Goal: Task Accomplishment & Management: Manage account settings

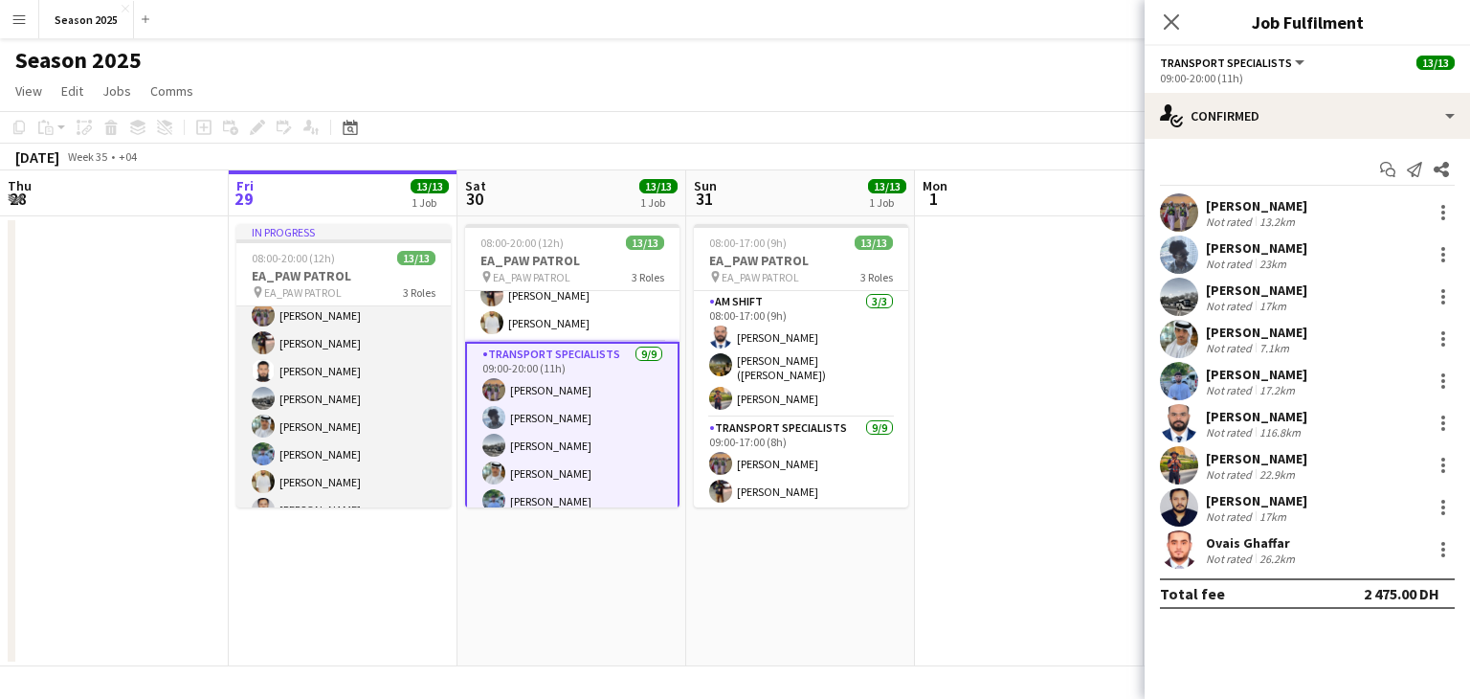
scroll to position [96, 0]
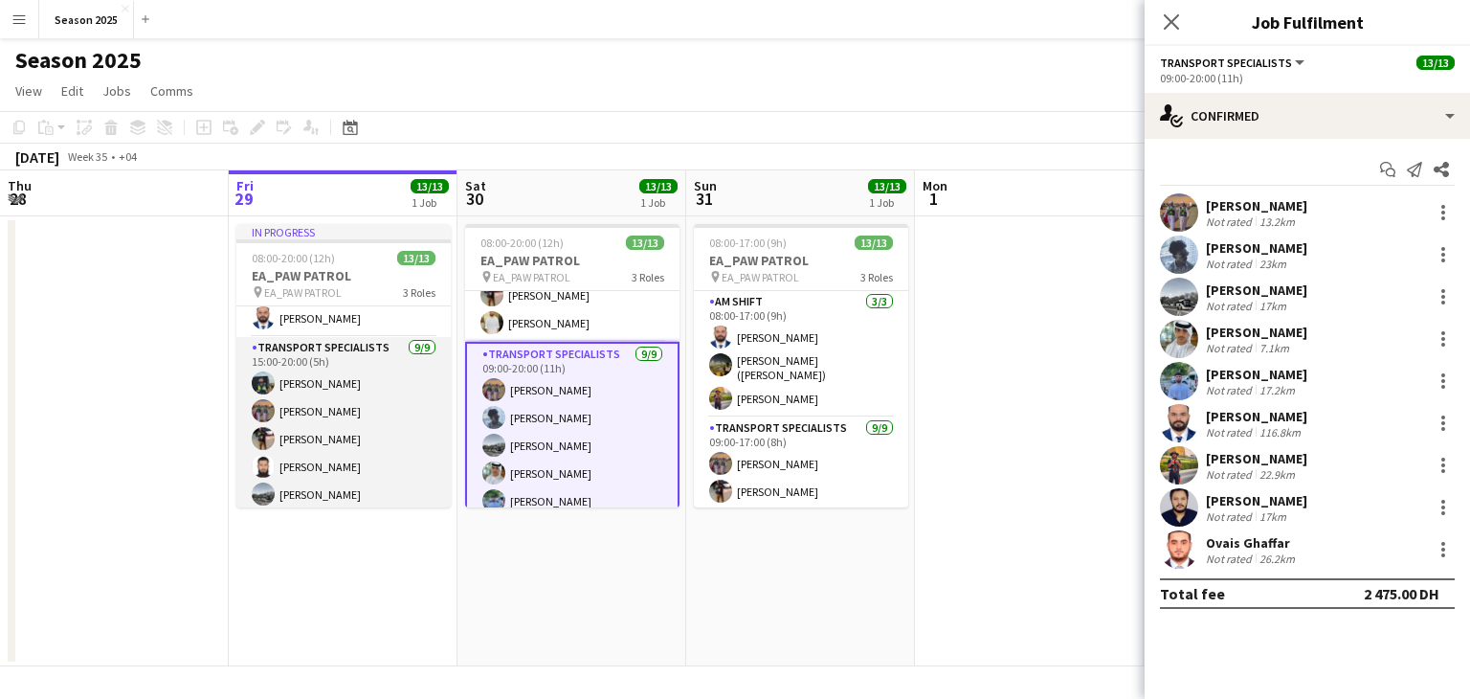
click at [360, 482] on app-card-role "Transport Specialists 9/9 15:00-20:00 (5h) Maaz Shaikh Raees Ahmed Ibrahim Balo…" at bounding box center [343, 480] width 214 height 287
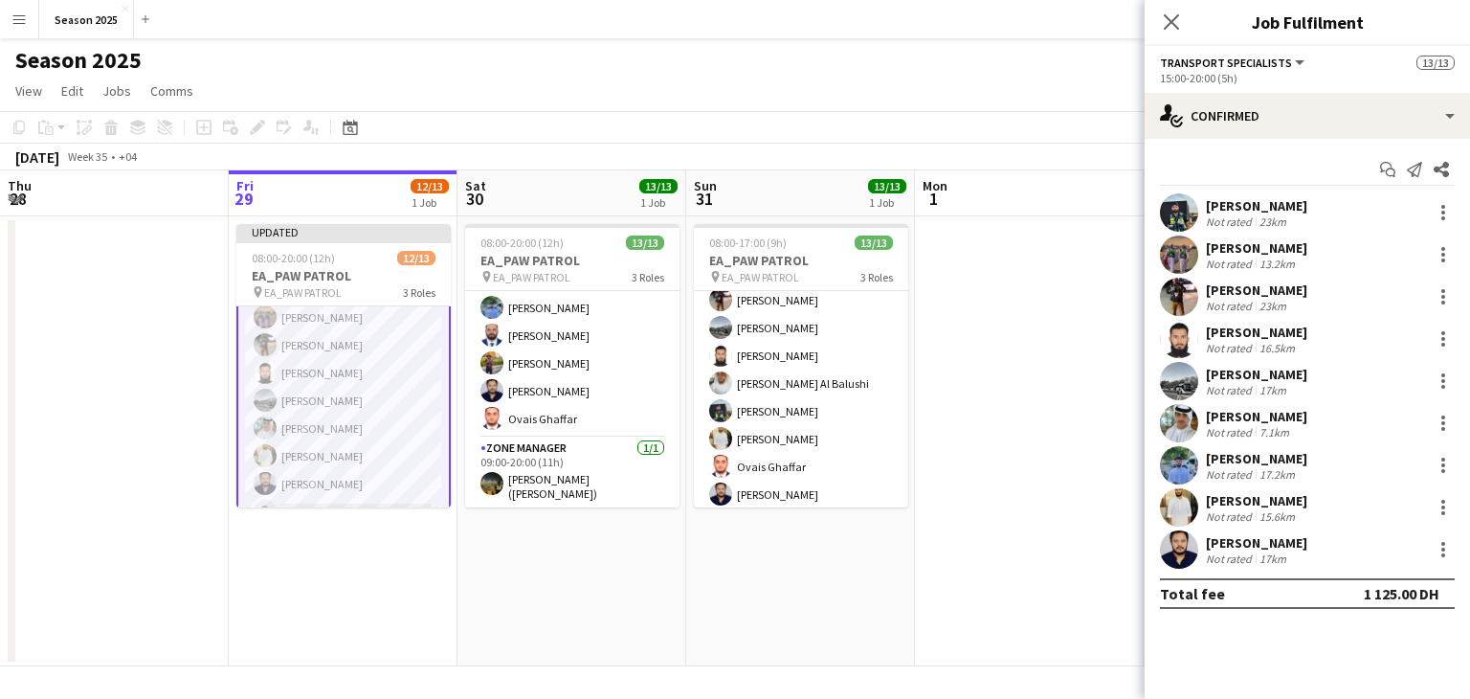
scroll to position [280, 0]
click at [467, 622] on app-date-cell "08:00-20:00 (12h) 13/13 EA_PAW PATROL pin EA_PAW PATROL 3 Roles AM SHIFT [DATE]…" at bounding box center [572, 441] width 229 height 450
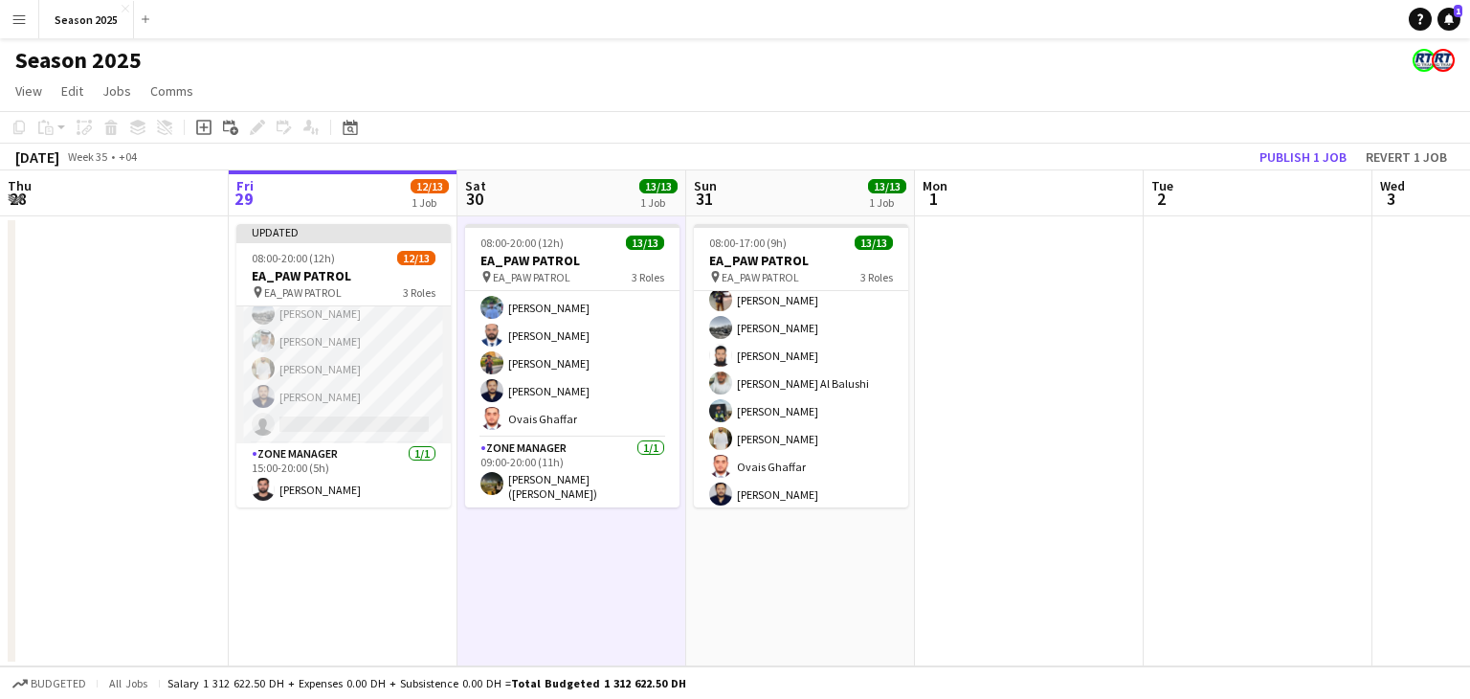
click at [351, 364] on app-card-role "Transport Specialists 111A [DATE] 15:00-20:00 (5h) Maaz Shaikh Raees Ahmed Ibra…" at bounding box center [343, 299] width 214 height 287
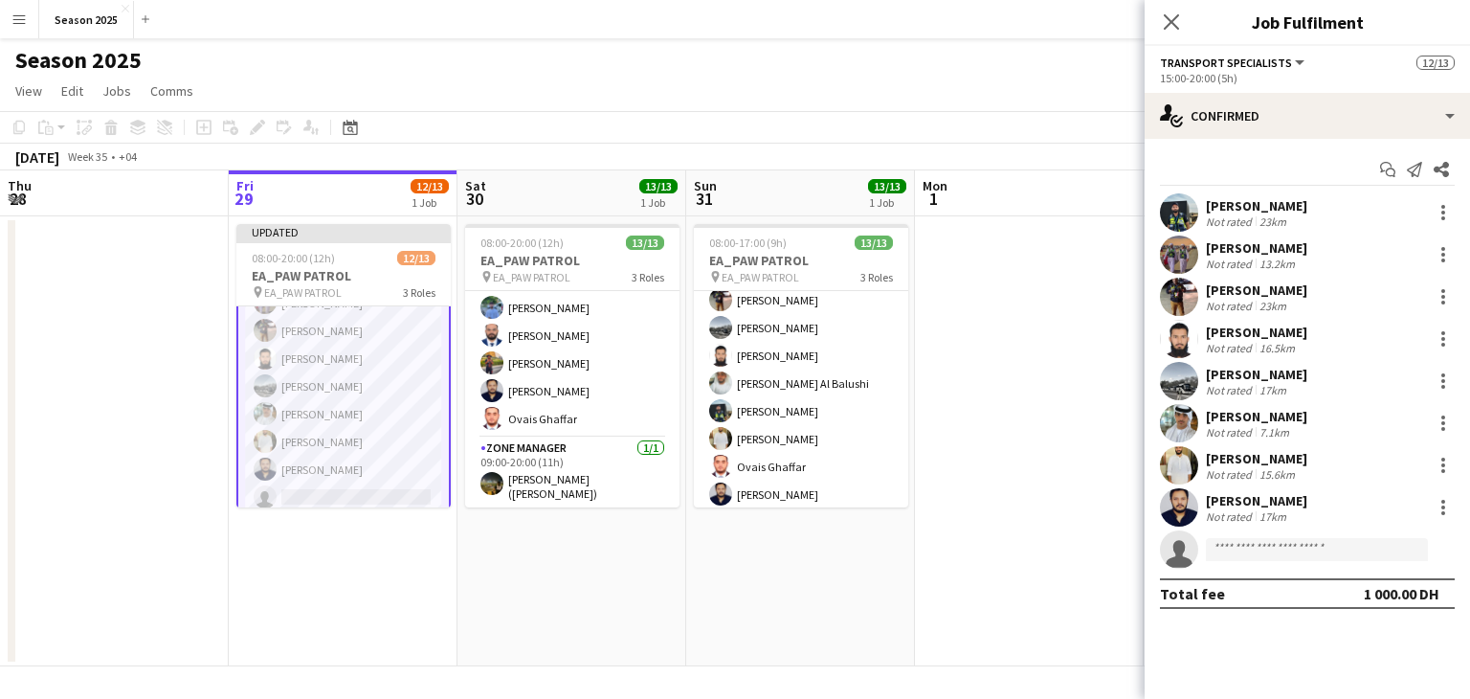
scroll to position [183, 0]
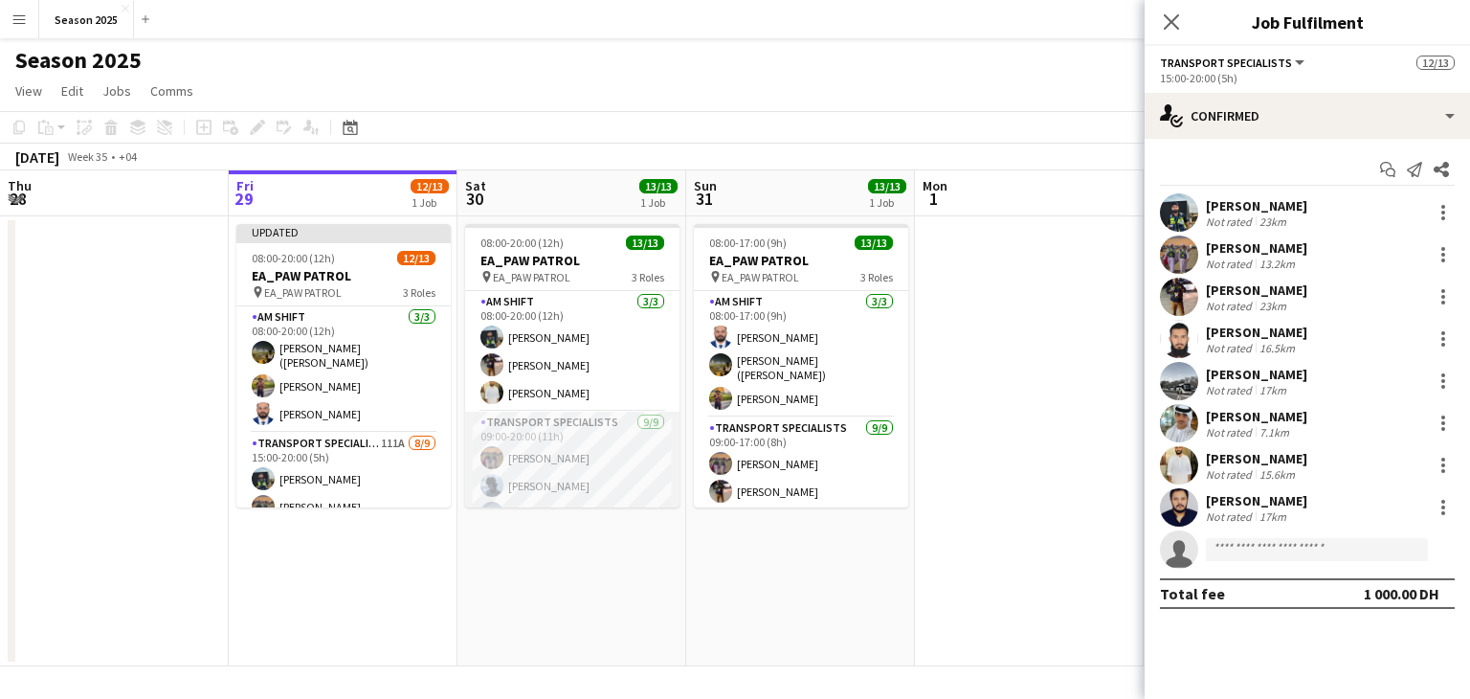
click at [638, 463] on app-card-role "Transport Specialists [DATE] 09:00-20:00 (11h) Ahmed Ibrahim Baloshi Jeffin Per…" at bounding box center [572, 555] width 214 height 287
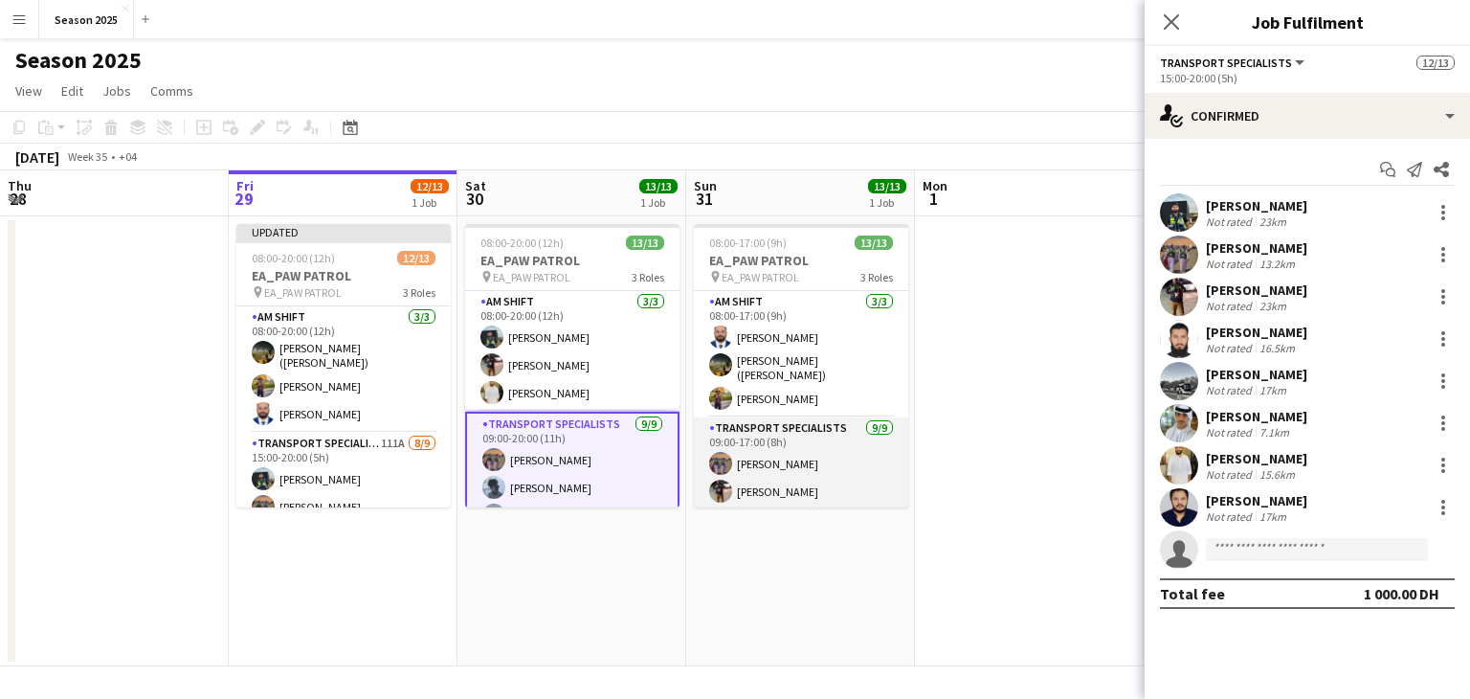
click at [868, 443] on app-card-role "Transport Specialists [DATE] 09:00-17:00 (8h) Ahmed Ibrahim Baloshi [PERSON_NAM…" at bounding box center [801, 560] width 214 height 287
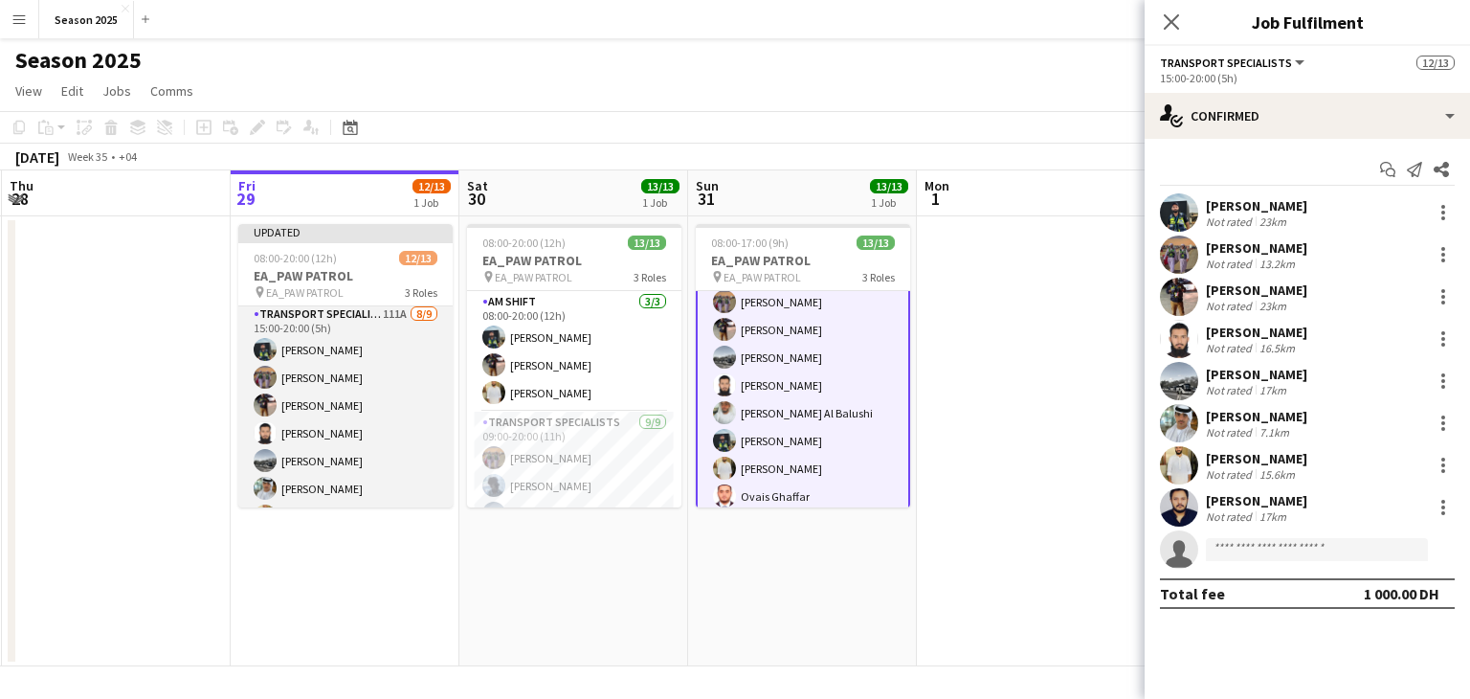
scroll to position [0, 0]
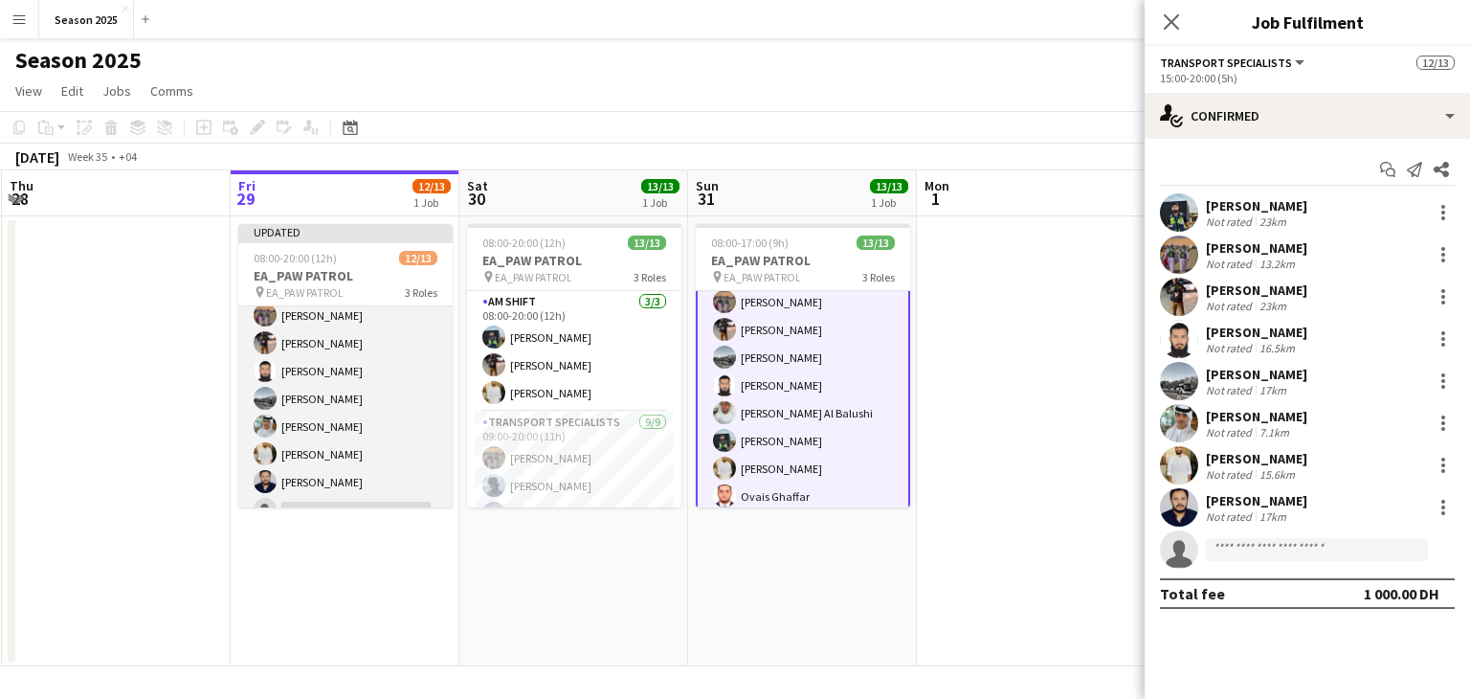
click at [363, 425] on app-card-role "Transport Specialists 111A [DATE] 15:00-20:00 (5h) Maaz Shaikh Raees Ahmed Ibra…" at bounding box center [345, 384] width 214 height 287
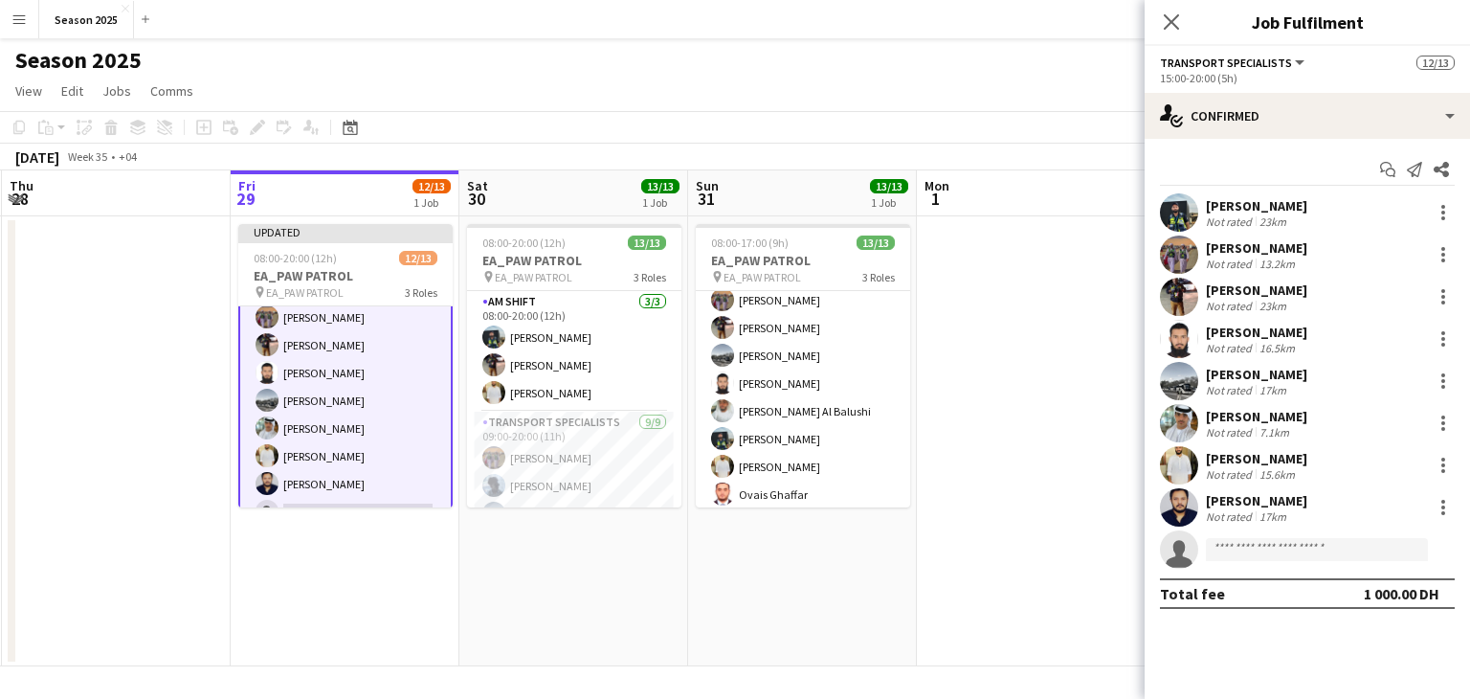
scroll to position [162, 0]
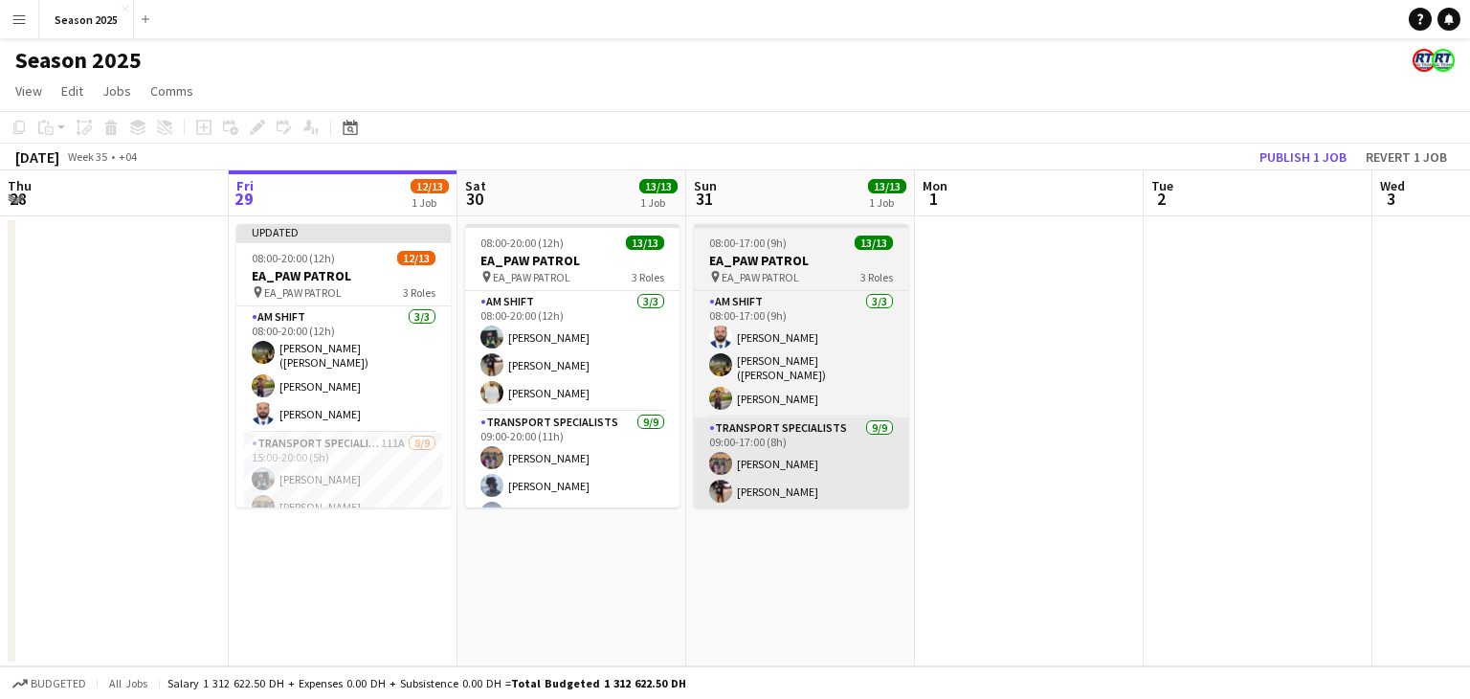
click at [383, 474] on app-card-role "Transport Specialists 111A [DATE] 15:00-20:00 (5h) Maaz Shaikh Raees Ahmed Ibra…" at bounding box center [343, 576] width 214 height 287
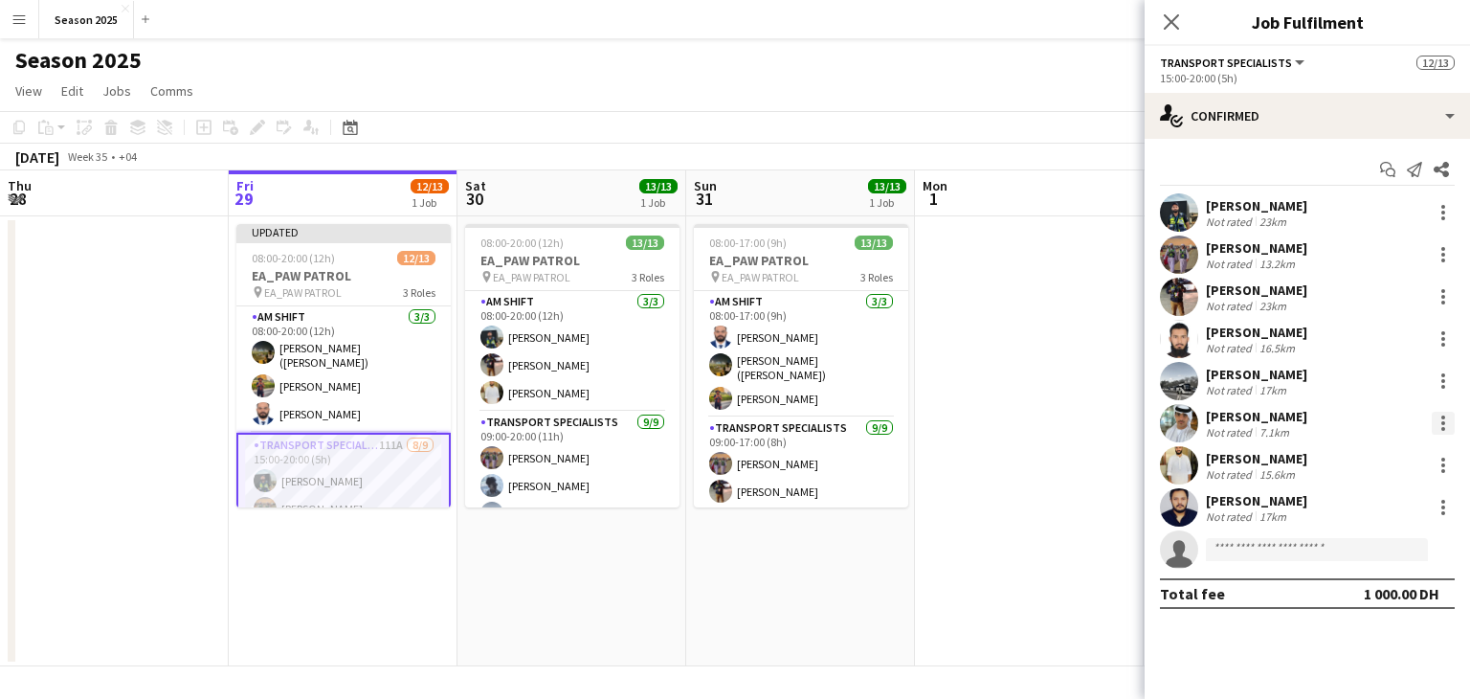
click at [1436, 419] on div at bounding box center [1443, 423] width 23 height 23
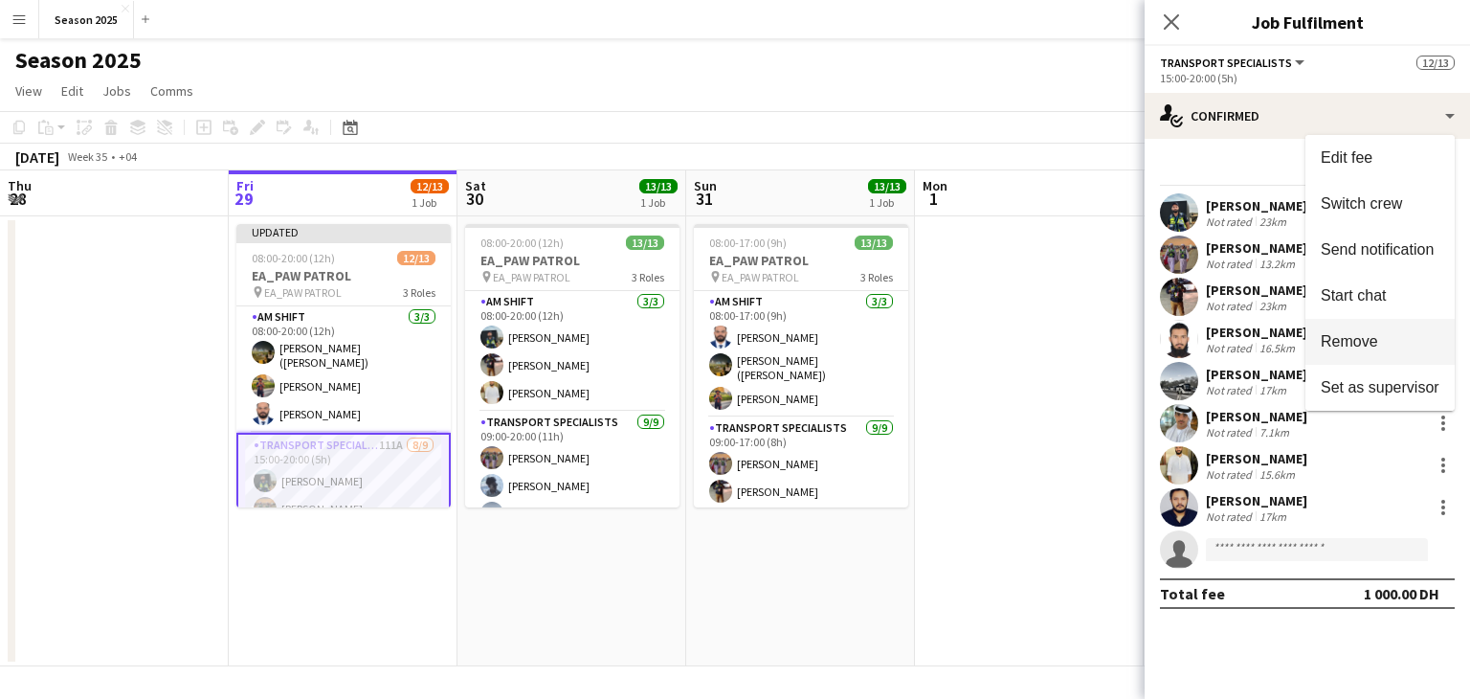
click at [1365, 333] on span "Remove" at bounding box center [1349, 341] width 57 height 16
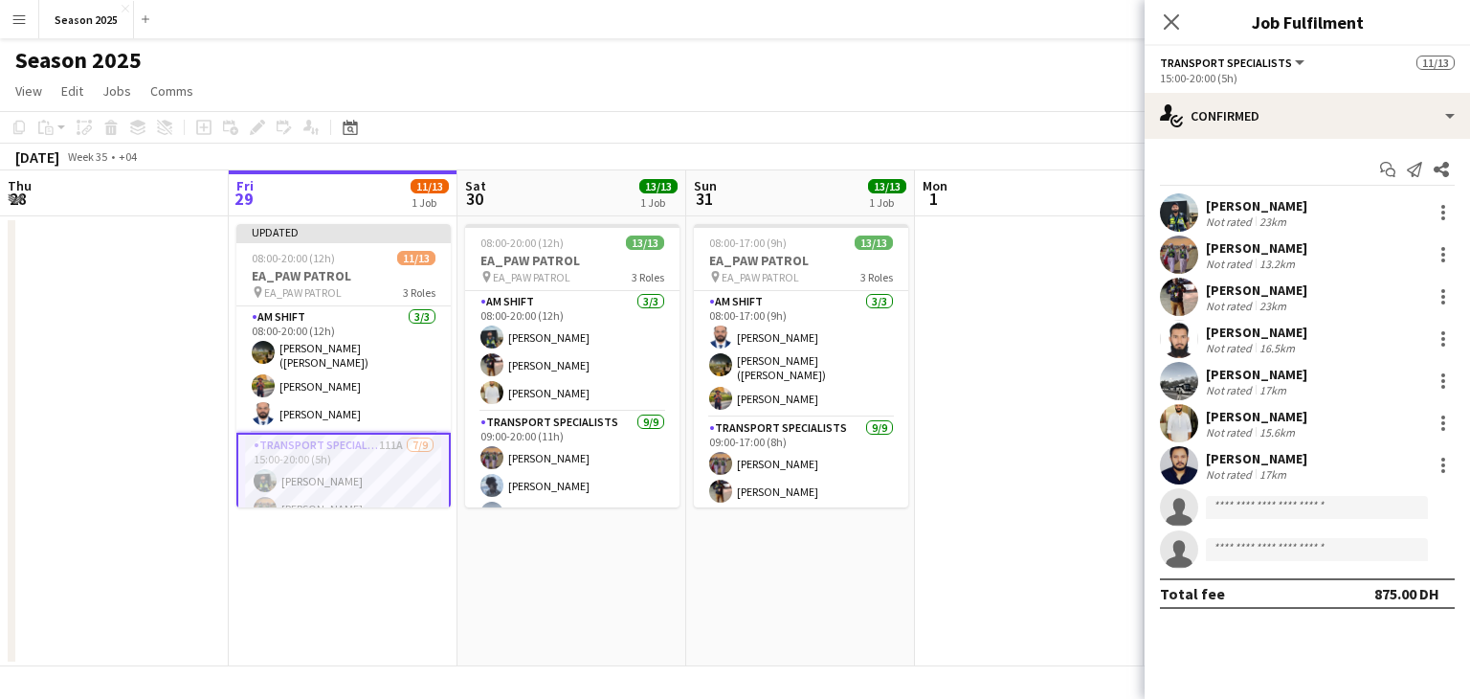
click at [1054, 407] on app-date-cell at bounding box center [1029, 441] width 229 height 450
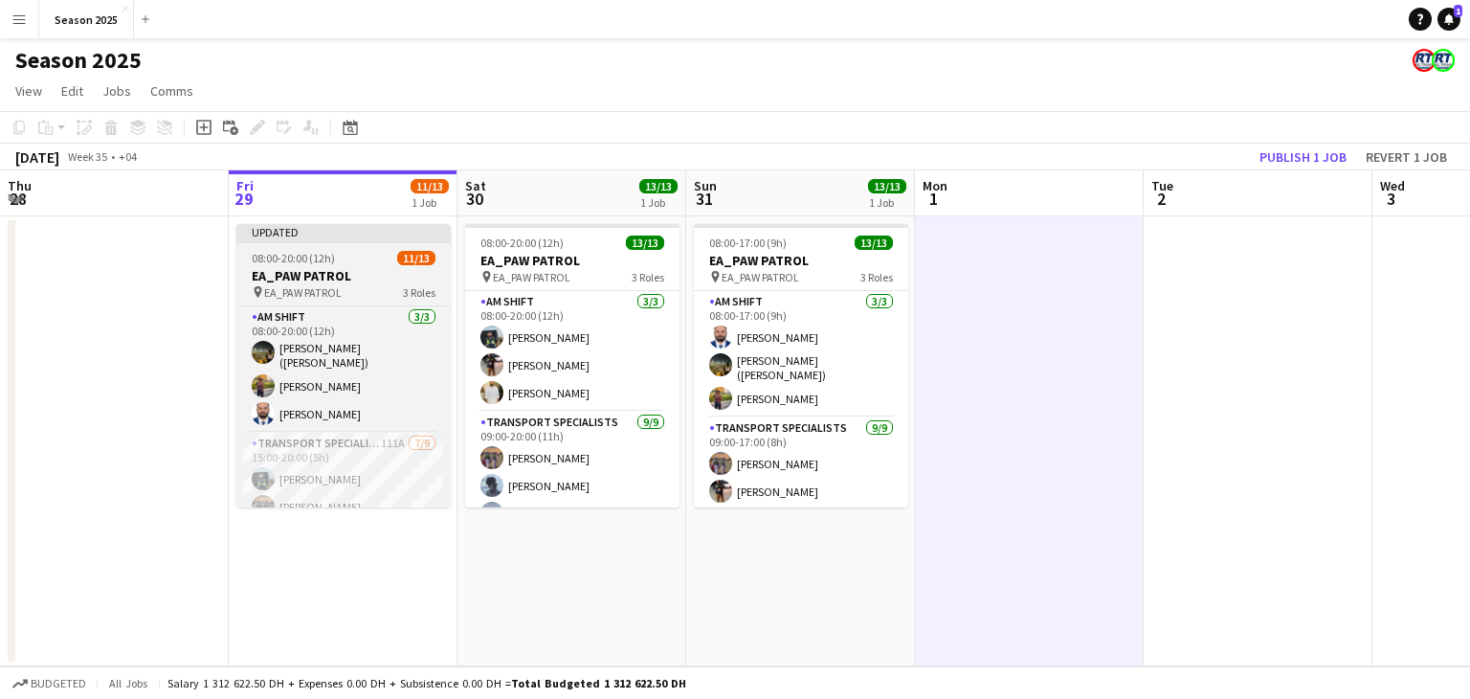
click at [285, 287] on span "EA_PAW PATROL" at bounding box center [303, 292] width 78 height 14
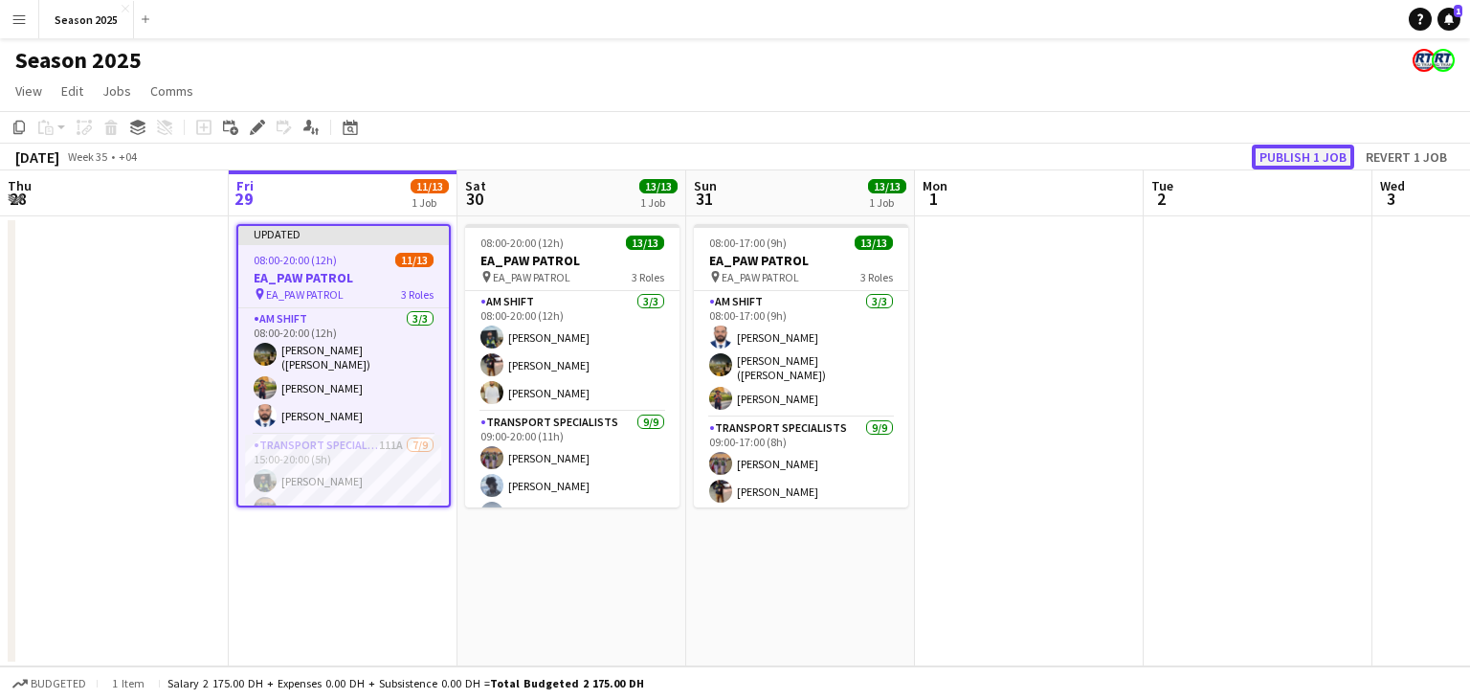
click at [1287, 154] on button "Publish 1 job" at bounding box center [1303, 157] width 102 height 25
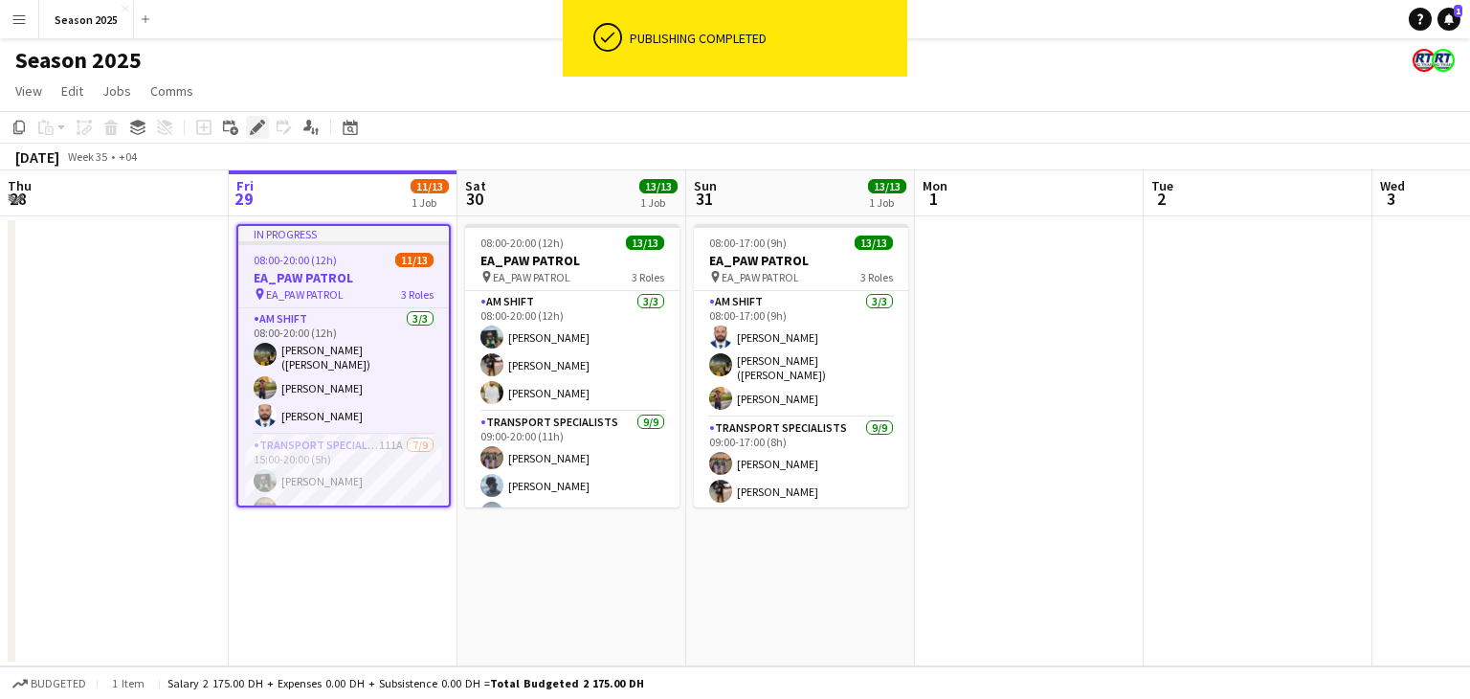
click at [256, 132] on icon at bounding box center [257, 128] width 11 height 11
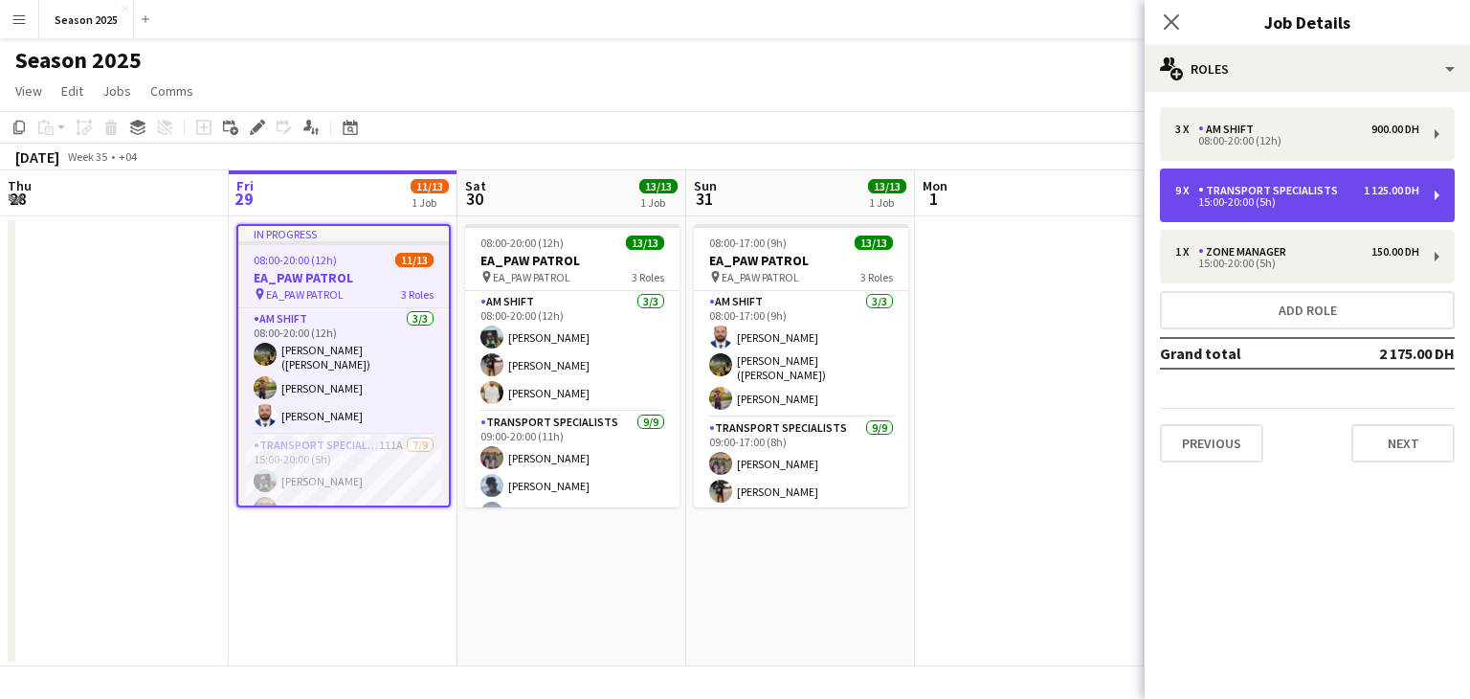
click at [1242, 200] on div "15:00-20:00 (5h)" at bounding box center [1298, 202] width 244 height 10
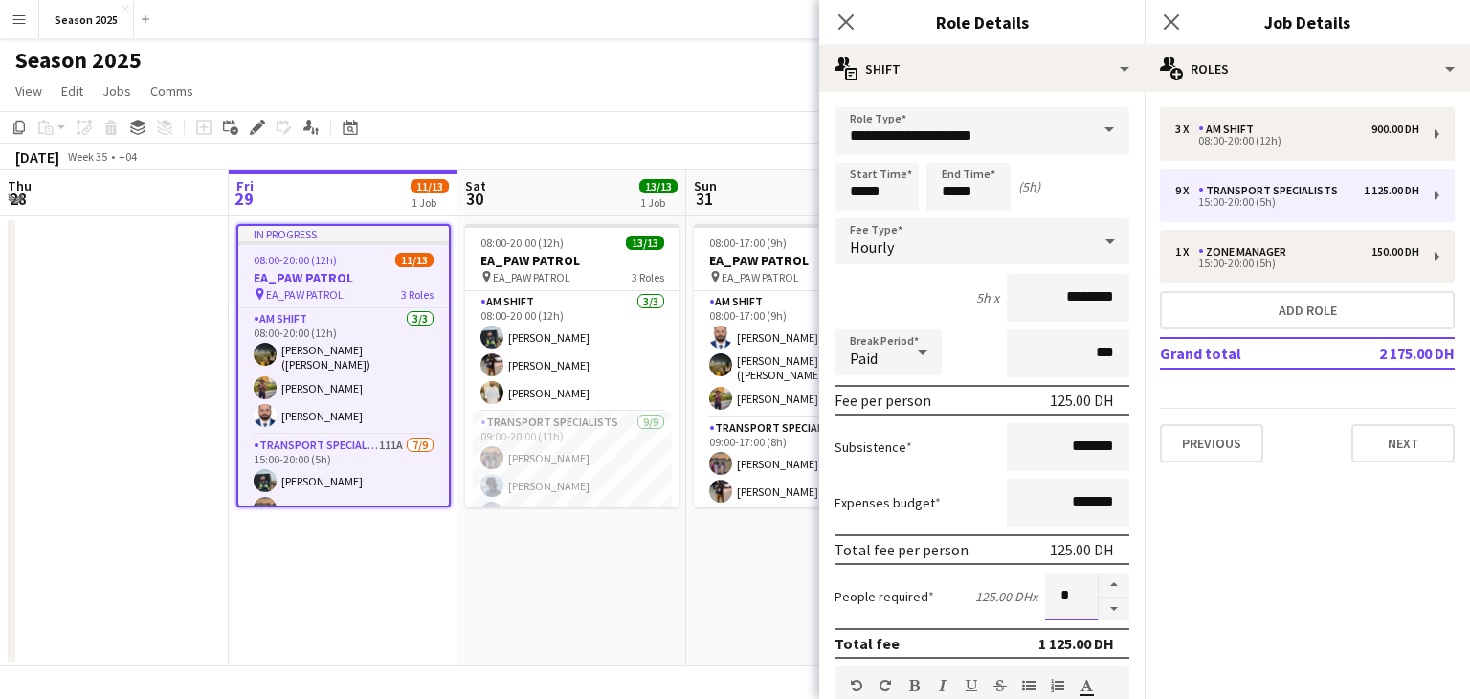
drag, startPoint x: 1057, startPoint y: 602, endPoint x: 1035, endPoint y: 602, distance: 22.0
click at [1045, 602] on input "*" at bounding box center [1071, 596] width 53 height 48
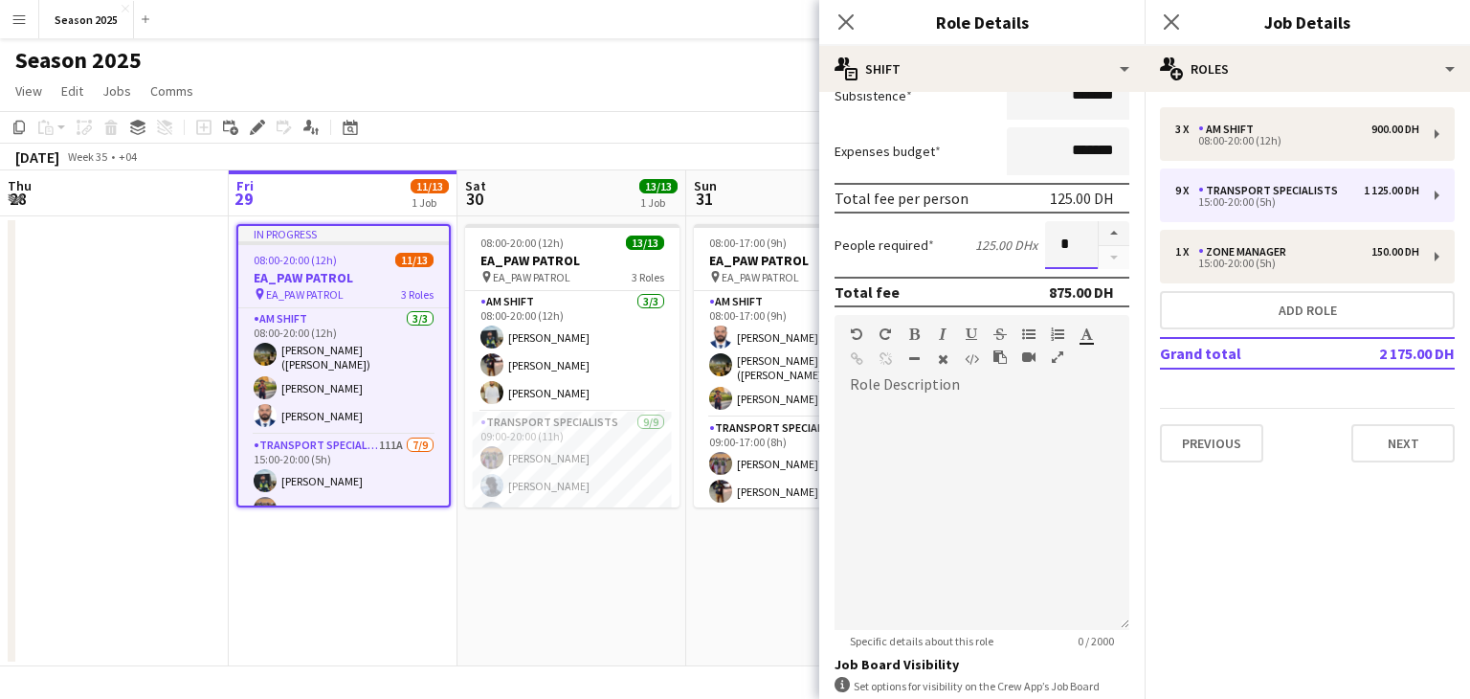
scroll to position [574, 0]
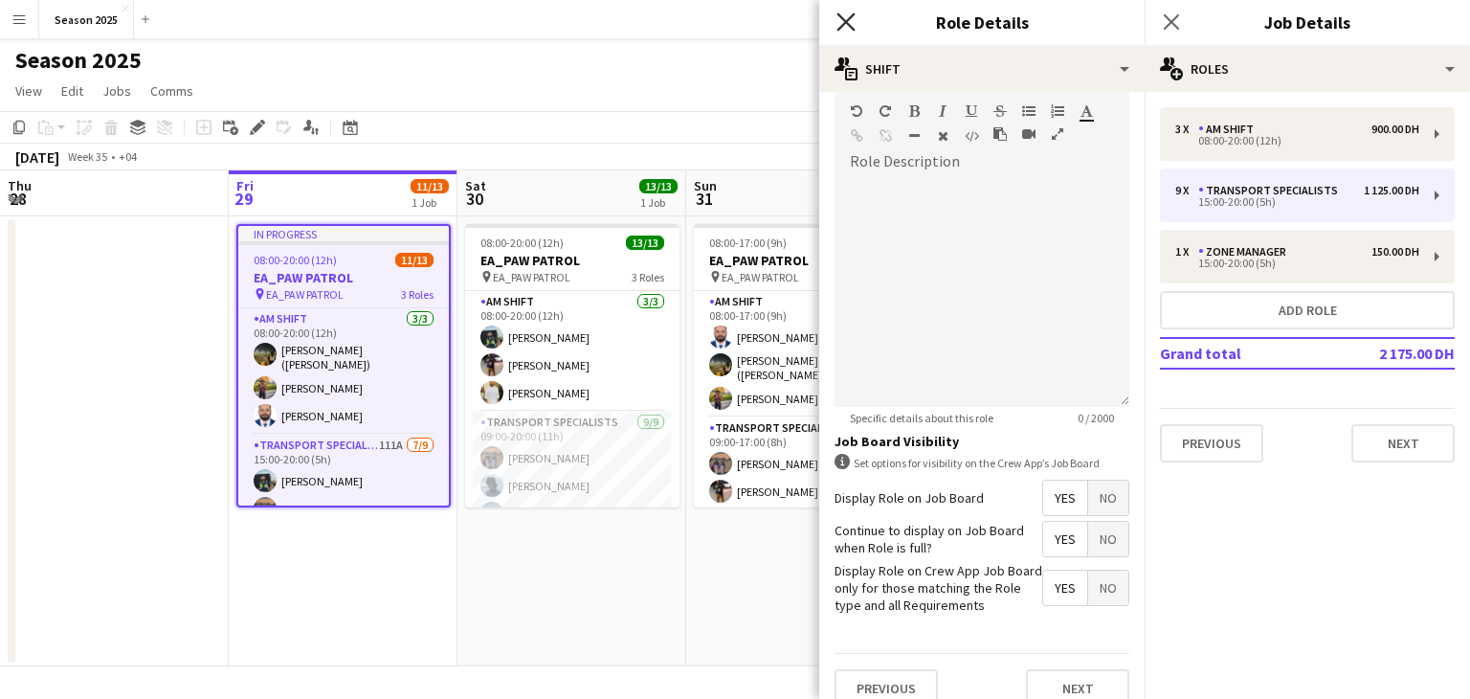
type input "*"
click at [843, 12] on icon "Close pop-in" at bounding box center [846, 21] width 18 height 18
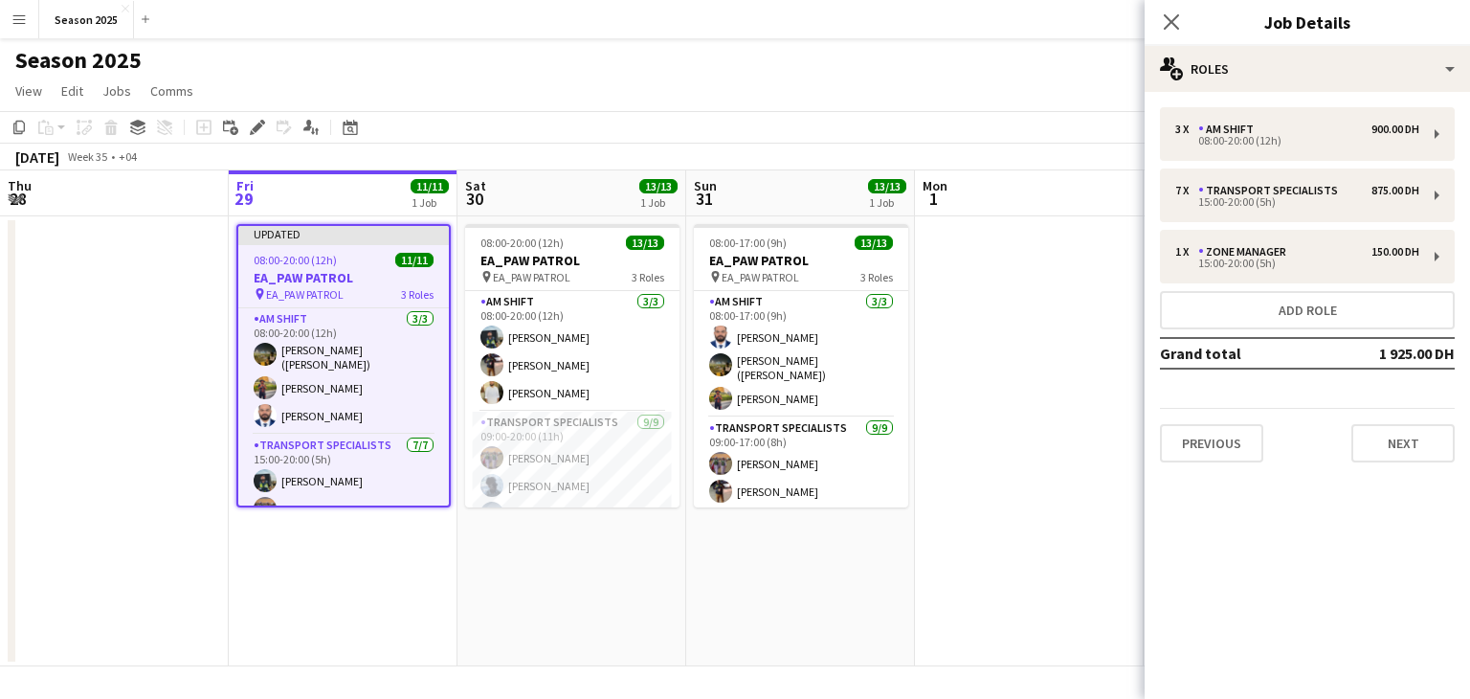
click at [640, 585] on app-date-cell "08:00-20:00 (12h) 13/13 EA_PAW PATROL pin EA_PAW PATROL 3 Roles AM SHIFT [DATE]…" at bounding box center [572, 441] width 229 height 450
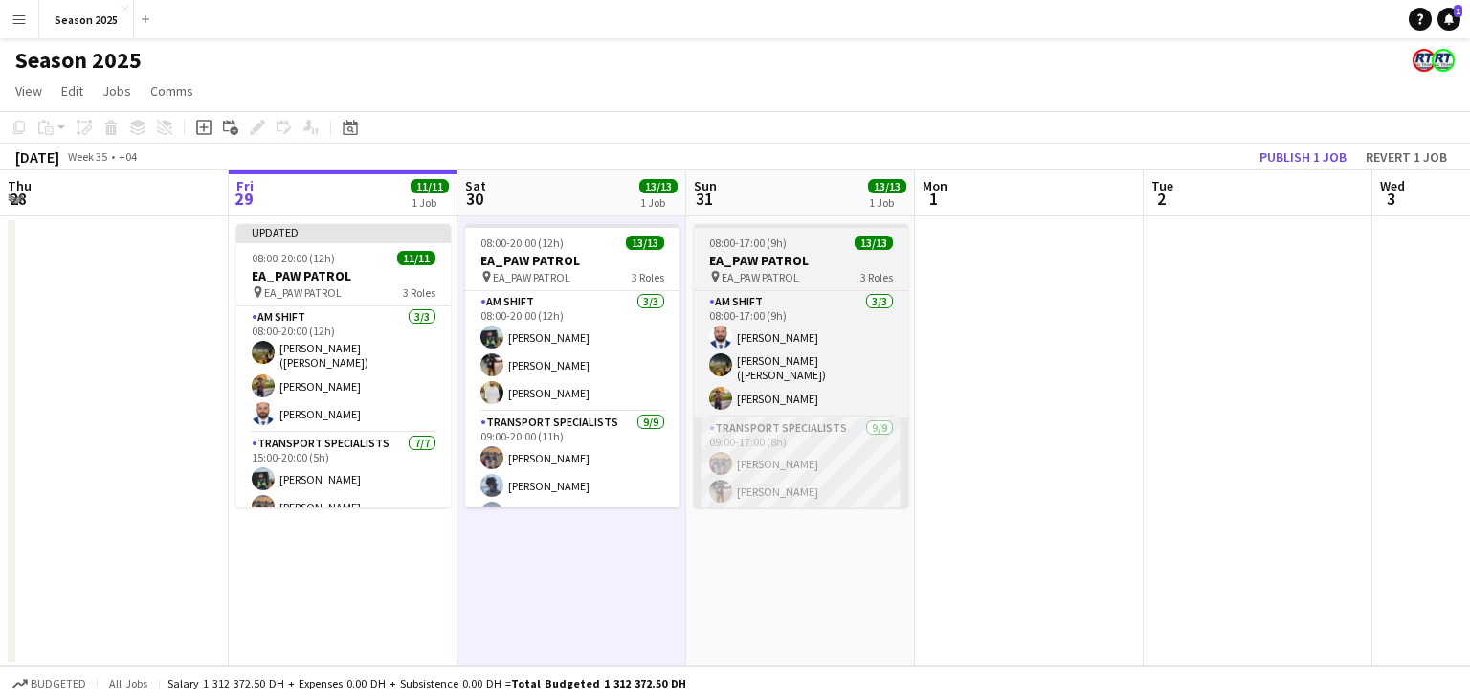
click at [639, 488] on app-card-role "Transport Specialists [DATE] 09:00-20:00 (11h) Ahmed Ibrahim Baloshi Jeffin Per…" at bounding box center [572, 555] width 214 height 287
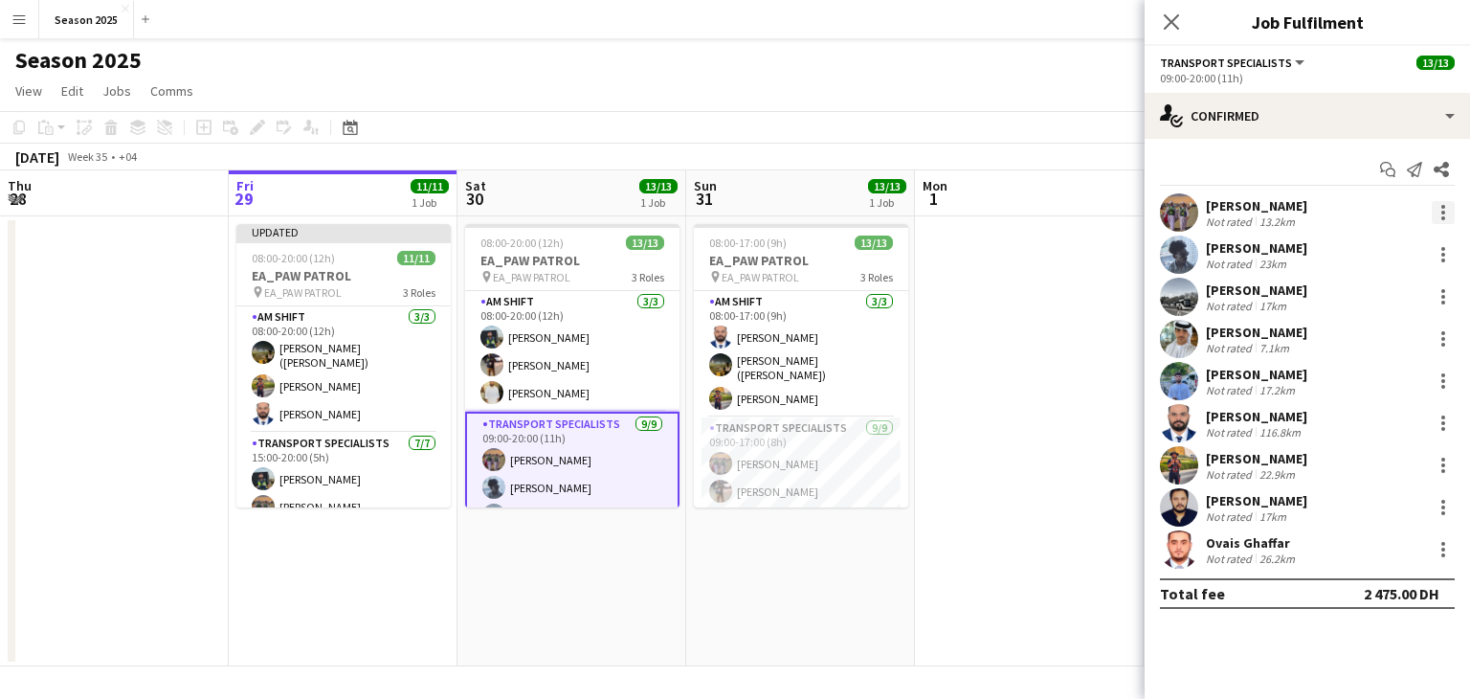
click at [1444, 205] on div at bounding box center [1444, 207] width 4 height 4
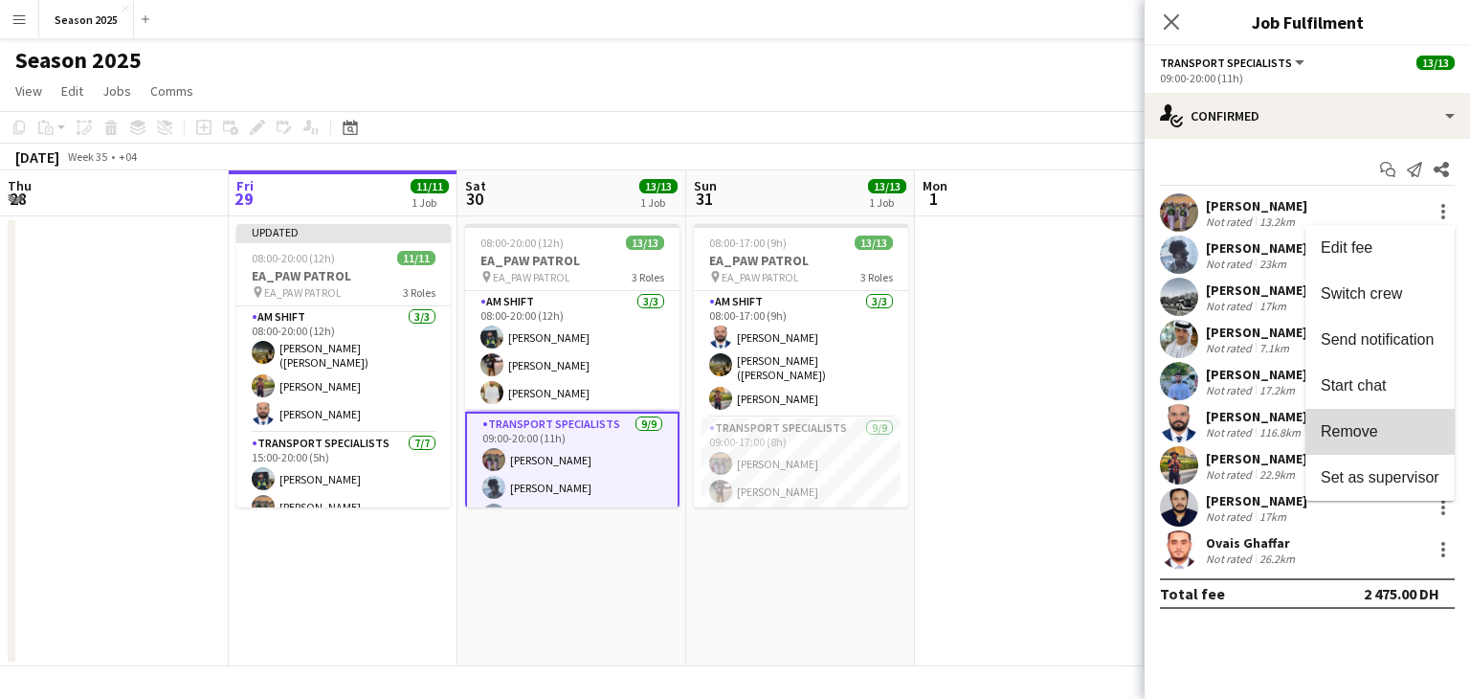
click at [1417, 425] on span "Remove" at bounding box center [1380, 431] width 119 height 17
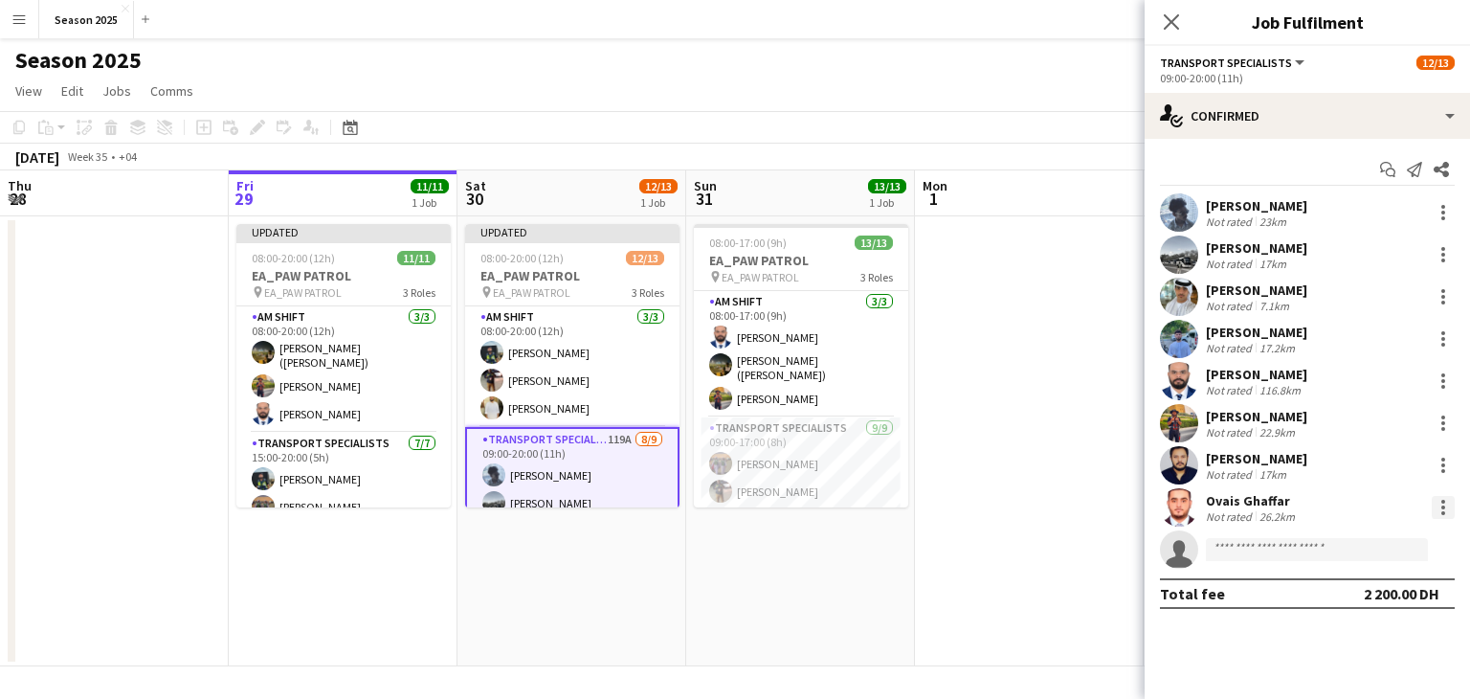
click at [1445, 501] on div at bounding box center [1443, 507] width 23 height 23
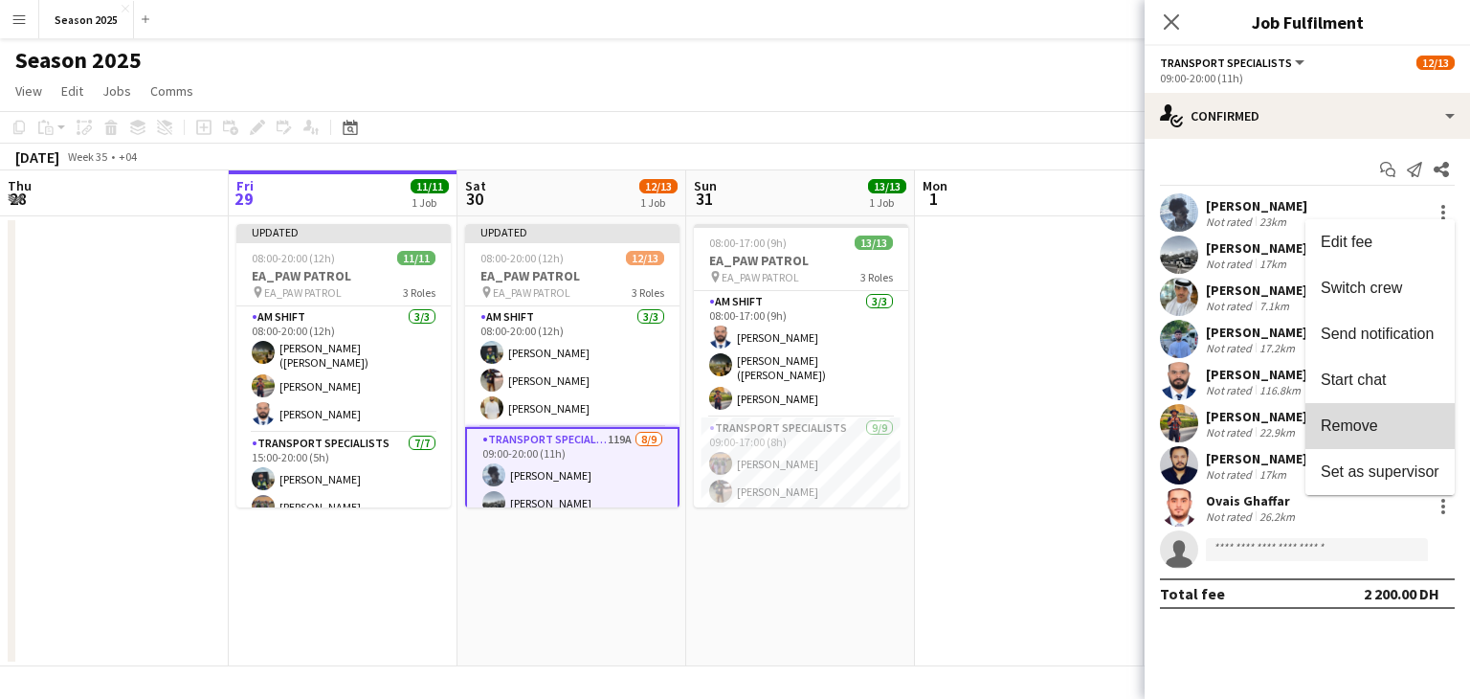
click at [1398, 426] on span "Remove" at bounding box center [1380, 425] width 119 height 17
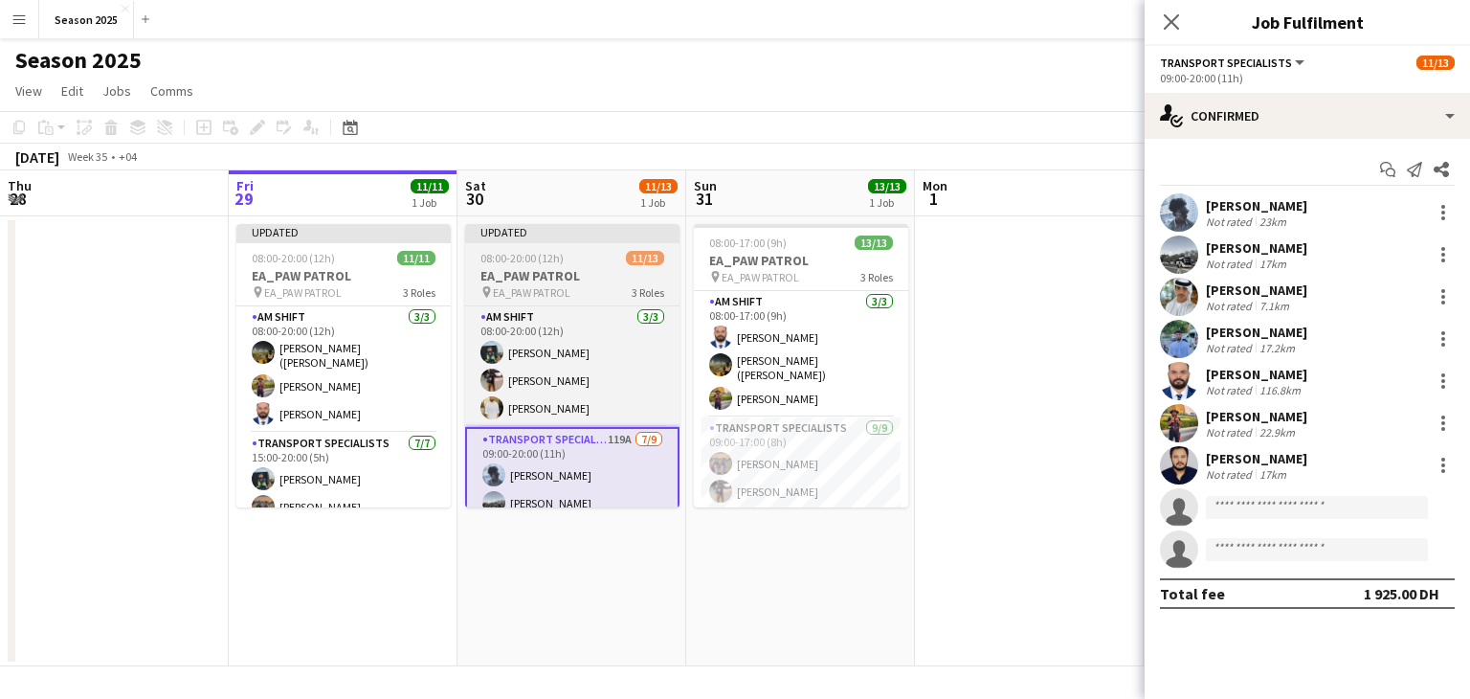
click at [618, 292] on div "pin EA_PAW PATROL 3 Roles" at bounding box center [572, 291] width 214 height 15
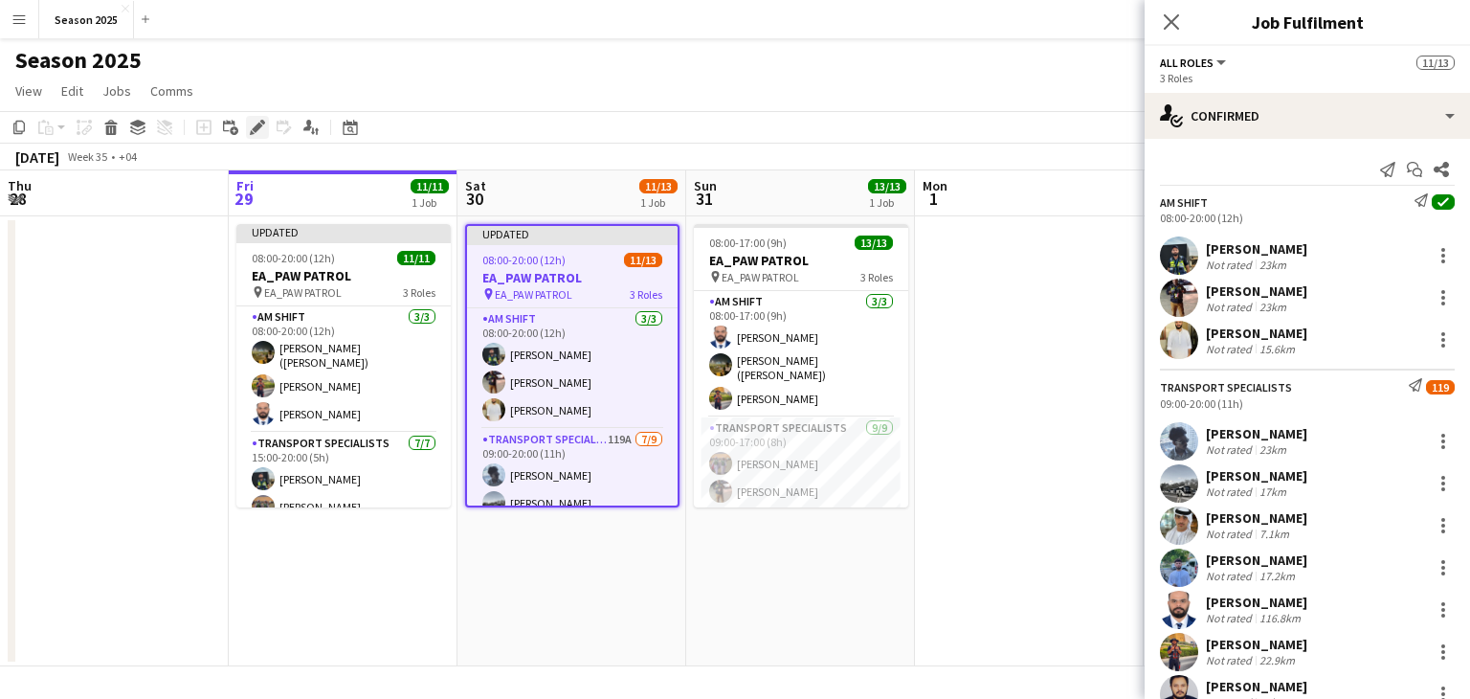
click at [248, 126] on div "Edit" at bounding box center [257, 127] width 23 height 23
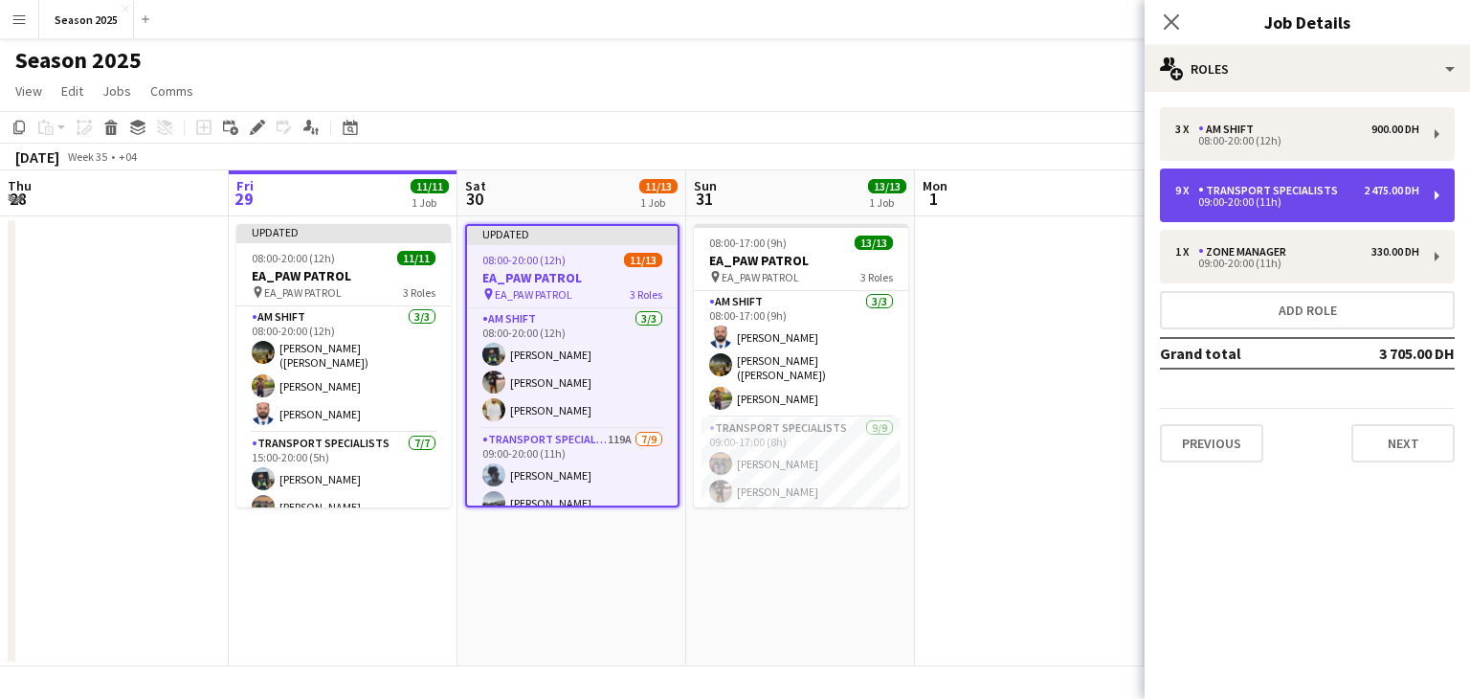
click at [1292, 184] on div "Transport Specialists" at bounding box center [1272, 190] width 147 height 13
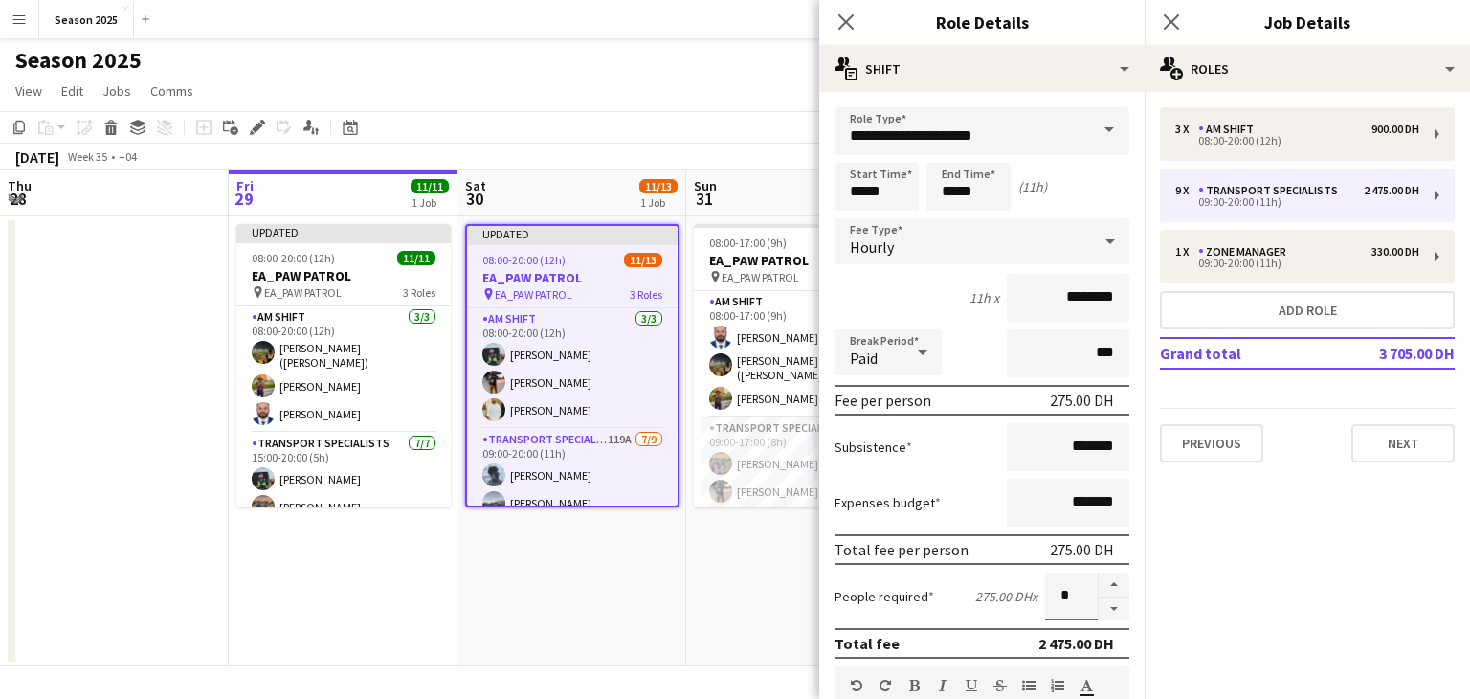
drag, startPoint x: 1062, startPoint y: 593, endPoint x: 1032, endPoint y: 593, distance: 29.7
click at [1045, 593] on input "*" at bounding box center [1071, 596] width 53 height 48
type input "*"
click at [836, 24] on app-icon "Close pop-in" at bounding box center [847, 23] width 28 height 28
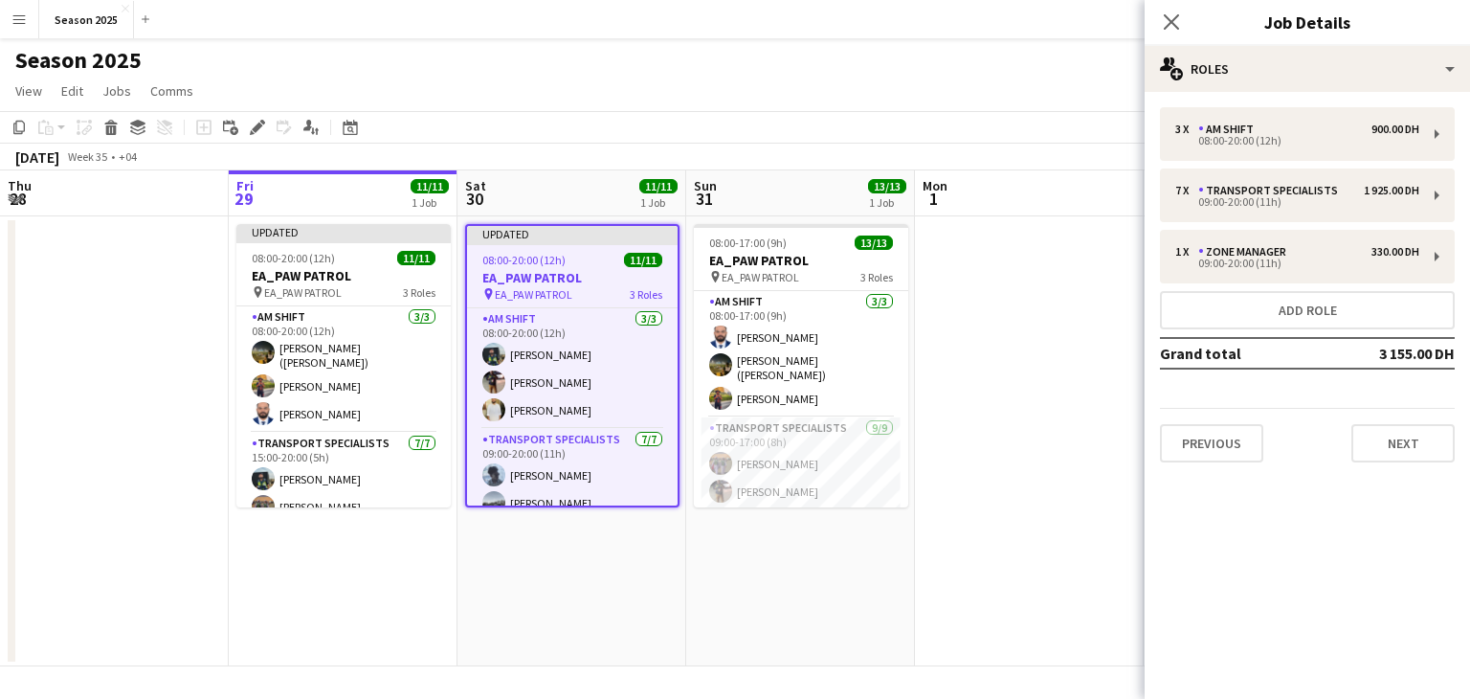
click at [646, 142] on app-toolbar "Copy Paste Paste Ctrl+V Paste with crew Ctrl+Shift+V Paste linked Job [GEOGRAPH…" at bounding box center [735, 127] width 1470 height 33
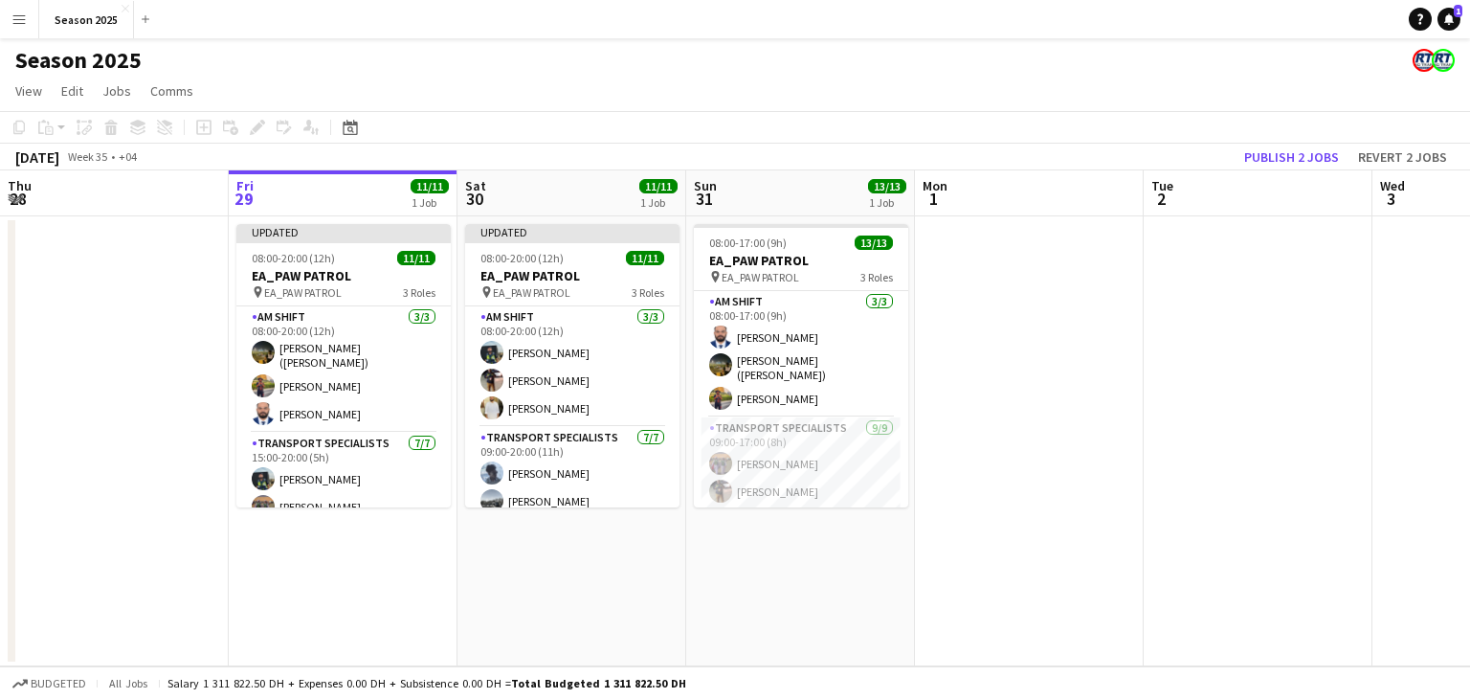
click at [1023, 395] on app-date-cell at bounding box center [1029, 441] width 229 height 450
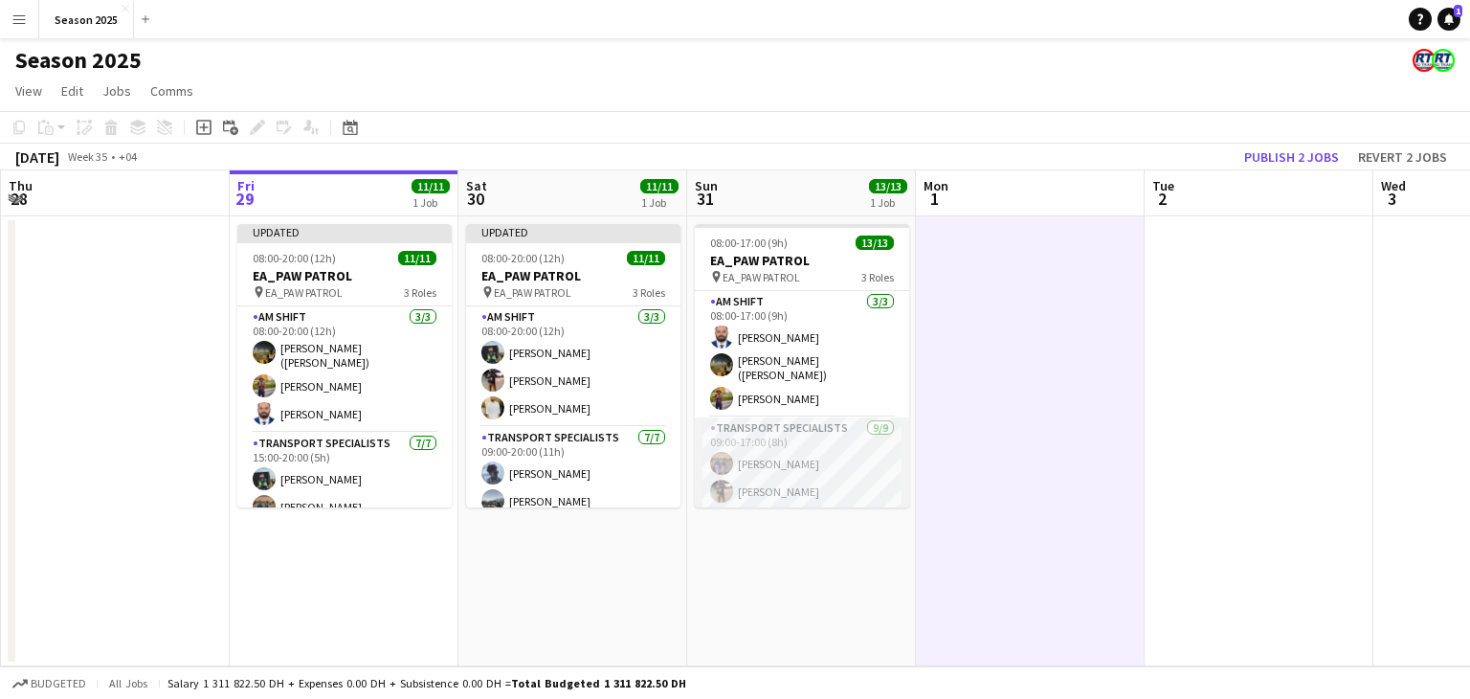
click at [831, 448] on app-card-role "Transport Specialists [DATE] 09:00-17:00 (8h) Ahmed Ibrahim Baloshi [PERSON_NAM…" at bounding box center [802, 560] width 214 height 287
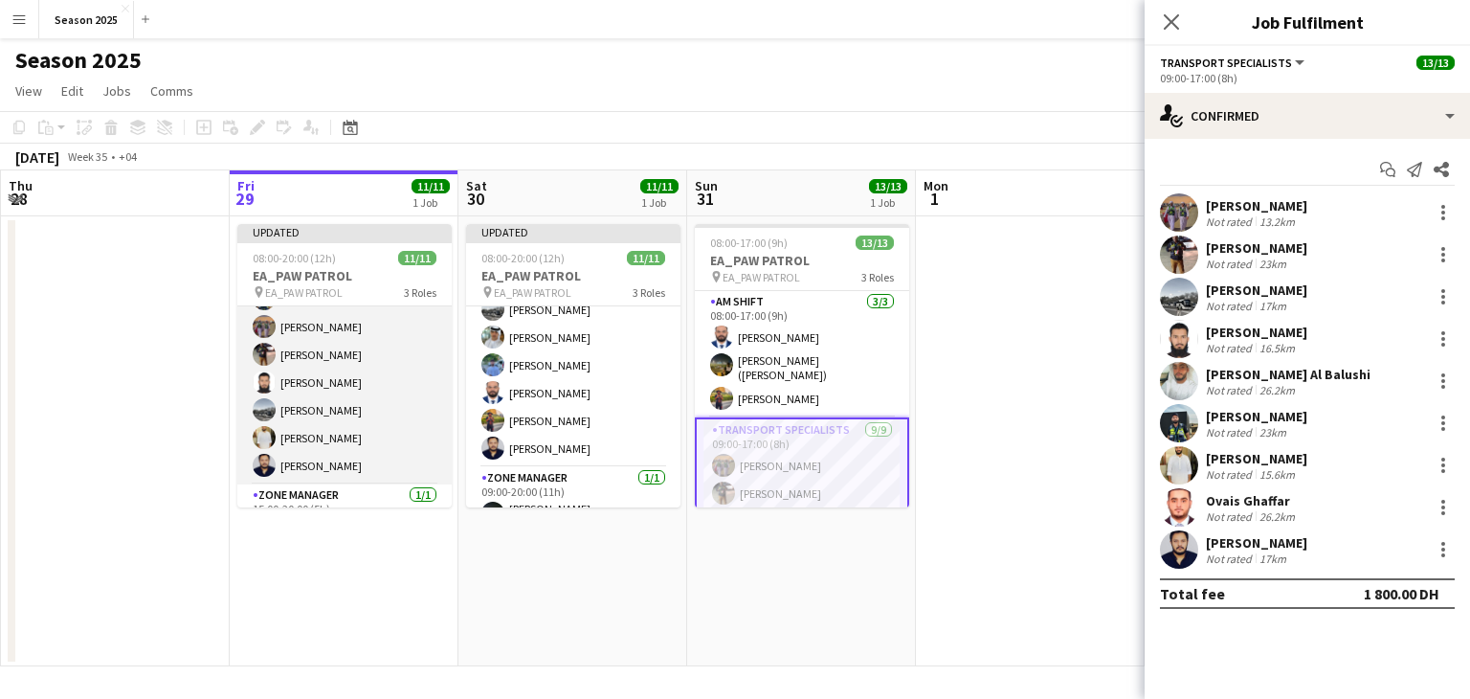
scroll to position [191, 0]
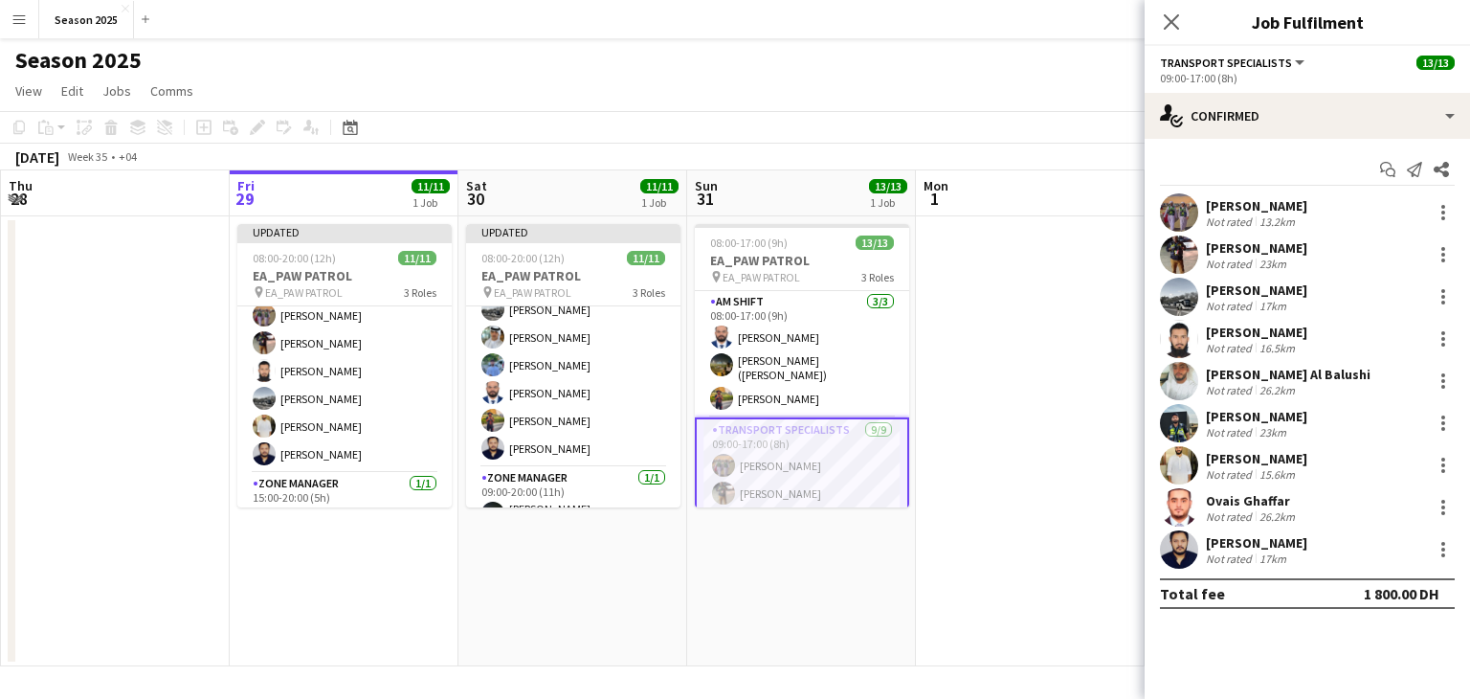
drag, startPoint x: 571, startPoint y: 425, endPoint x: 448, endPoint y: 419, distance: 122.7
click at [568, 425] on app-card-role "Transport Specialists [DATE] 09:00-20:00 (11h) Jeffin Pereira Daniyal [PERSON_N…" at bounding box center [573, 351] width 214 height 232
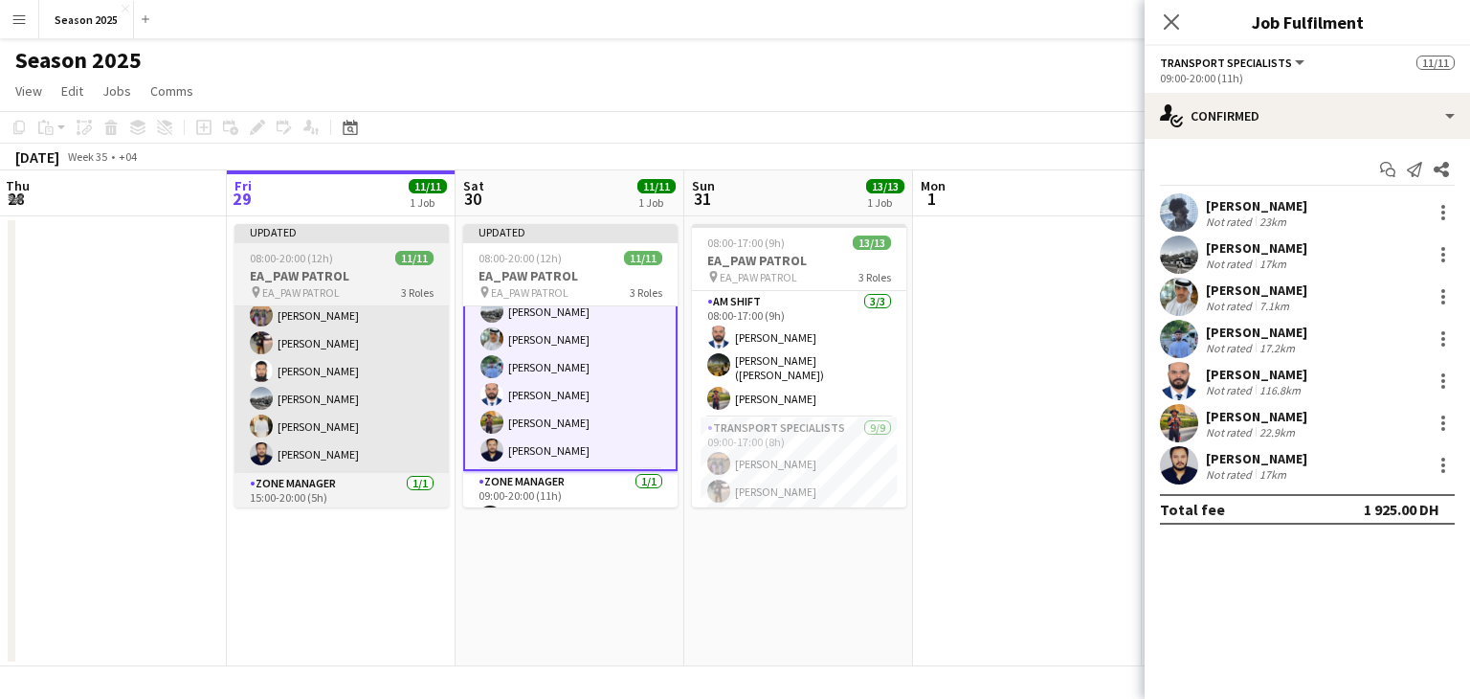
scroll to position [192, 0]
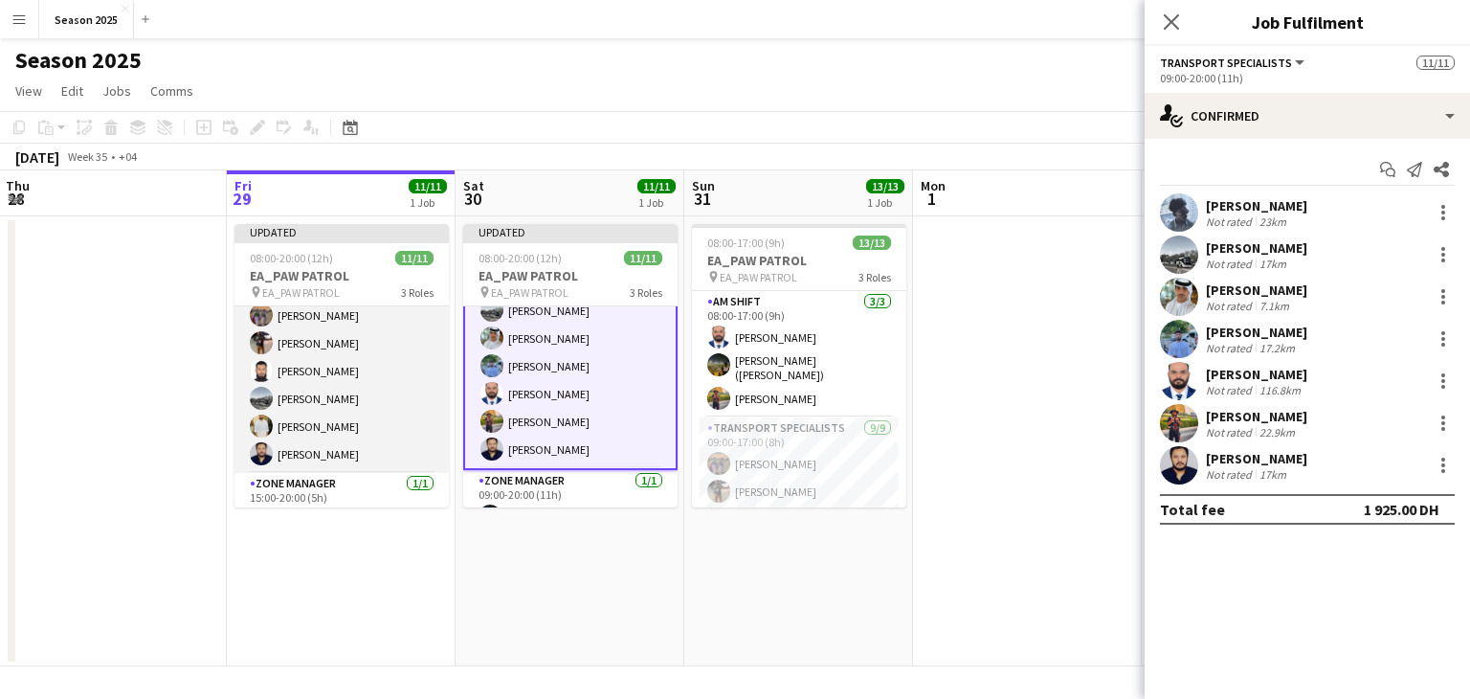
click at [398, 391] on app-card-role "Transport Specialists [DATE] 15:00-20:00 (5h) Maaz Shaikh Raees Ahmed Ibrahim B…" at bounding box center [342, 357] width 214 height 232
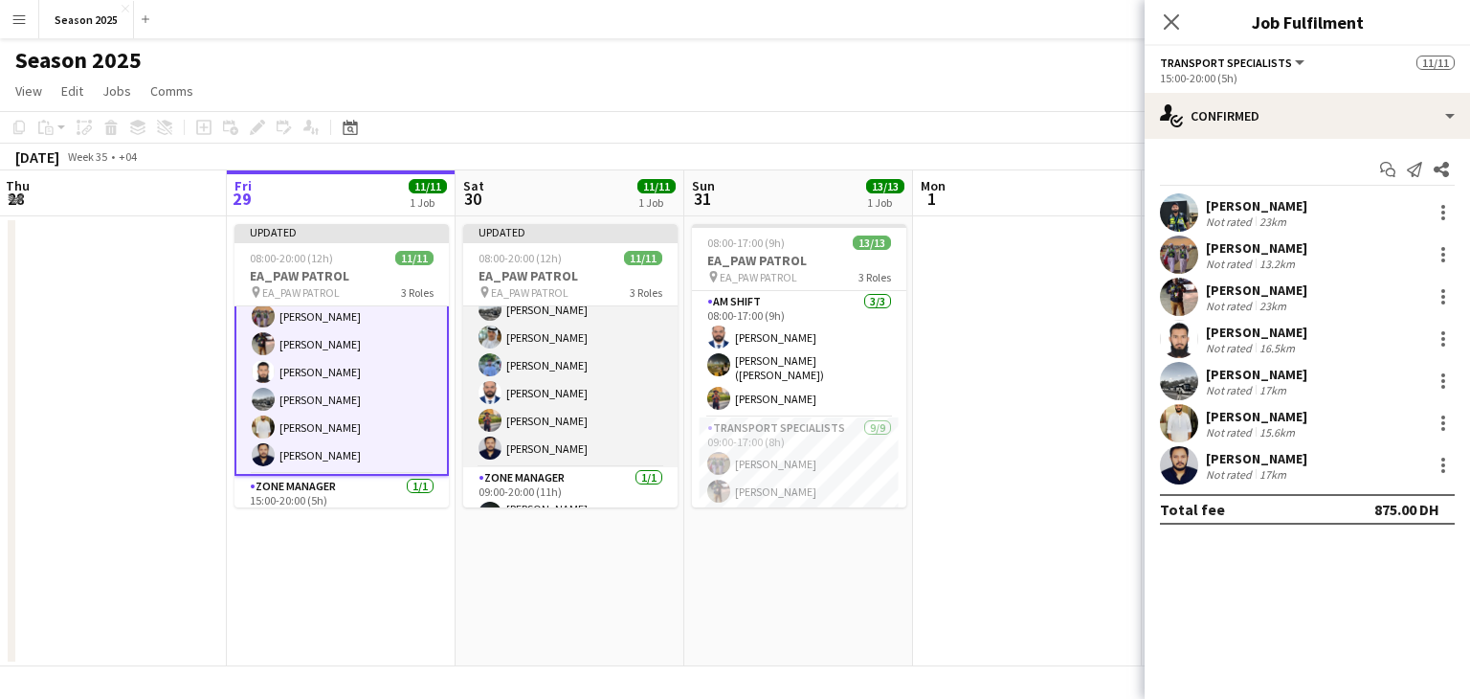
click at [522, 400] on app-card-role "Transport Specialists [DATE] 09:00-20:00 (11h) Jeffin Pereira Daniyal [PERSON_N…" at bounding box center [570, 351] width 214 height 232
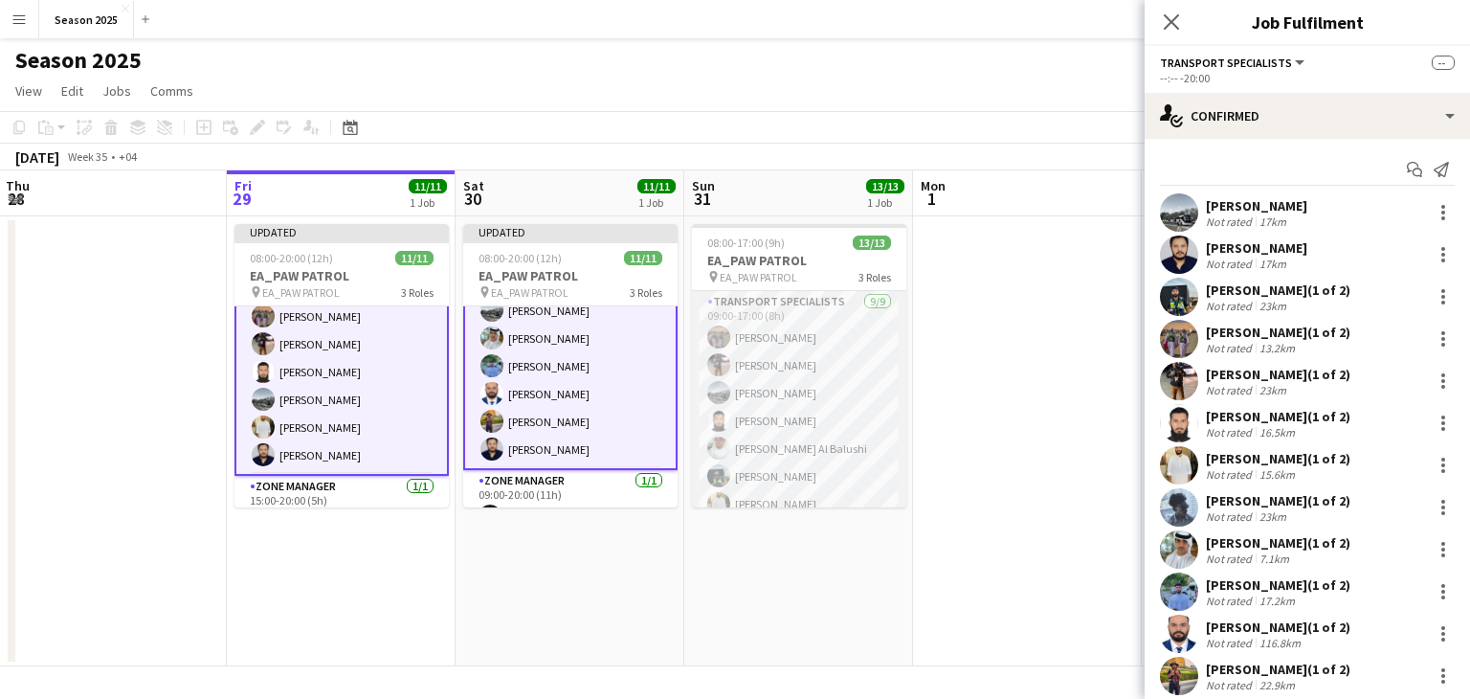
scroll to position [96, 0]
click at [1028, 333] on app-date-cell at bounding box center [1027, 441] width 229 height 450
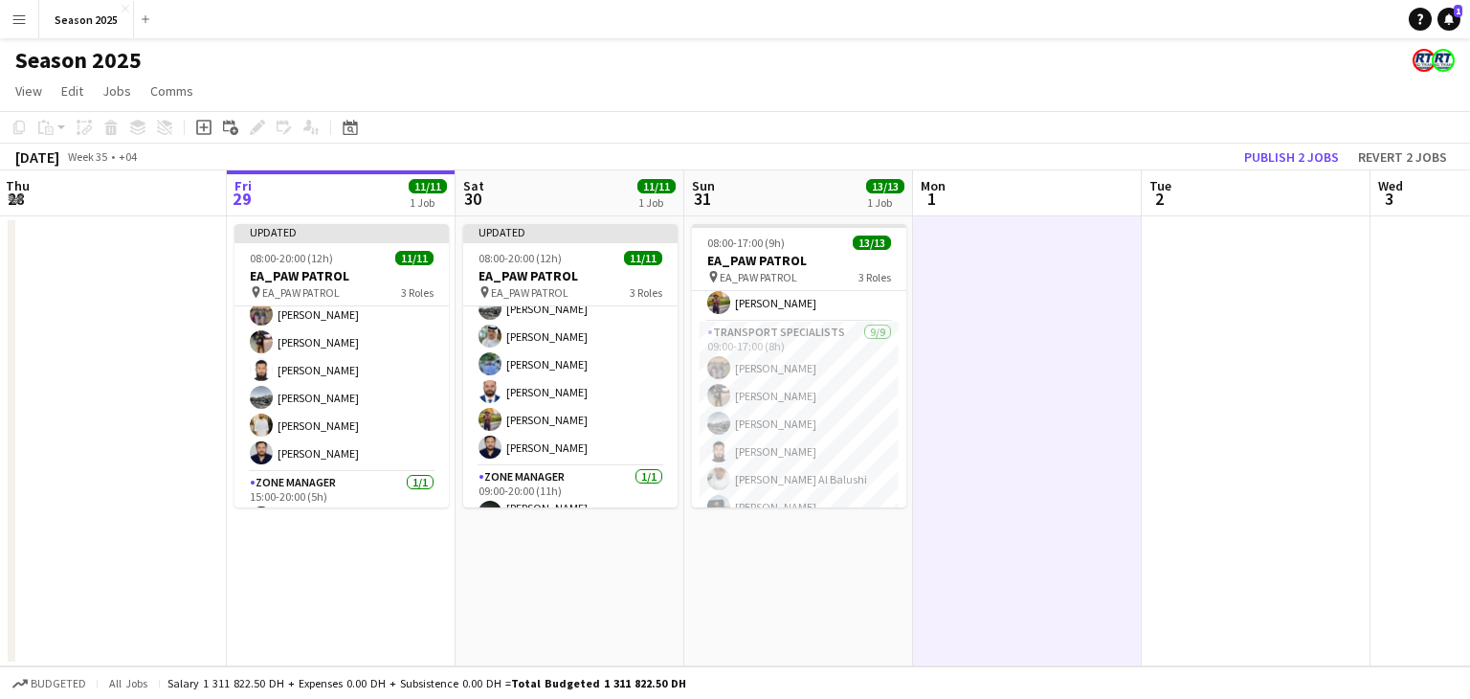
scroll to position [191, 0]
click at [791, 379] on app-card-role "Transport Specialists [DATE] 09:00-17:00 (8h) Ahmed Ibrahim Baloshi [PERSON_NAM…" at bounding box center [799, 465] width 214 height 287
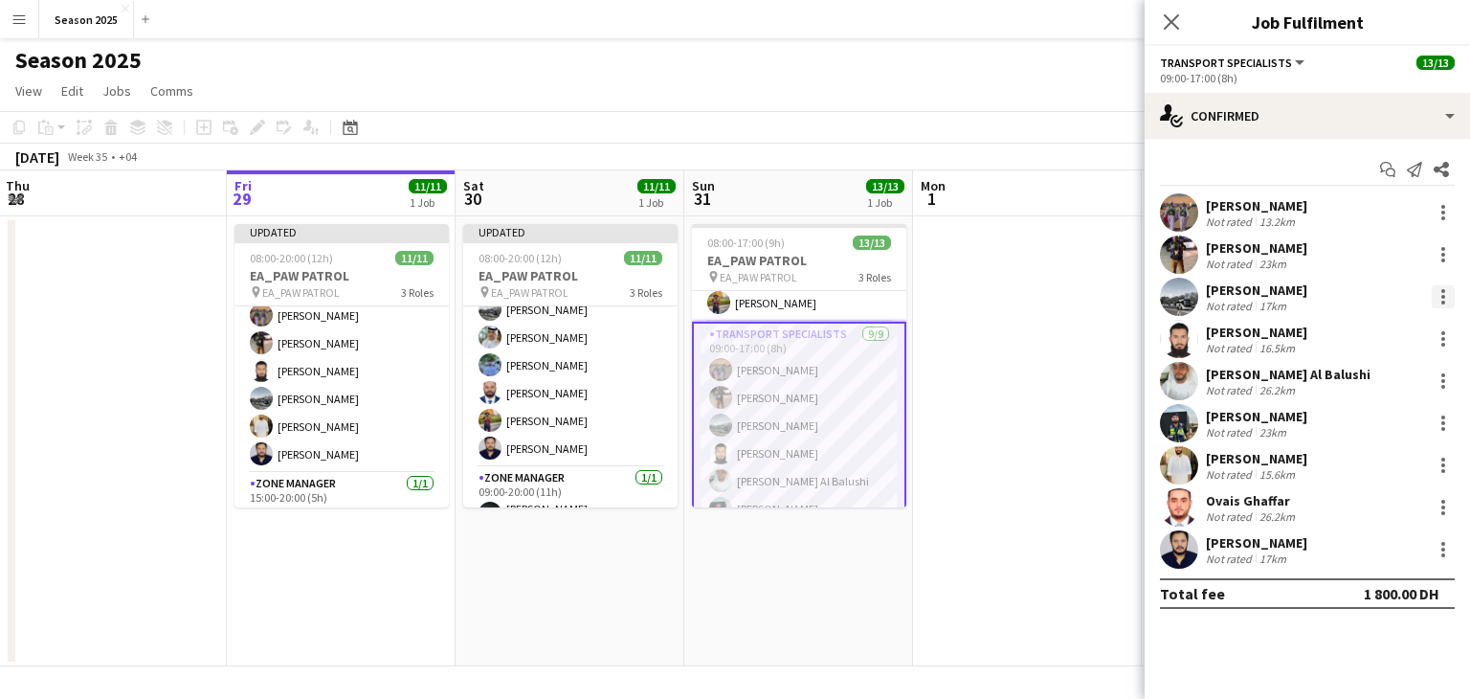
click at [1445, 296] on div at bounding box center [1444, 297] width 4 height 4
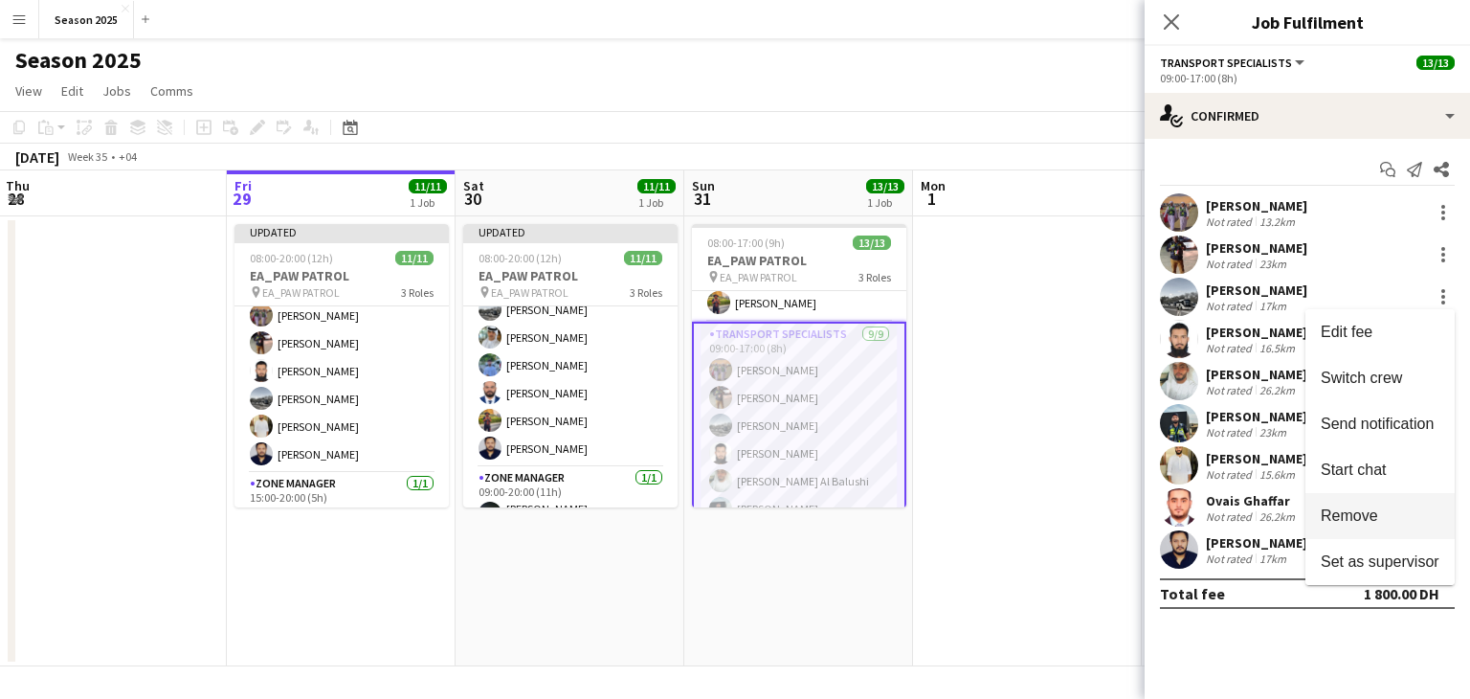
click at [1383, 523] on span "Remove" at bounding box center [1380, 515] width 119 height 17
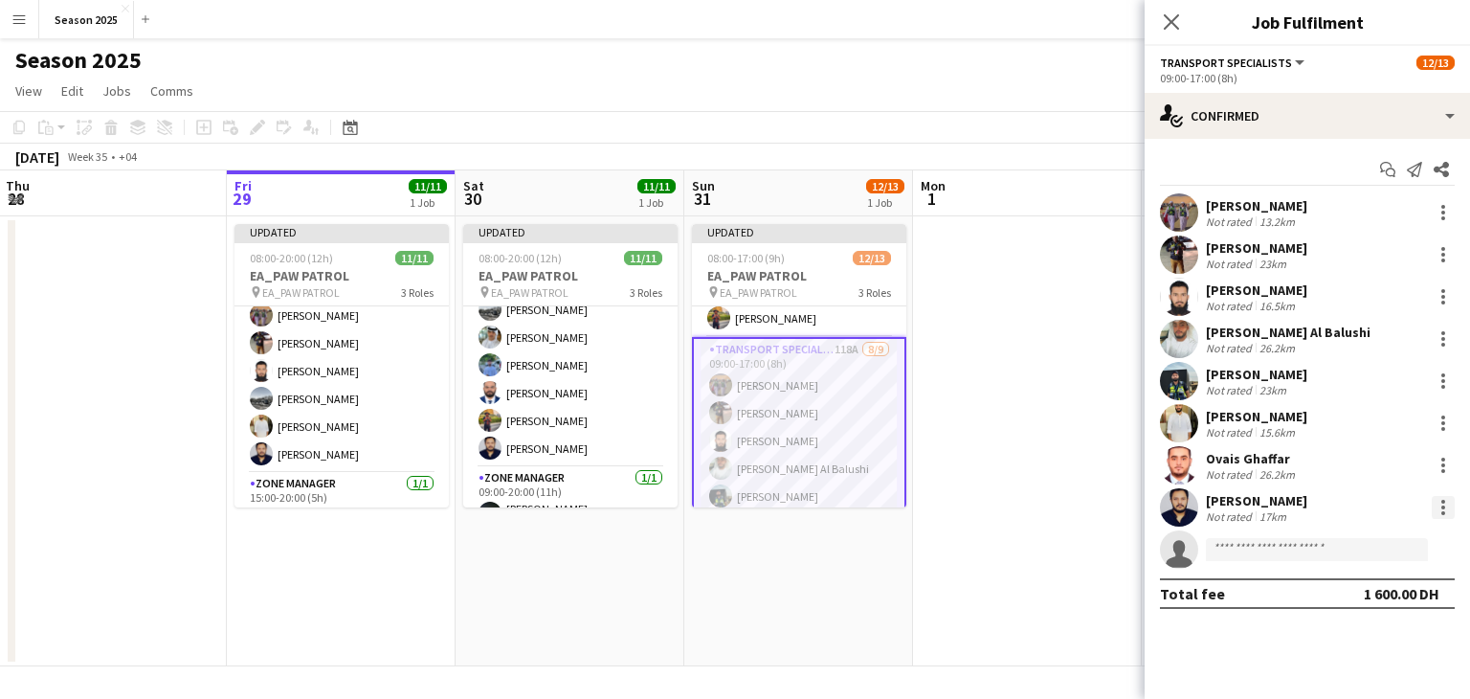
click at [1440, 504] on div at bounding box center [1443, 507] width 23 height 23
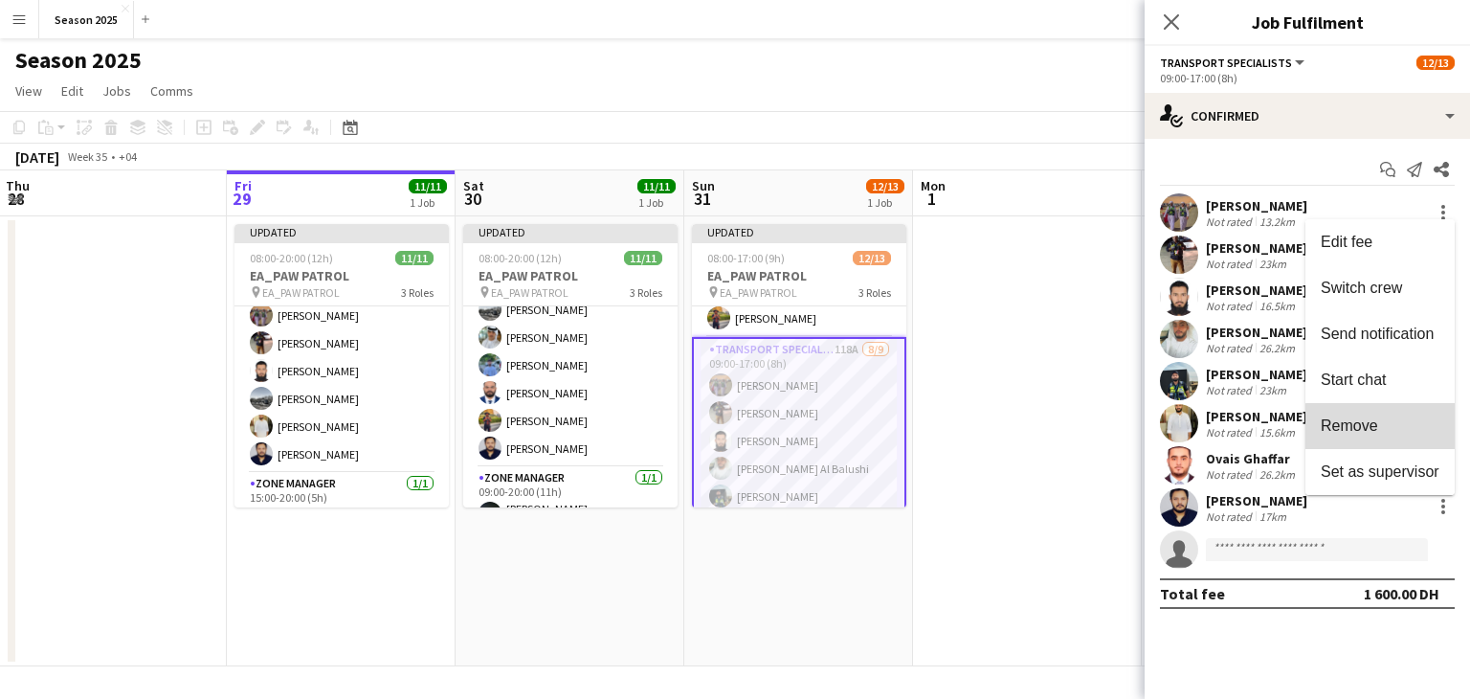
click at [1395, 426] on span "Remove" at bounding box center [1380, 425] width 119 height 17
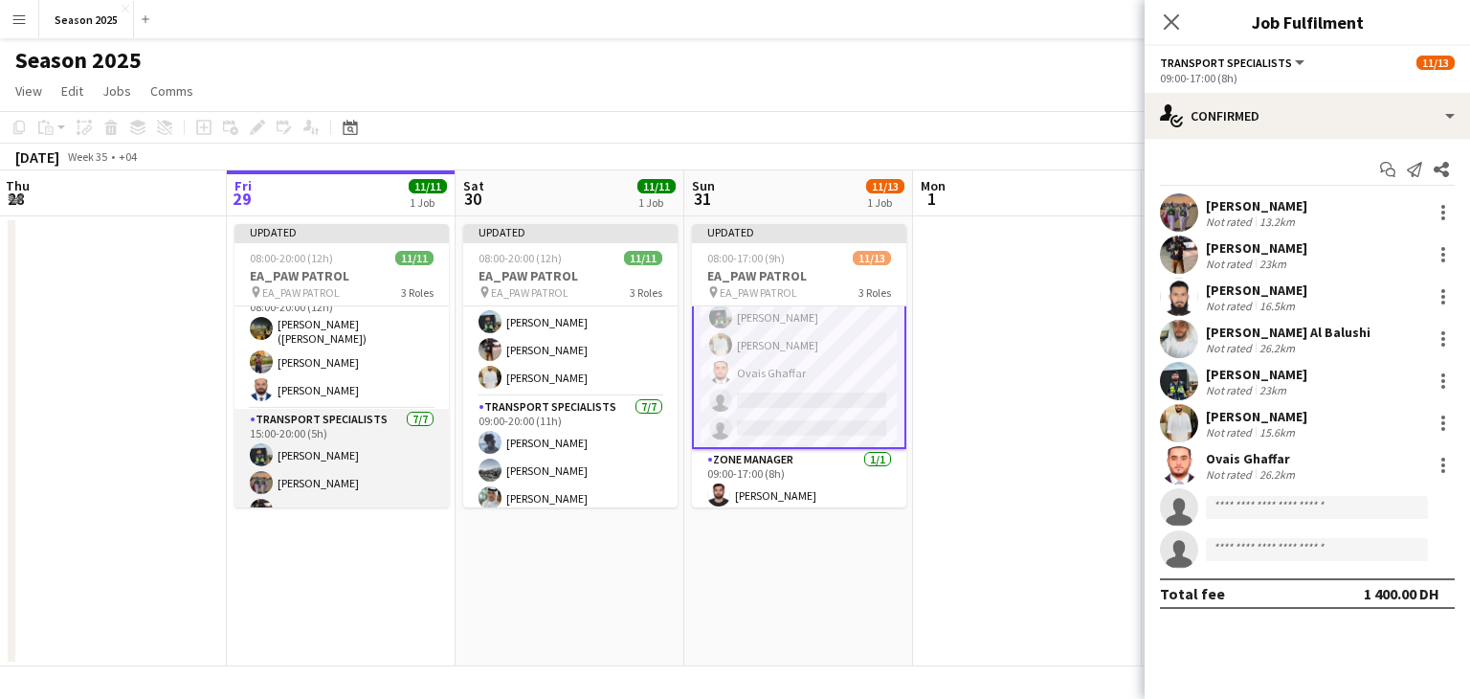
scroll to position [0, 0]
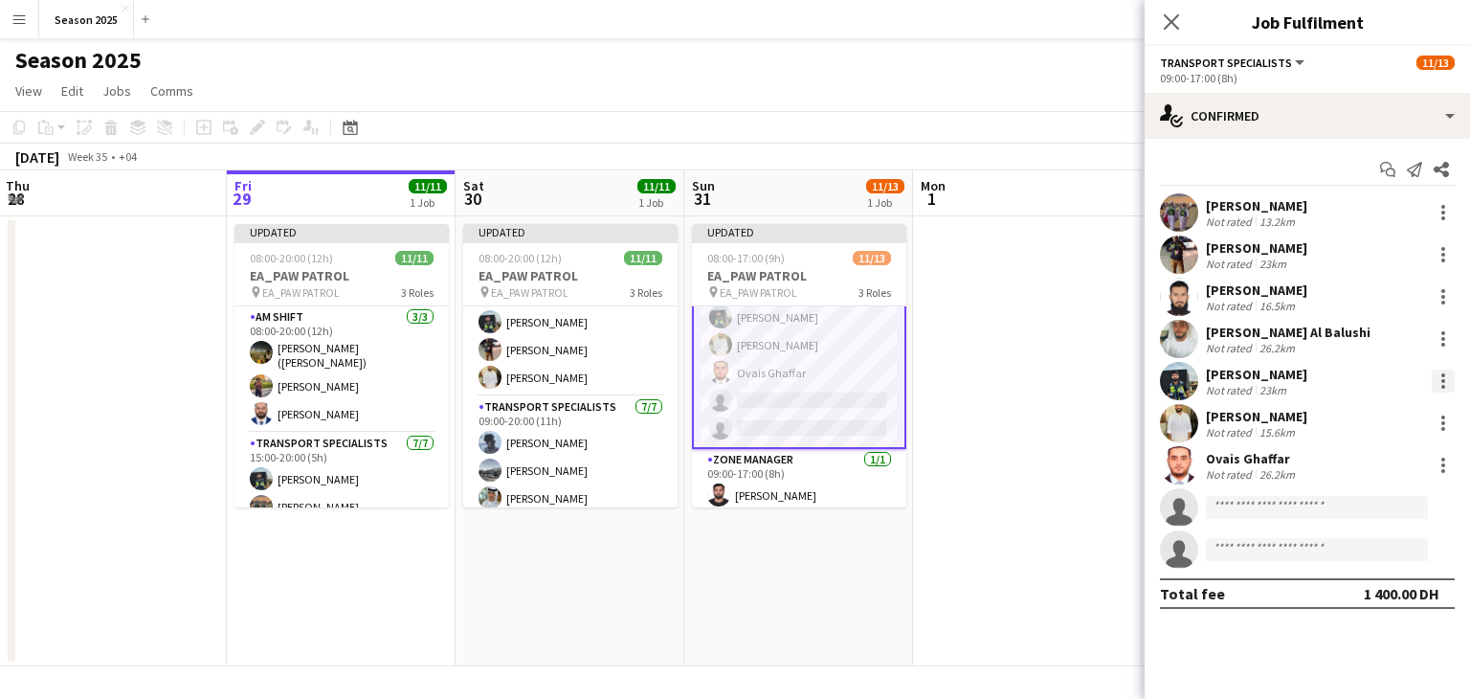
click at [1446, 376] on div at bounding box center [1443, 381] width 23 height 23
drag, startPoint x: 1388, startPoint y: 598, endPoint x: 1370, endPoint y: 590, distance: 20.1
click at [1388, 598] on span "Remove" at bounding box center [1380, 600] width 119 height 17
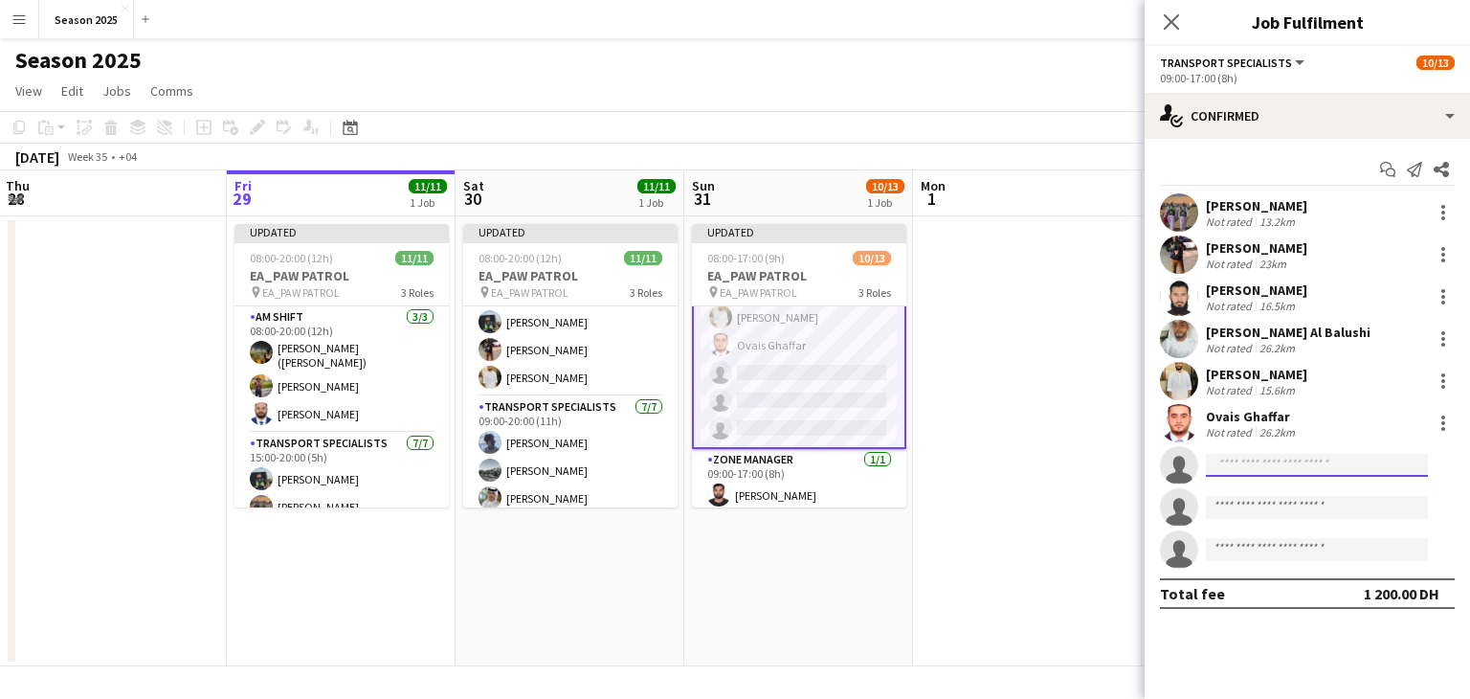
click at [1266, 469] on input at bounding box center [1317, 465] width 222 height 23
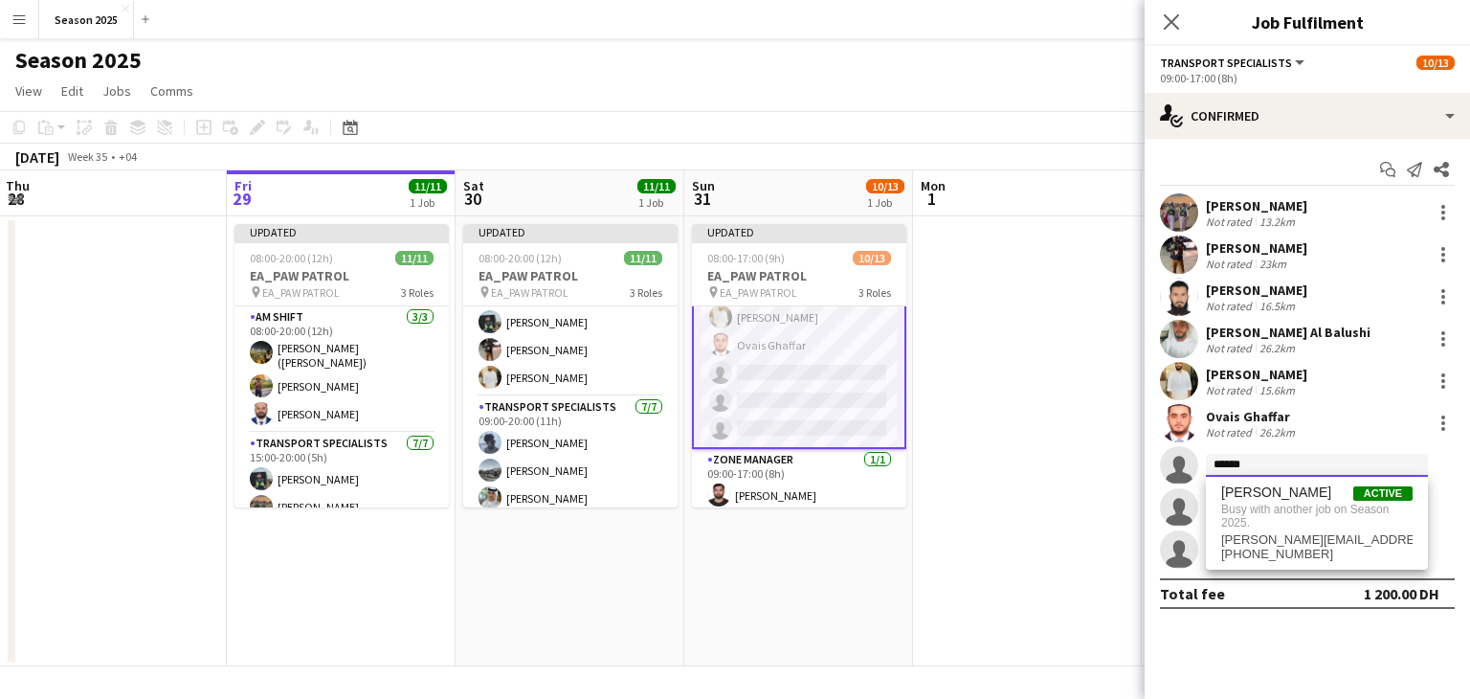
type input "******"
click at [1087, 242] on app-date-cell at bounding box center [1027, 441] width 229 height 450
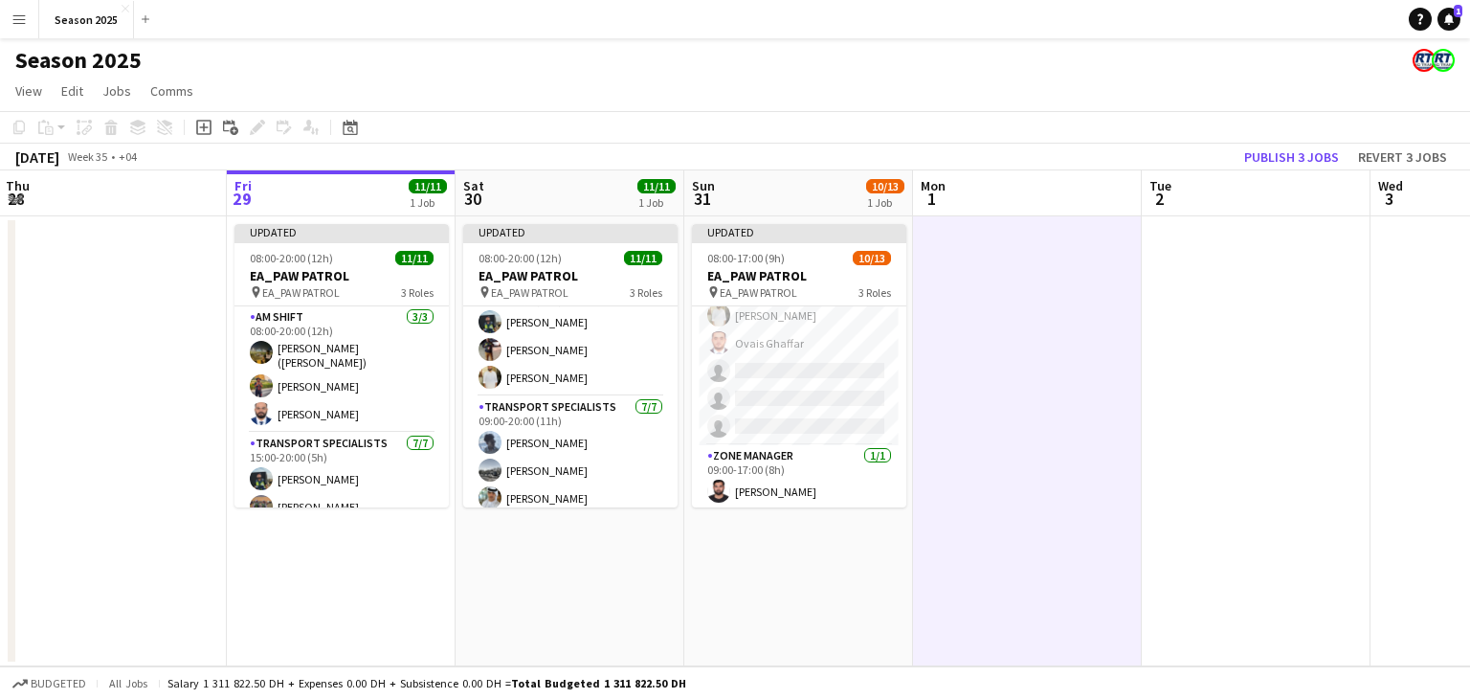
scroll to position [272, 0]
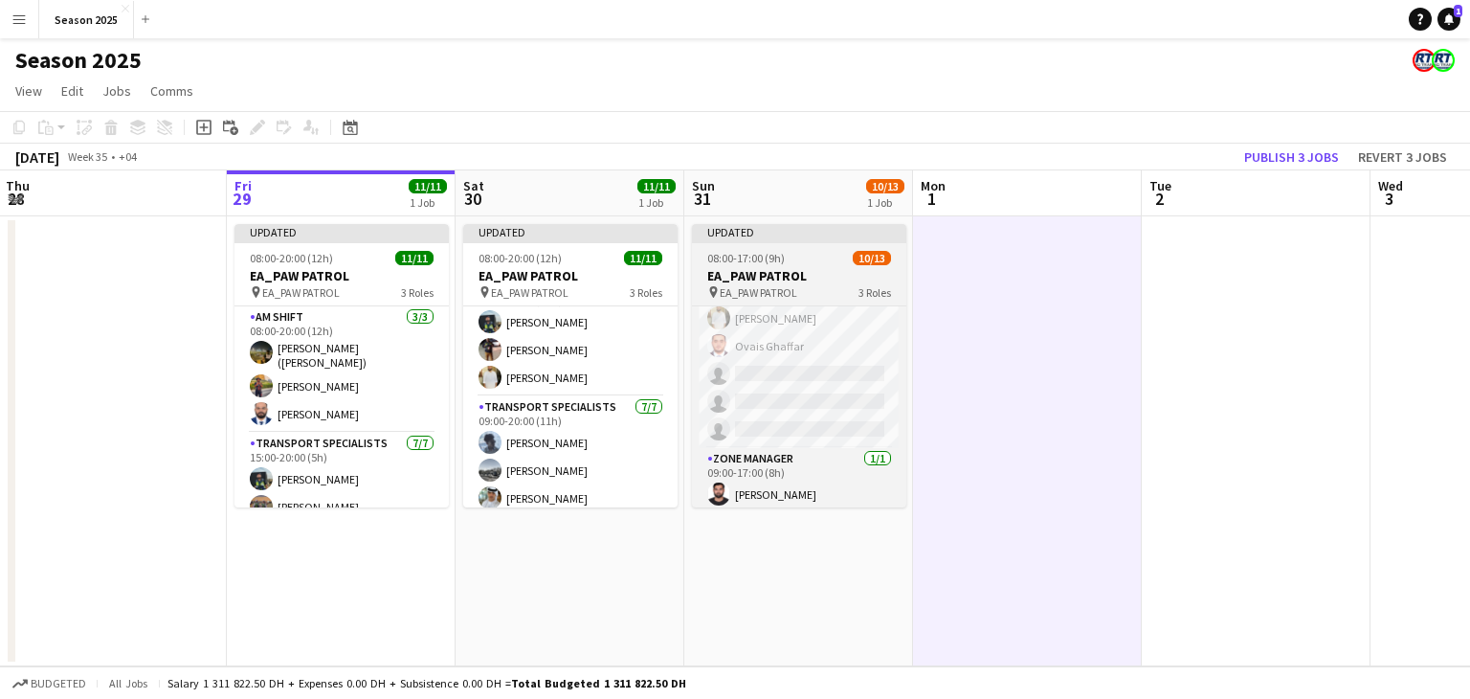
click at [792, 280] on h3 "EA_PAW PATROL" at bounding box center [799, 275] width 214 height 17
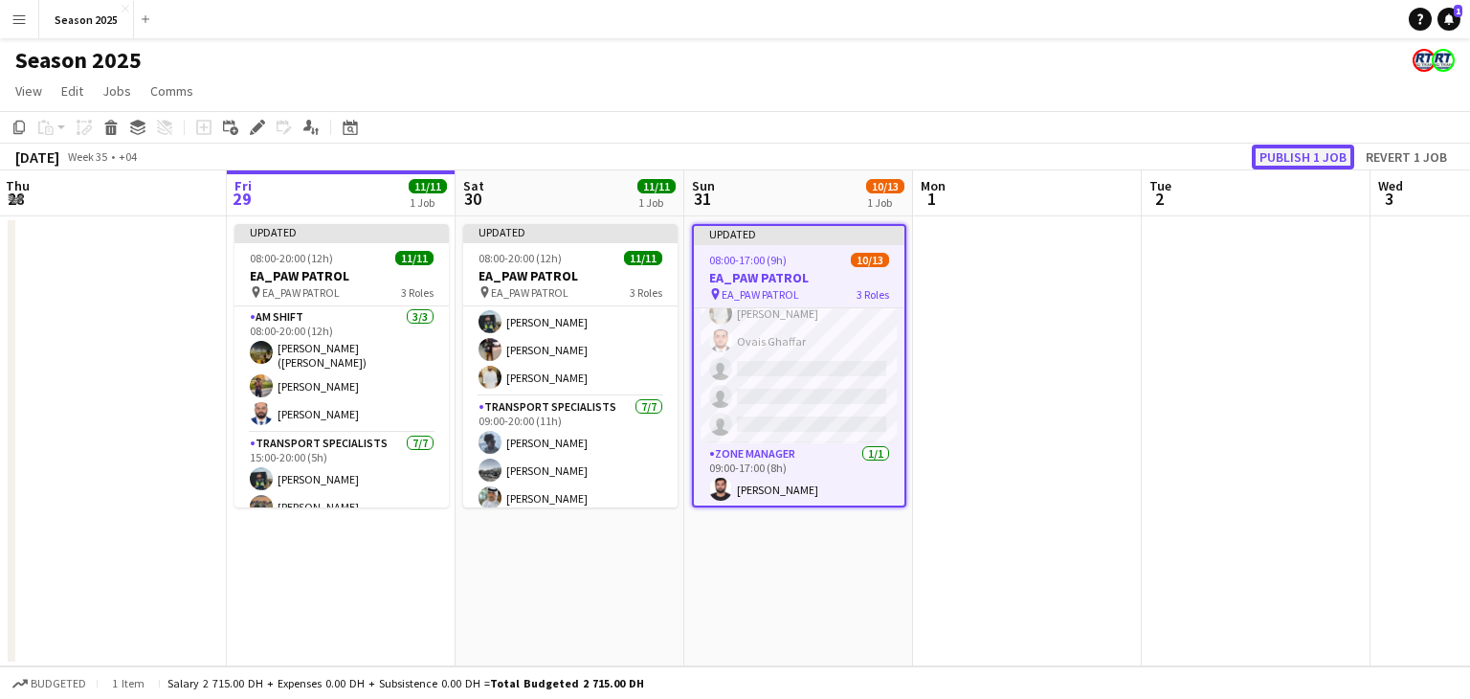
click at [1279, 159] on button "Publish 1 job" at bounding box center [1303, 157] width 102 height 25
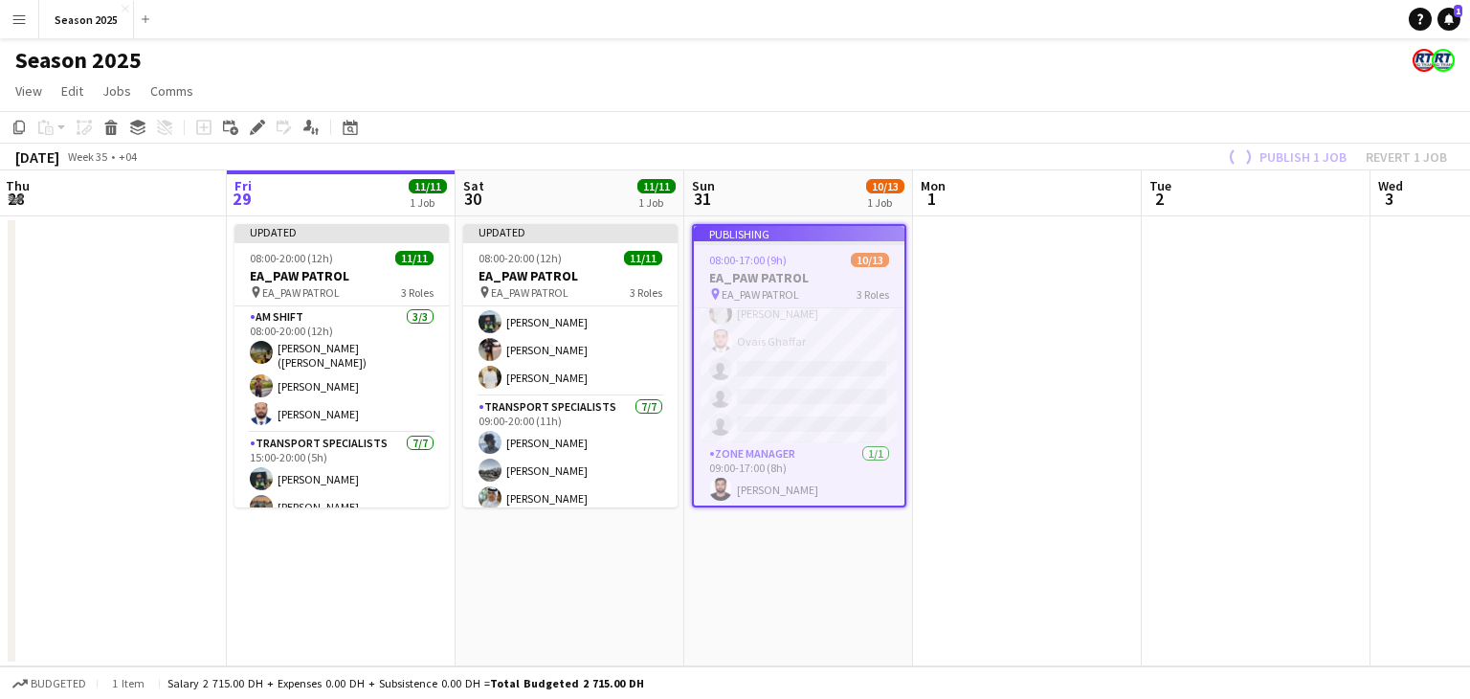
scroll to position [264, 0]
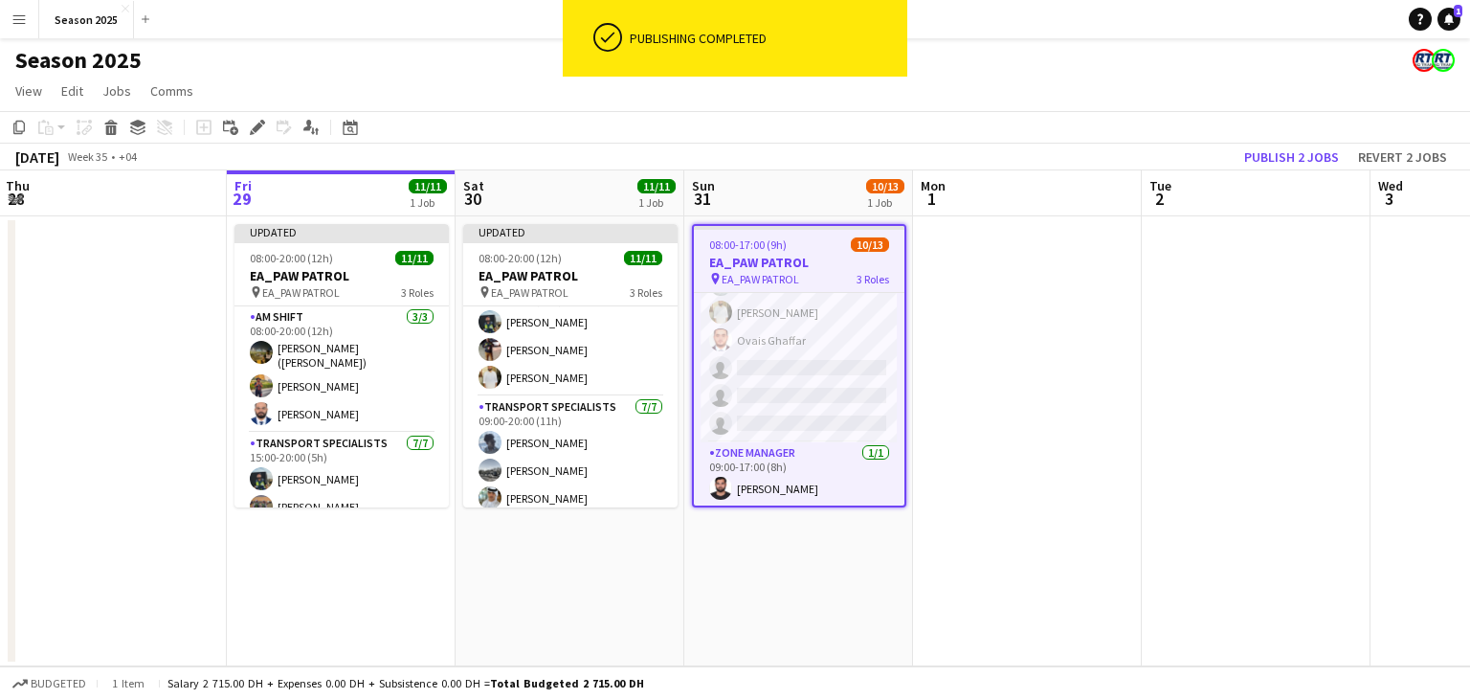
click at [798, 404] on app-card-role "Transport Specialists 118A [DATE] 09:00-17:00 (8h) Ahmed Ibrahim Baloshi [PERSO…" at bounding box center [799, 298] width 211 height 287
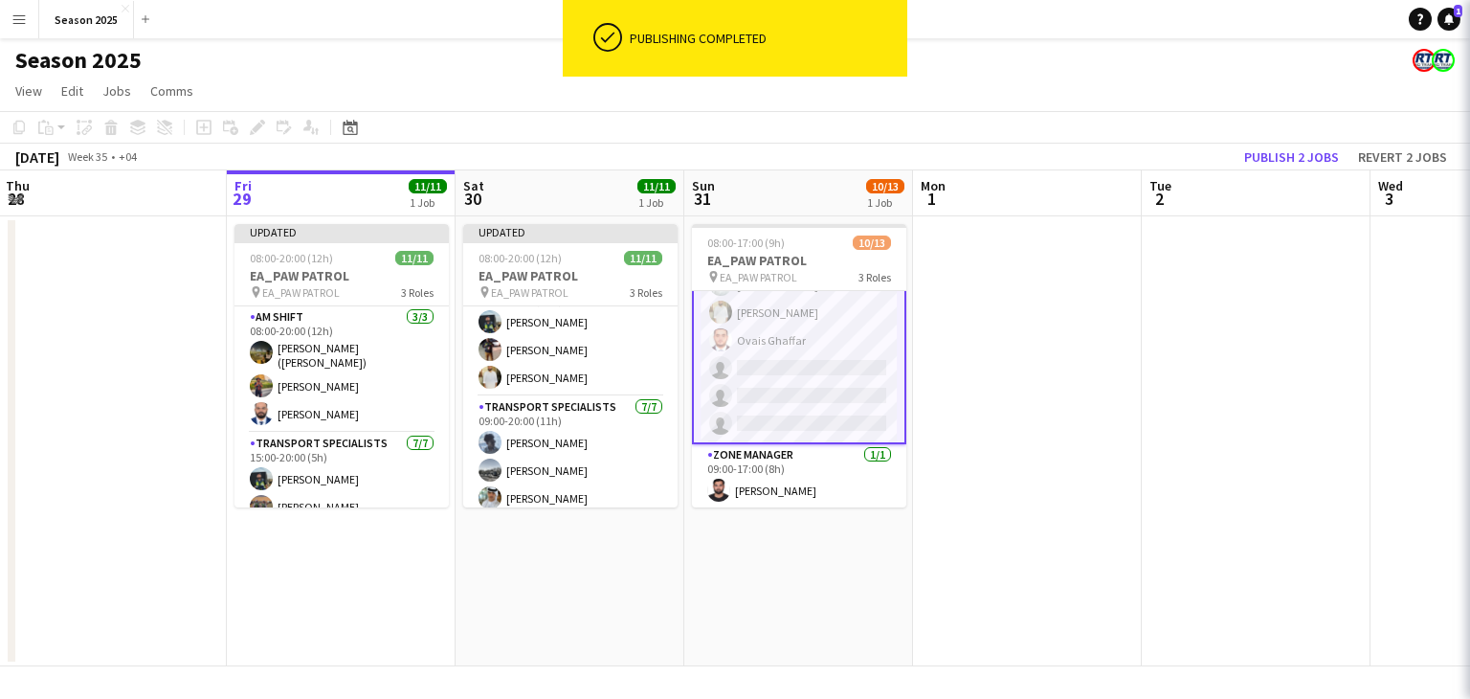
scroll to position [259, 0]
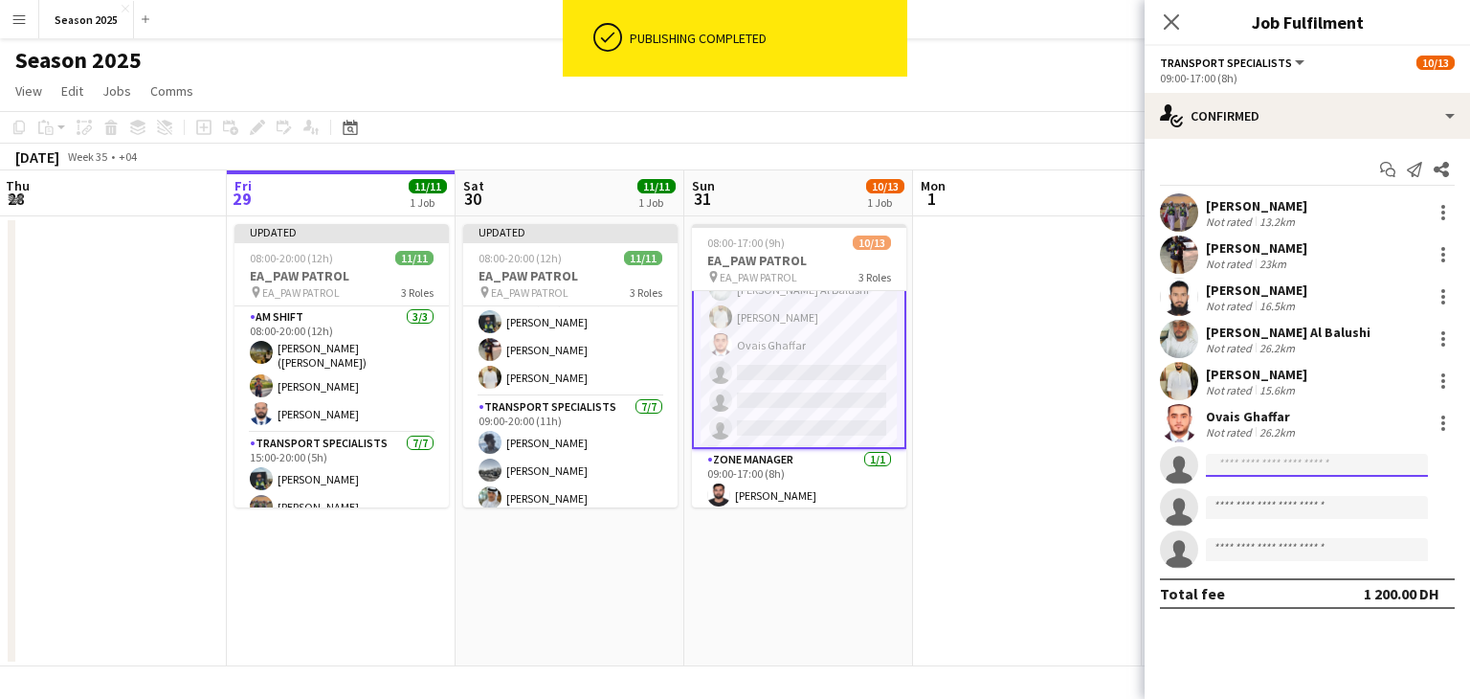
click at [1364, 471] on input at bounding box center [1317, 465] width 222 height 23
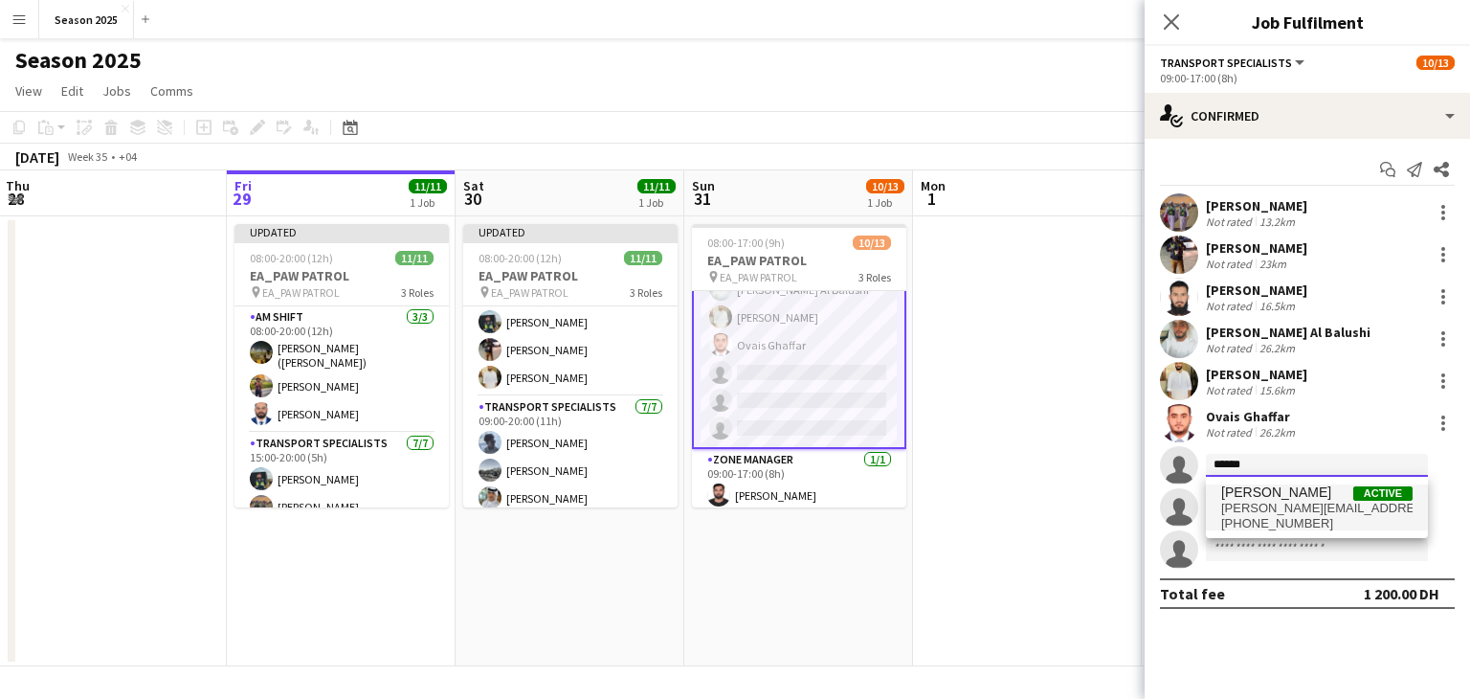
type input "******"
click at [1329, 510] on span "[PERSON_NAME][EMAIL_ADDRESS][DOMAIN_NAME]" at bounding box center [1316, 508] width 191 height 15
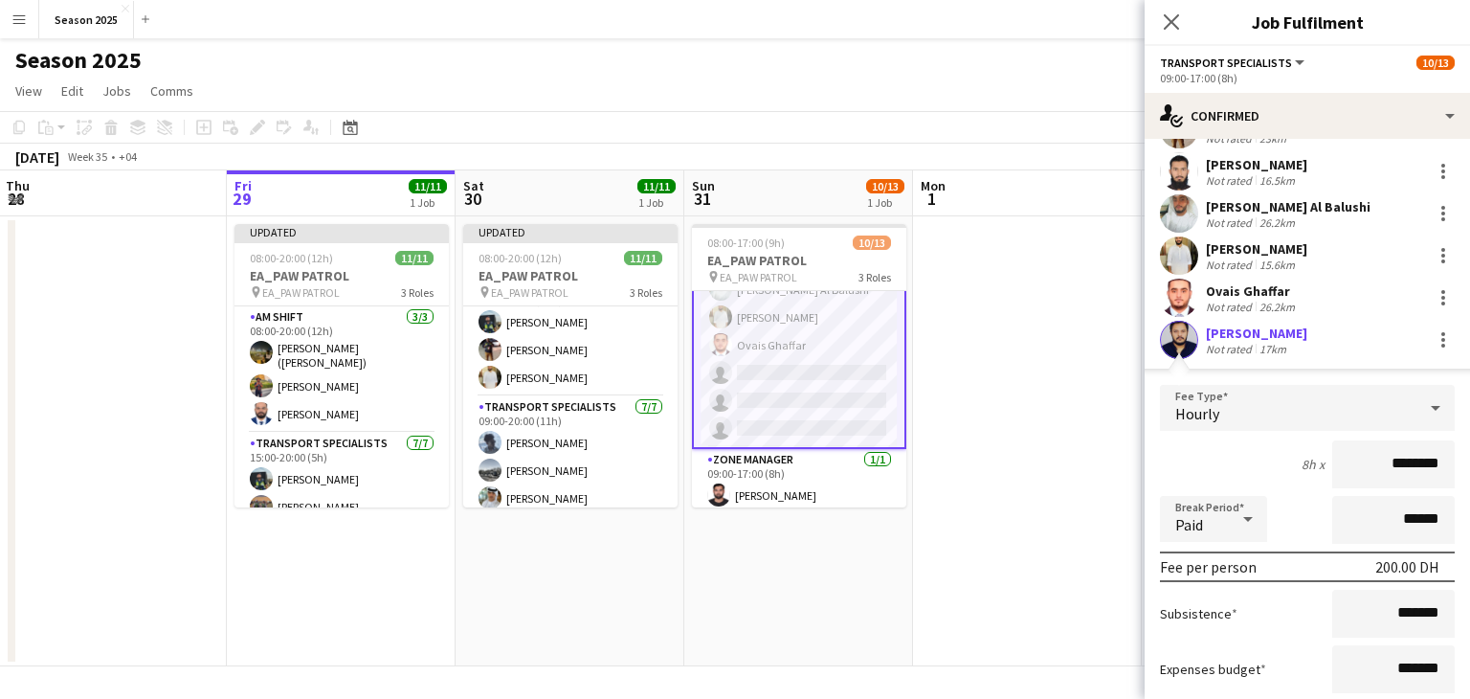
scroll to position [357, 0]
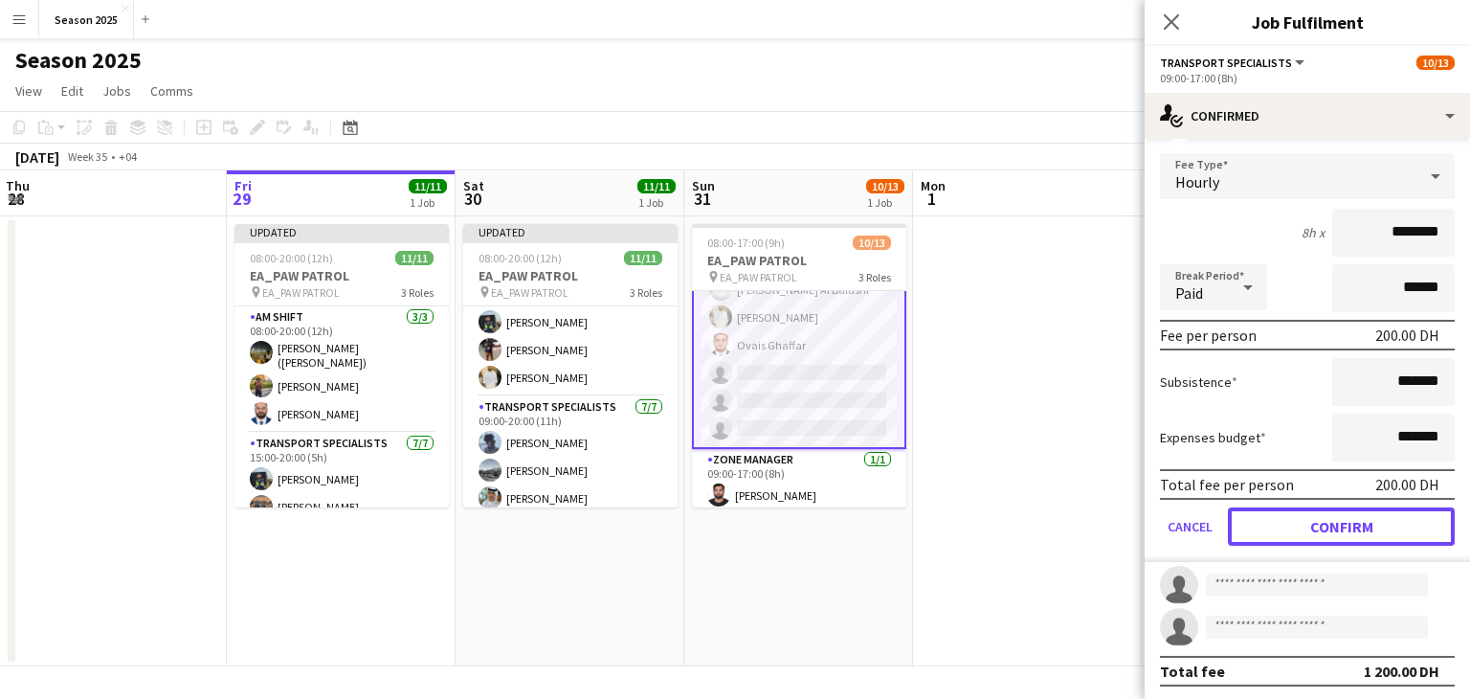
drag, startPoint x: 1371, startPoint y: 505, endPoint x: 1371, endPoint y: 522, distance: 16.3
click at [1371, 507] on button "Confirm" at bounding box center [1341, 526] width 227 height 38
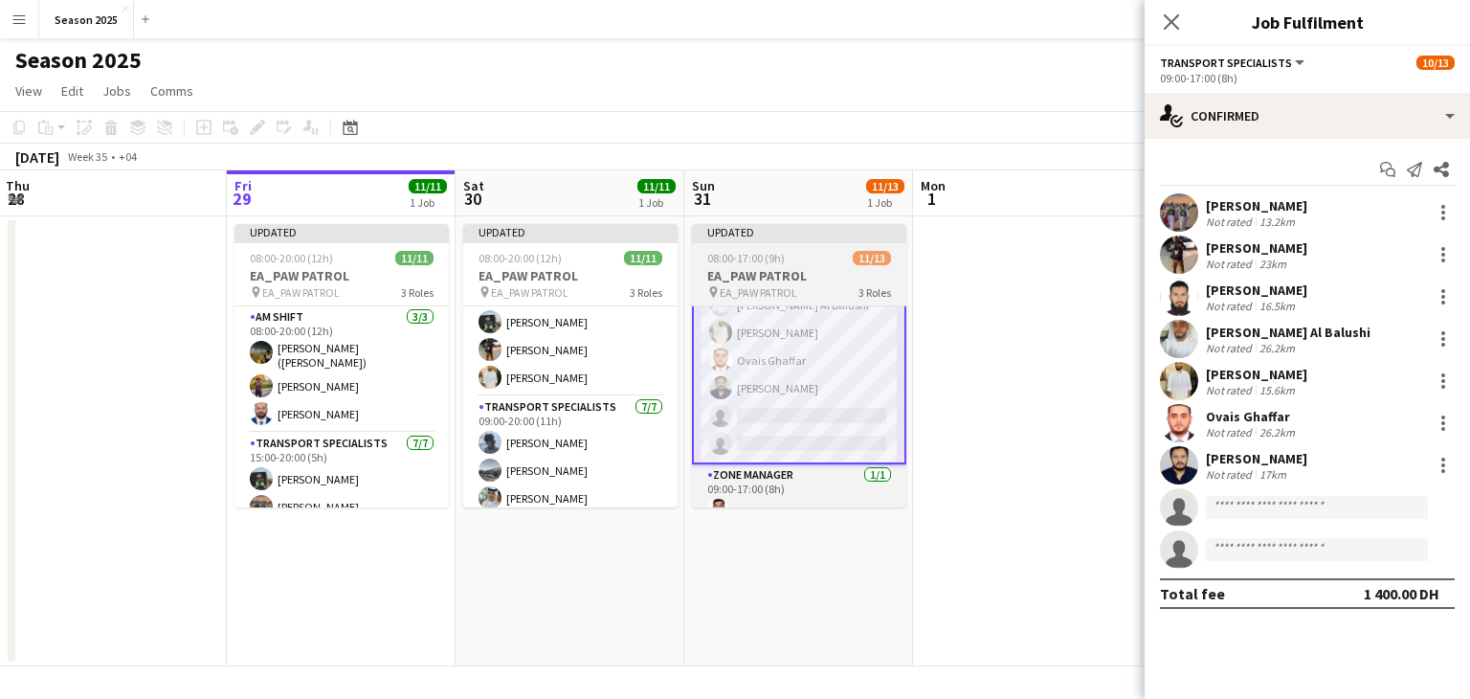
click at [781, 262] on span "08:00-17:00 (9h)" at bounding box center [746, 258] width 78 height 14
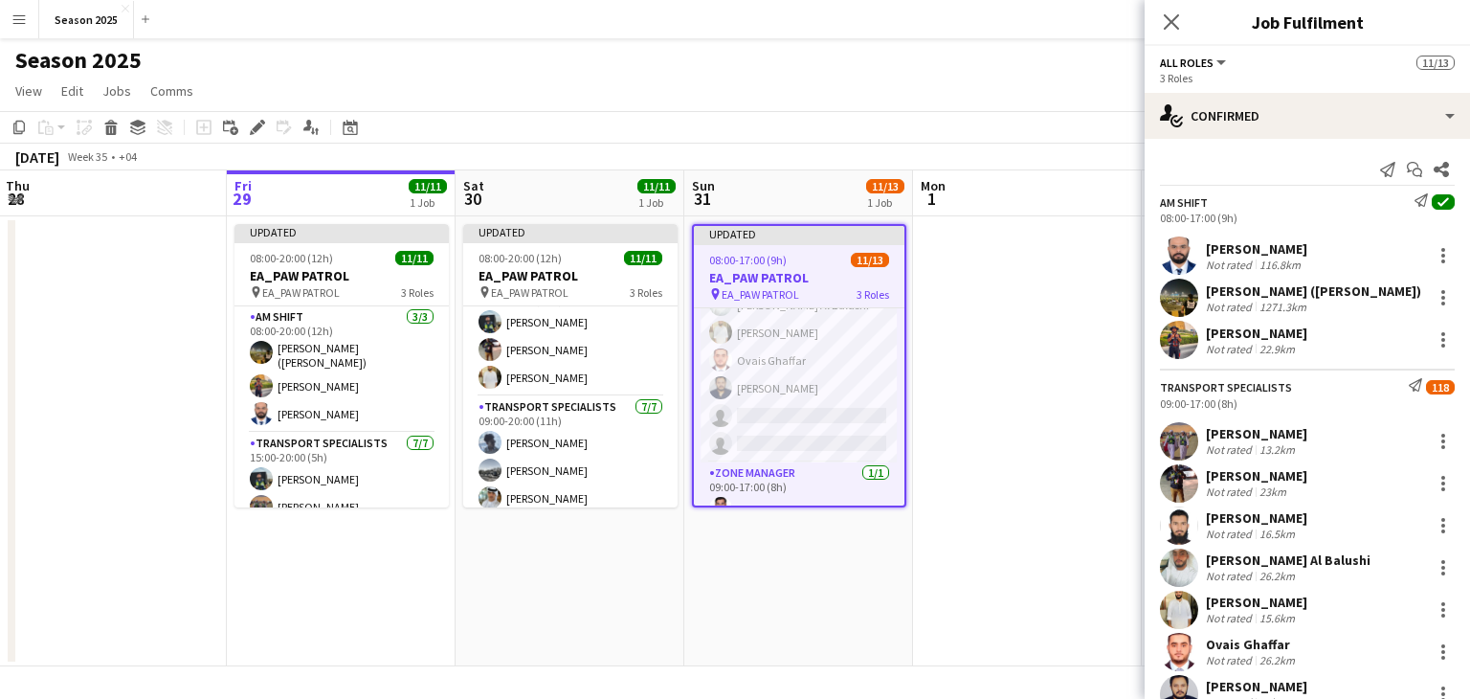
scroll to position [263, 0]
click at [256, 131] on icon at bounding box center [257, 128] width 11 height 11
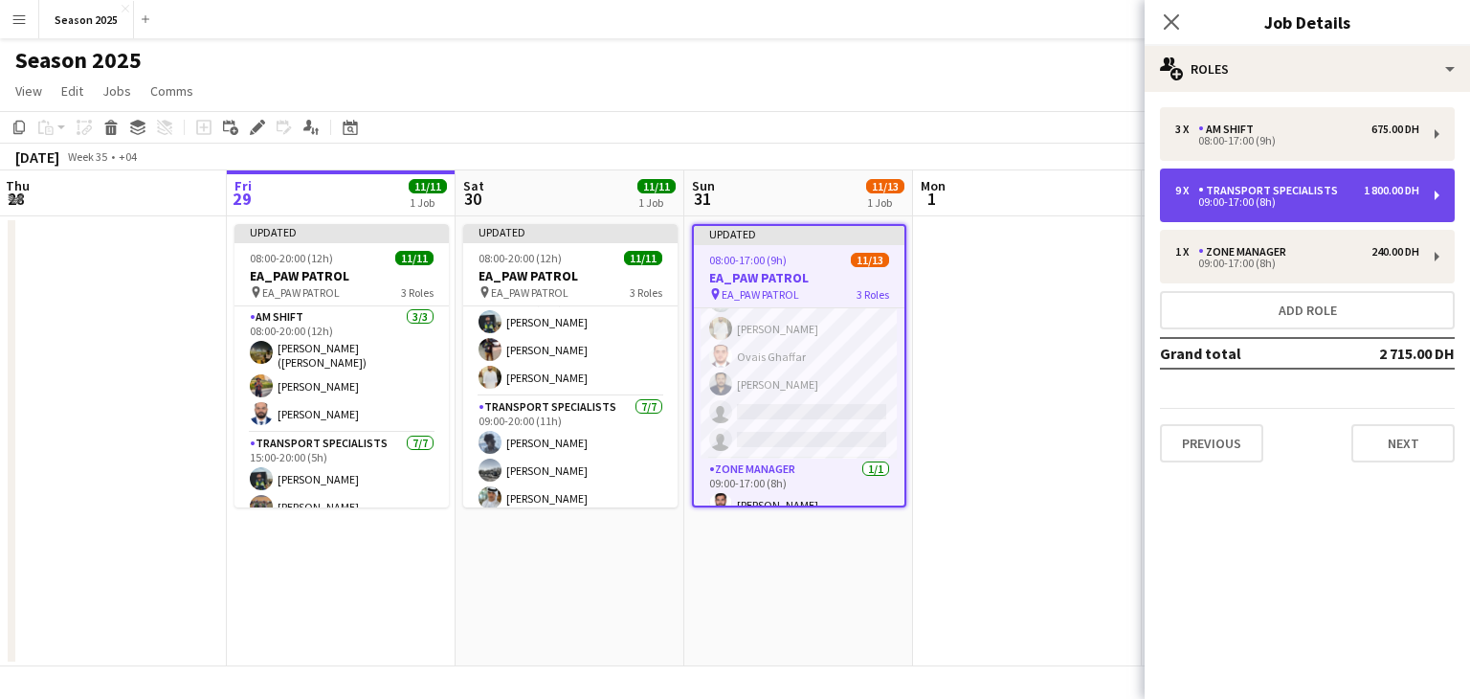
click at [1287, 199] on div "09:00-17:00 (8h)" at bounding box center [1298, 202] width 244 height 10
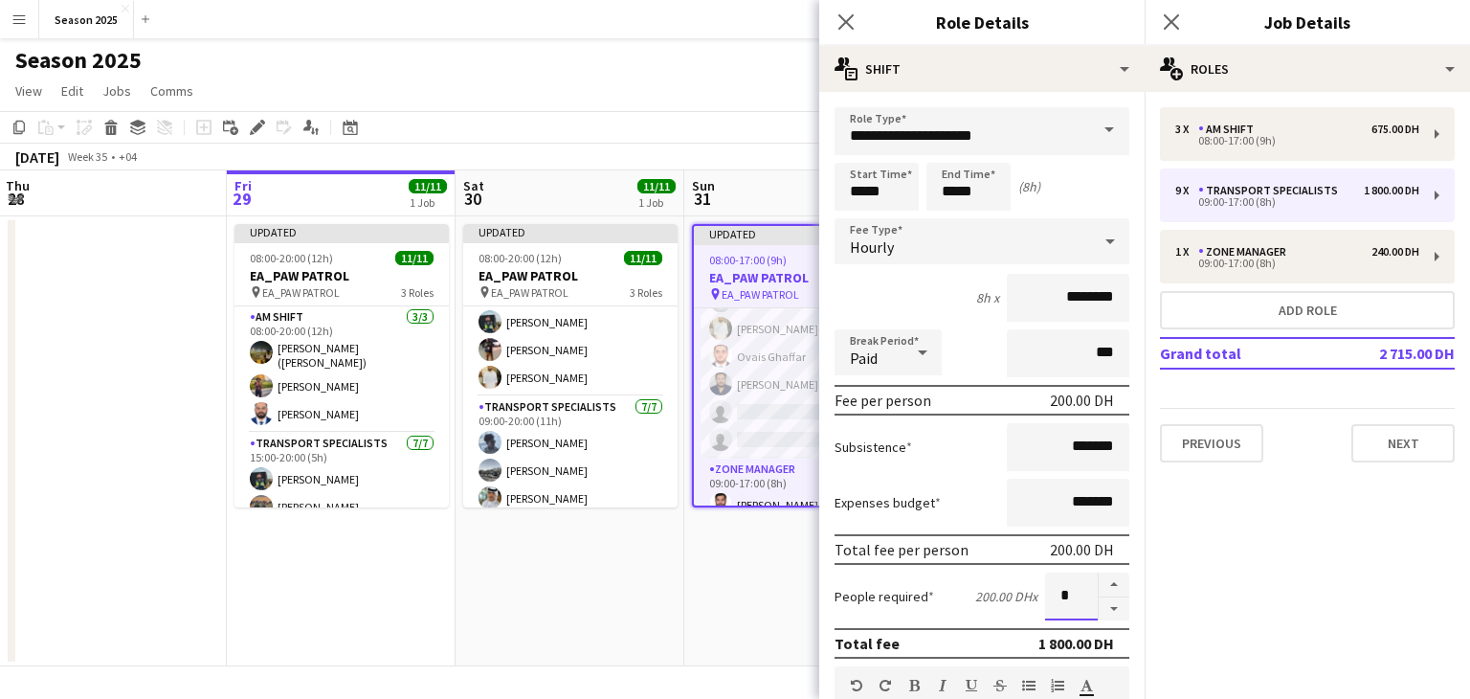
drag, startPoint x: 1058, startPoint y: 597, endPoint x: 1033, endPoint y: 594, distance: 25.1
click at [1045, 594] on input "*" at bounding box center [1071, 596] width 53 height 48
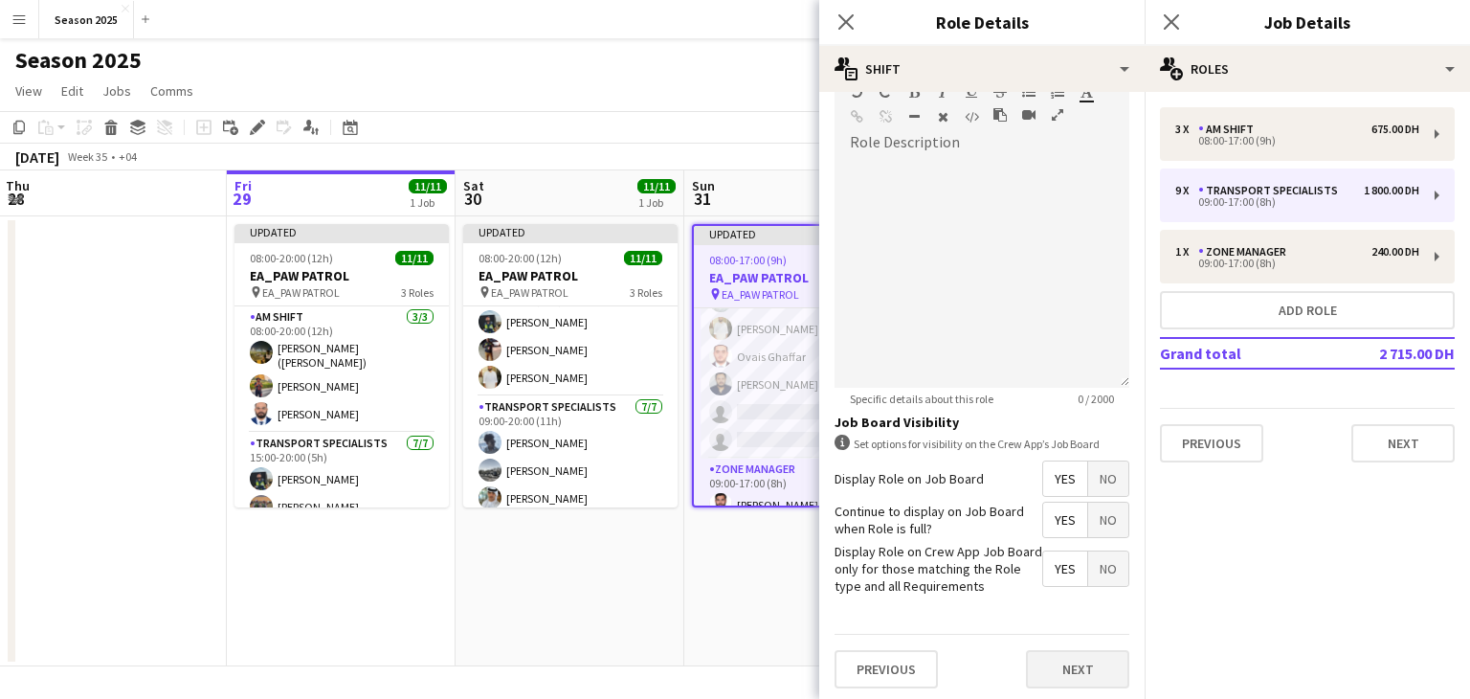
type input "*"
click at [1083, 667] on button "Next" at bounding box center [1077, 669] width 103 height 38
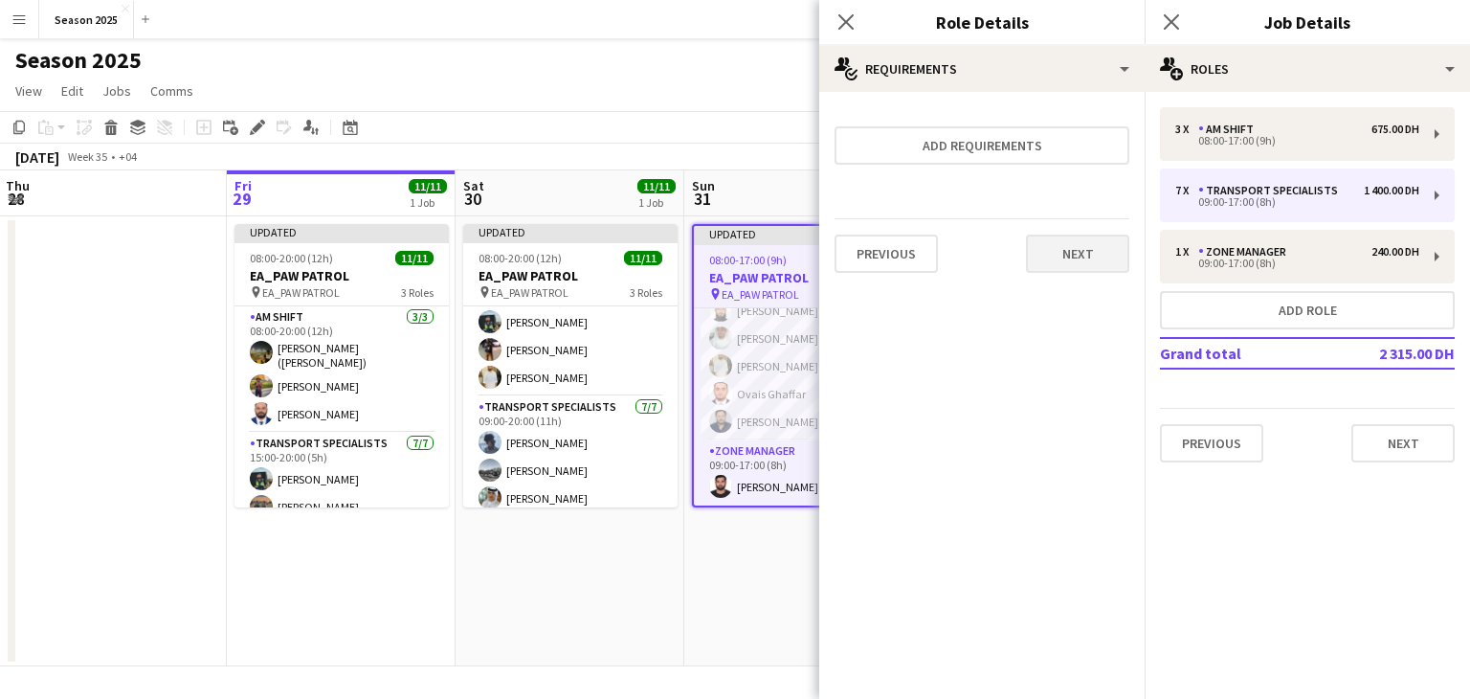
scroll to position [225, 0]
click at [852, 5] on div "Close pop-in" at bounding box center [846, 22] width 54 height 44
click at [840, 14] on icon "Close pop-in" at bounding box center [846, 21] width 18 height 18
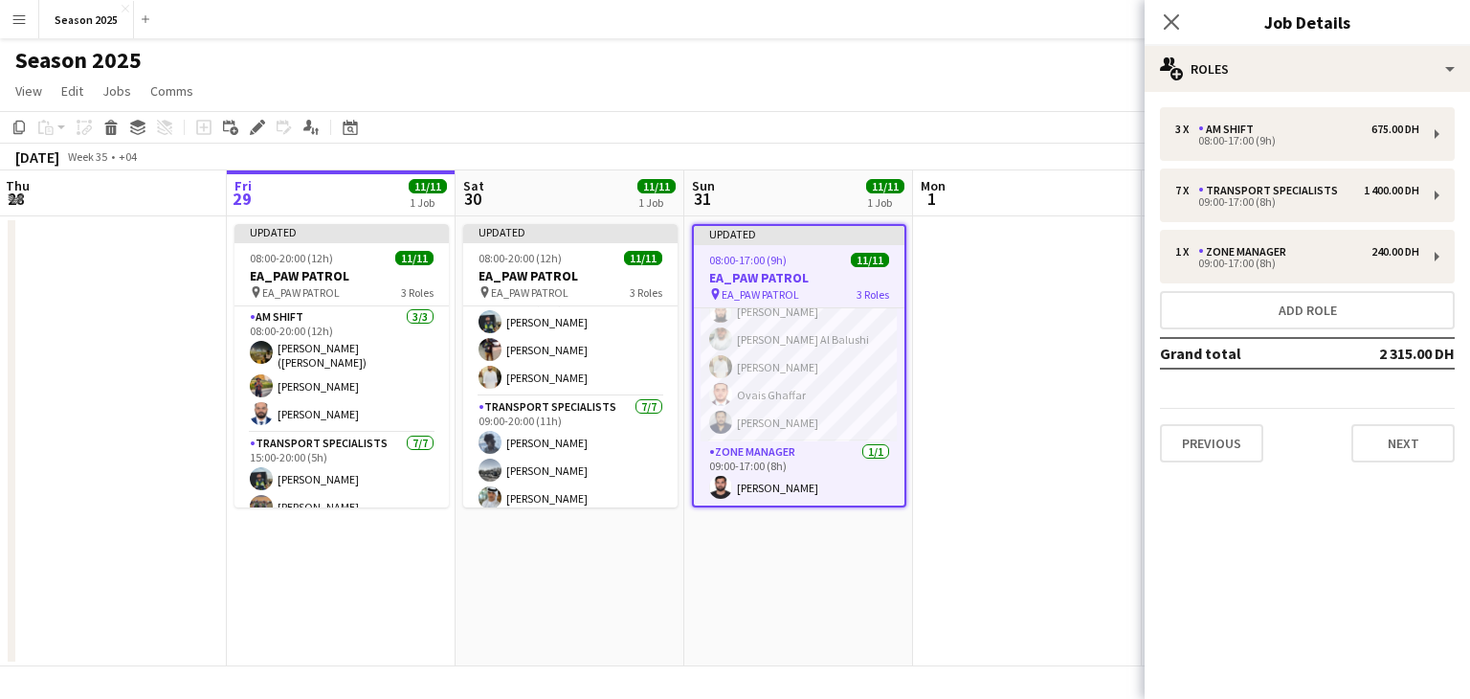
click at [986, 410] on app-date-cell at bounding box center [1027, 441] width 229 height 450
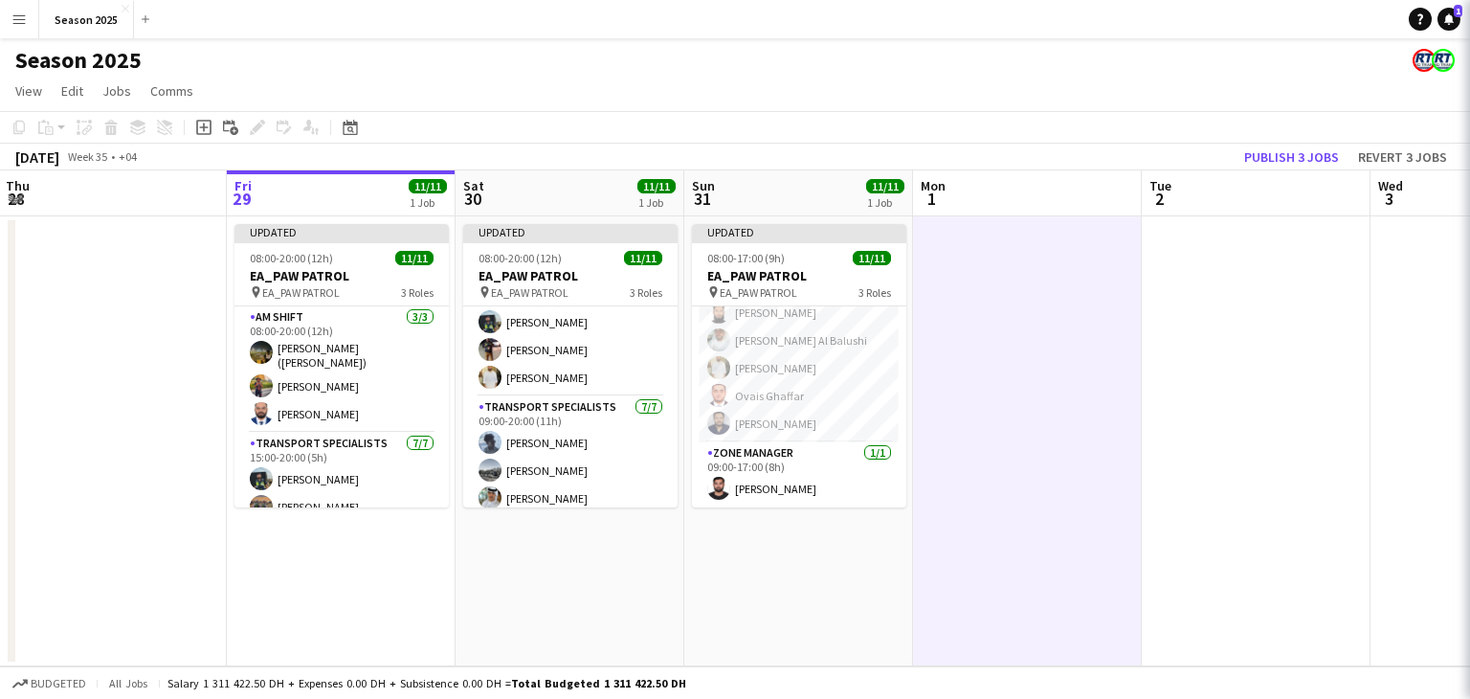
scroll to position [215, 0]
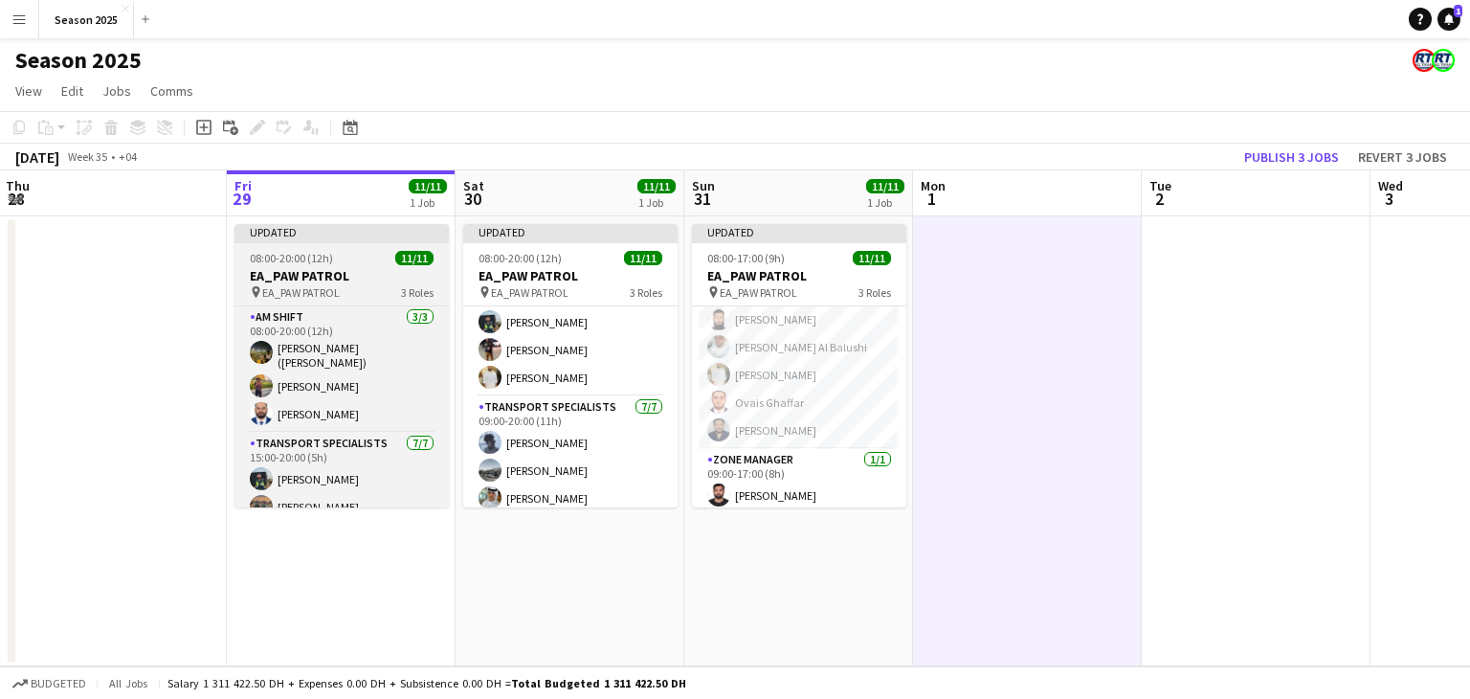
click at [344, 280] on h3 "EA_PAW PATROL" at bounding box center [342, 275] width 214 height 17
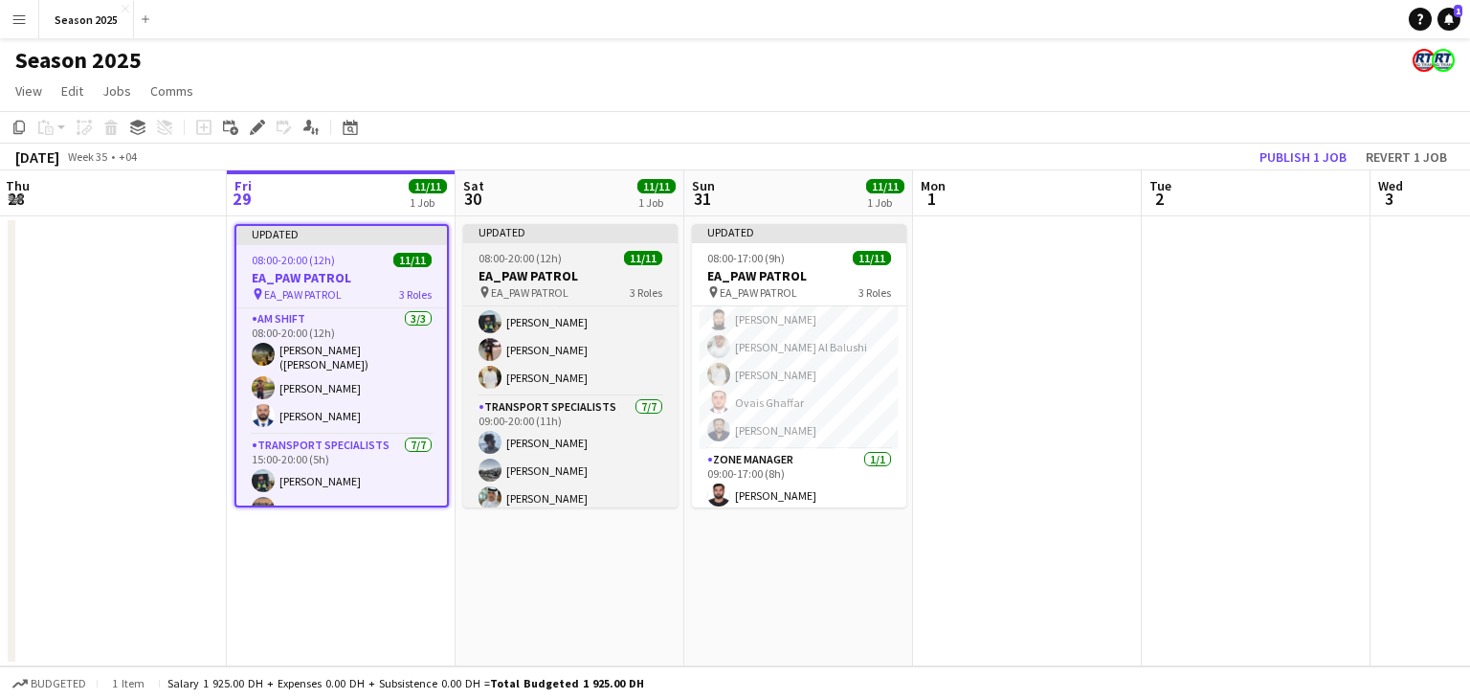
click at [556, 281] on h3 "EA_PAW PATROL" at bounding box center [570, 275] width 214 height 17
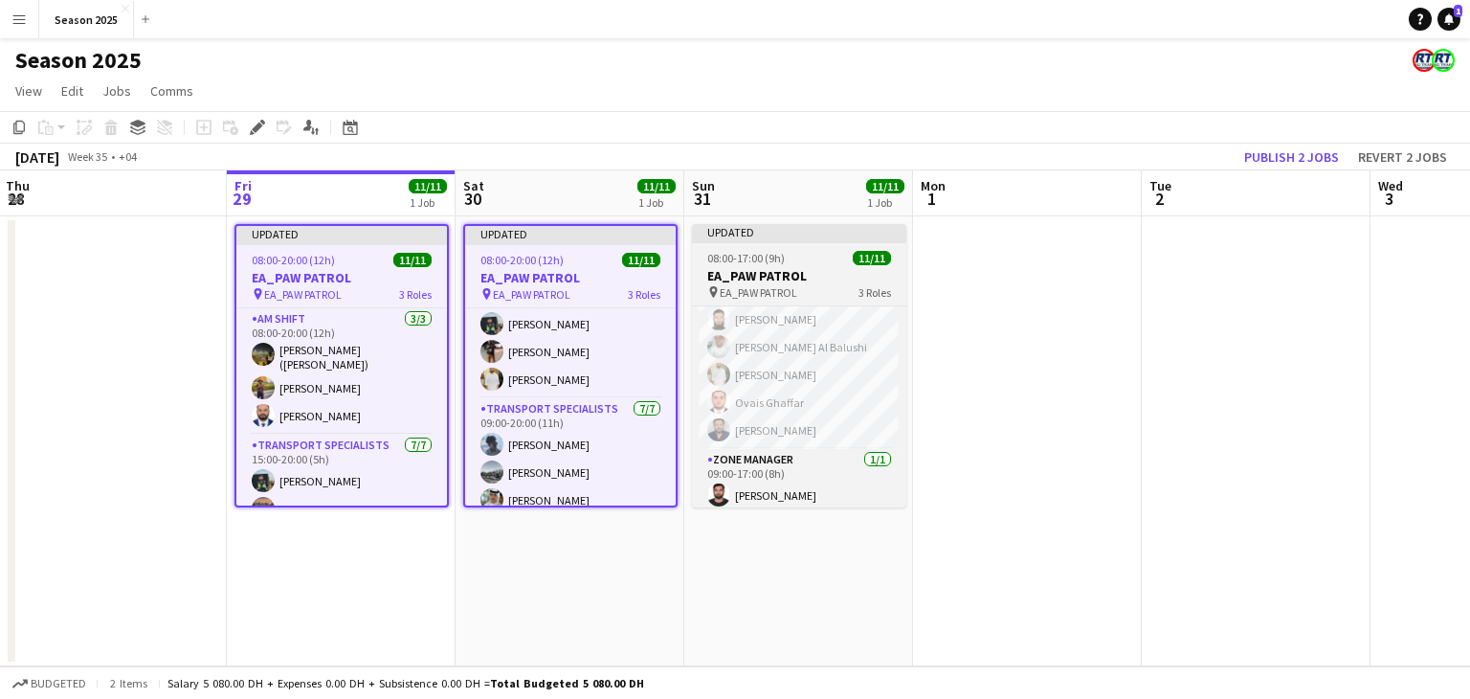
scroll to position [0, 459]
click at [706, 277] on h3 "EA_PAW PATROL" at bounding box center [799, 275] width 214 height 17
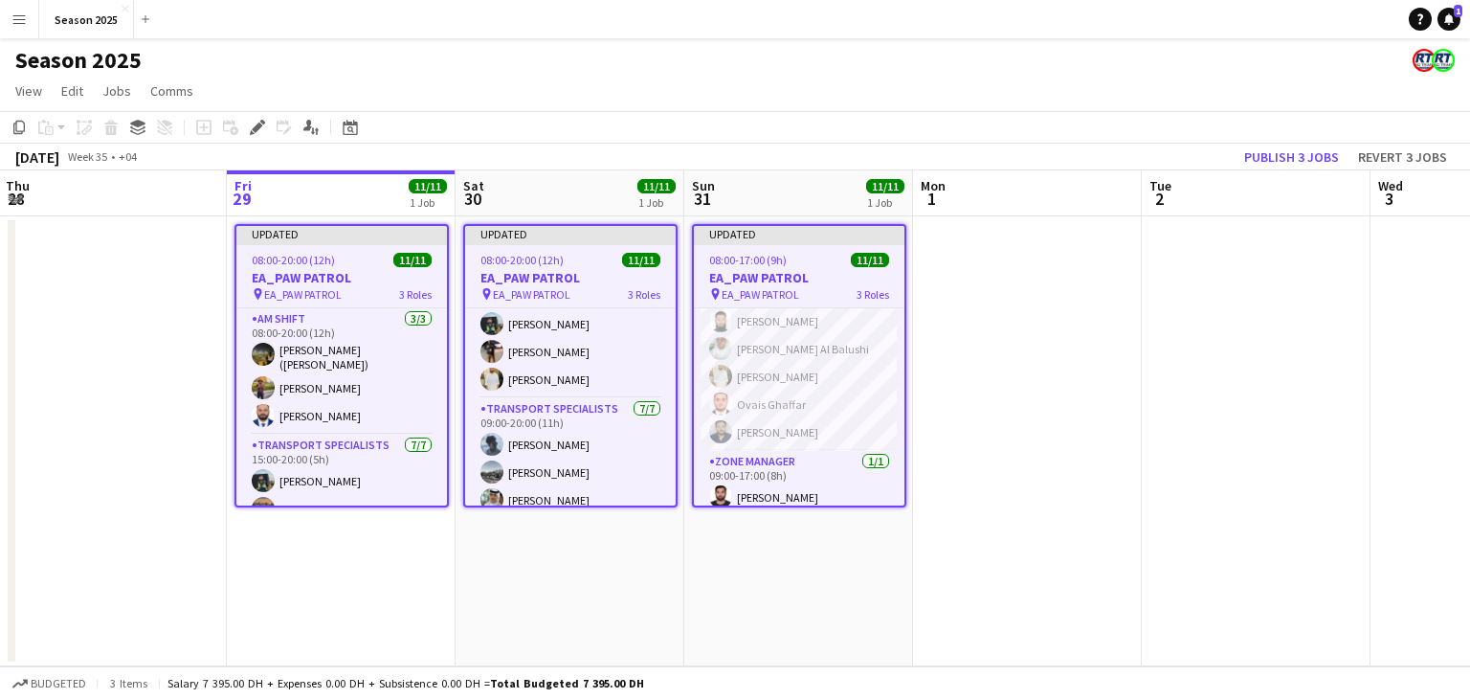
scroll to position [225, 0]
click at [1310, 156] on button "Publish 3 jobs" at bounding box center [1292, 157] width 110 height 25
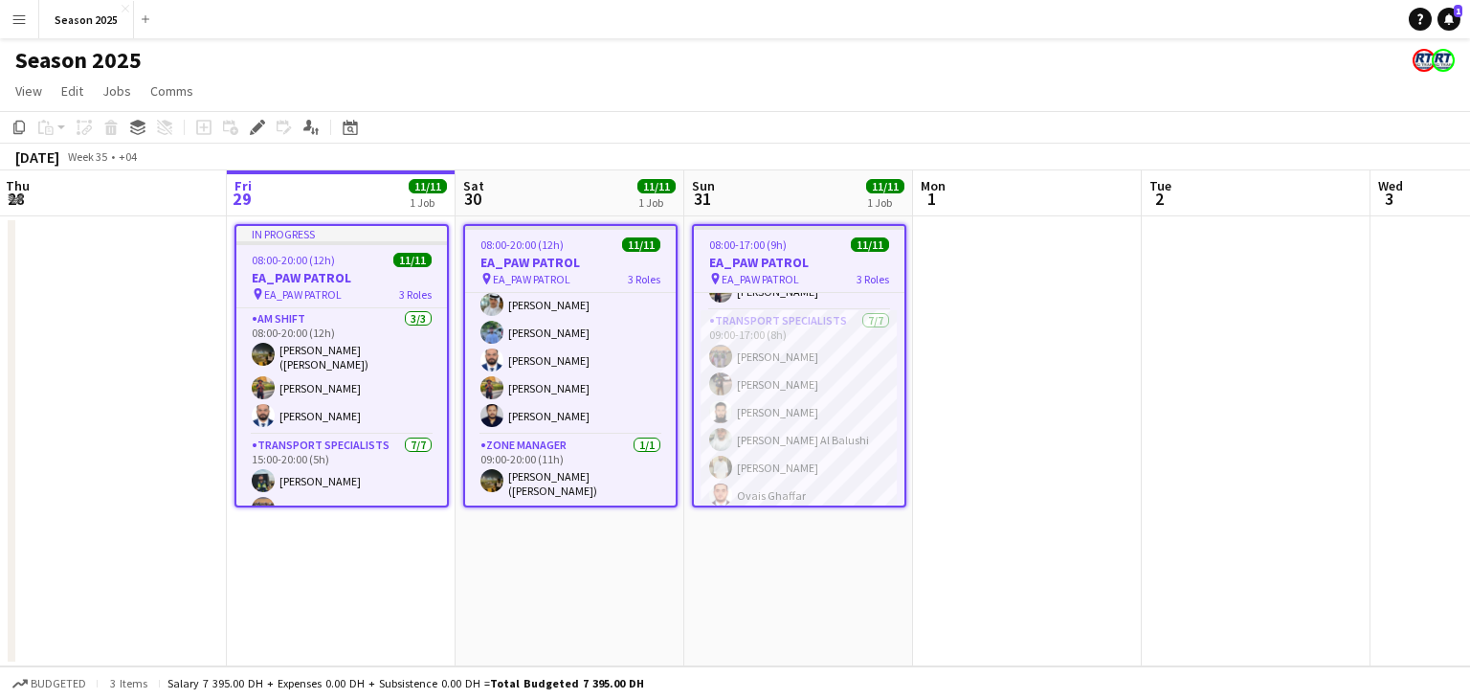
scroll to position [0, 0]
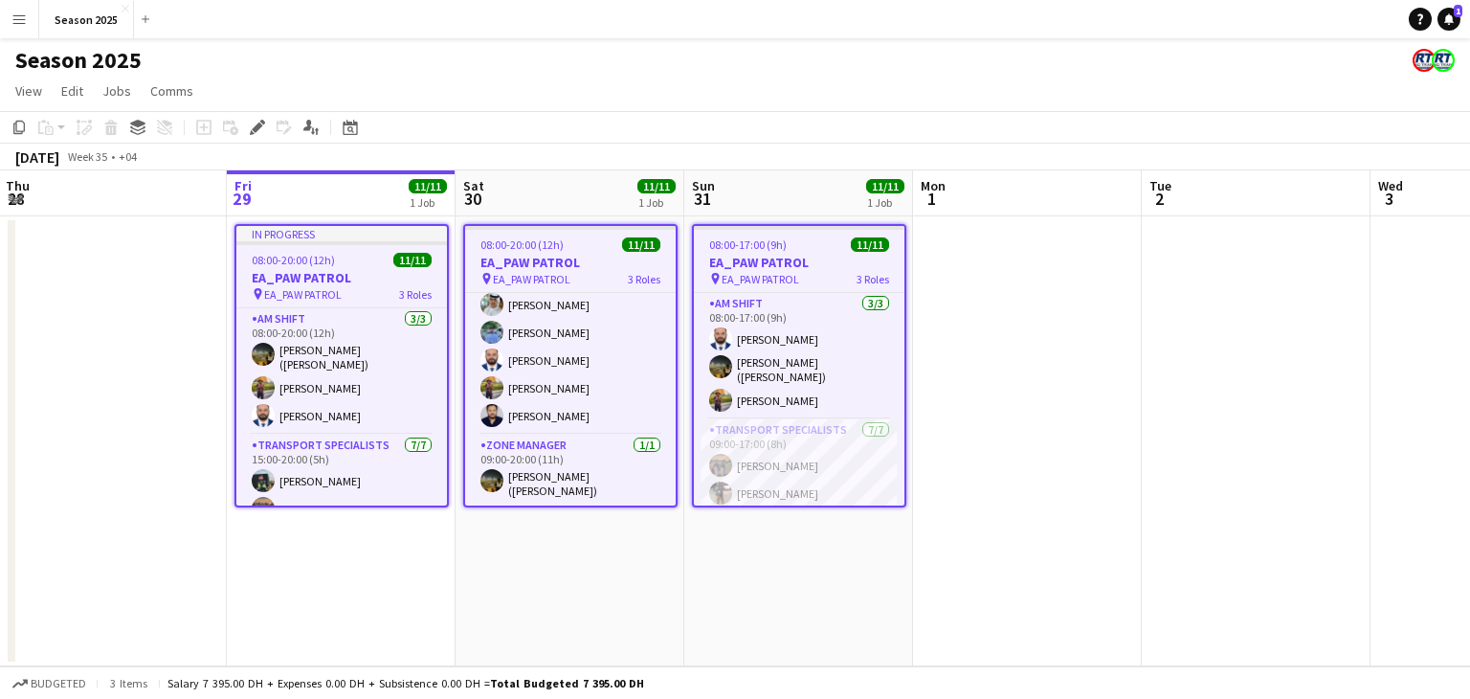
click at [1008, 396] on app-date-cell at bounding box center [1027, 441] width 229 height 450
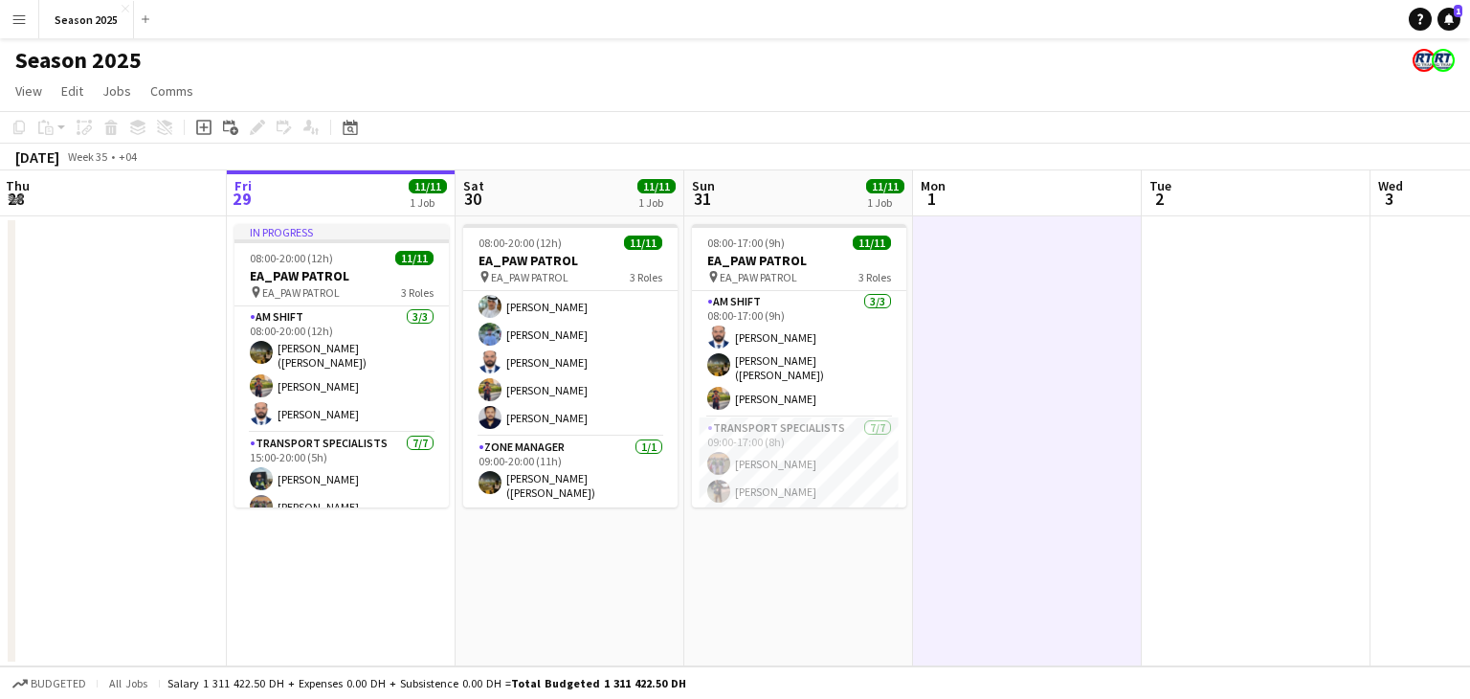
scroll to position [207, 0]
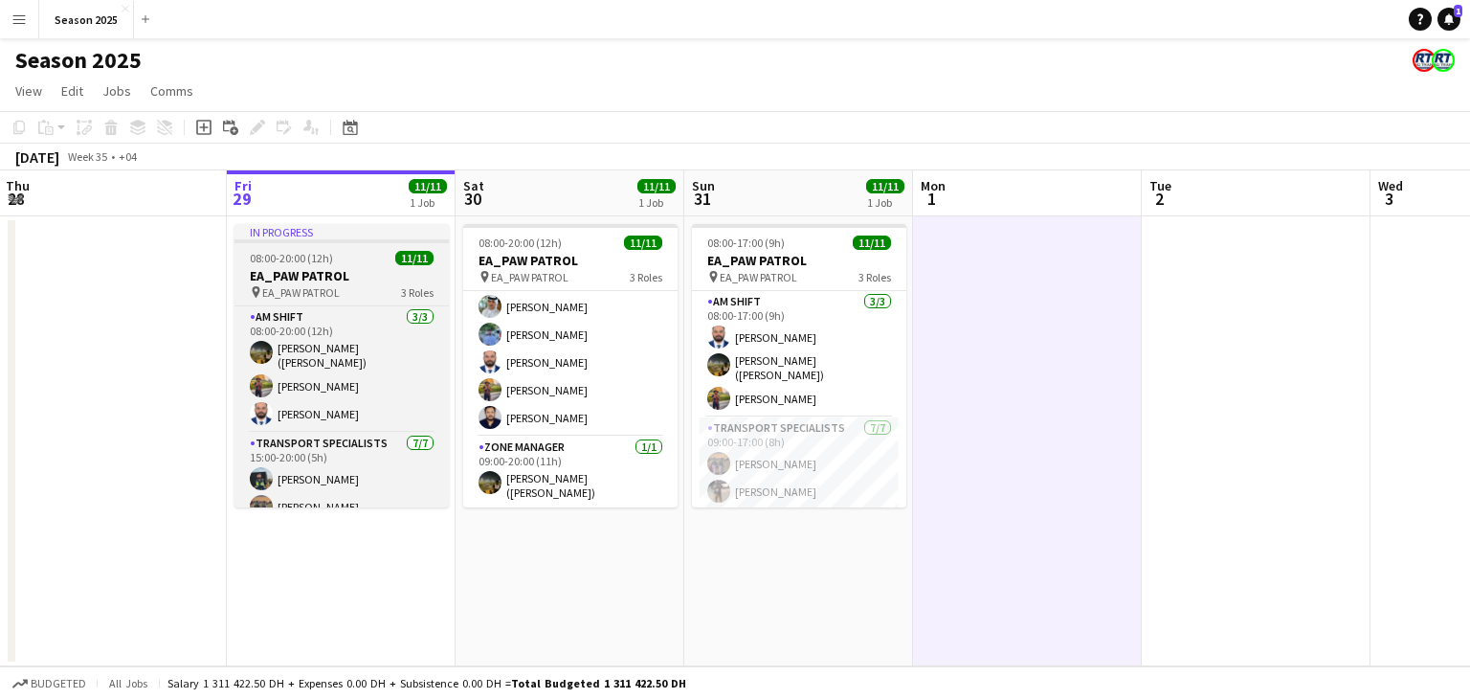
click at [406, 283] on h3 "EA_PAW PATROL" at bounding box center [342, 275] width 214 height 17
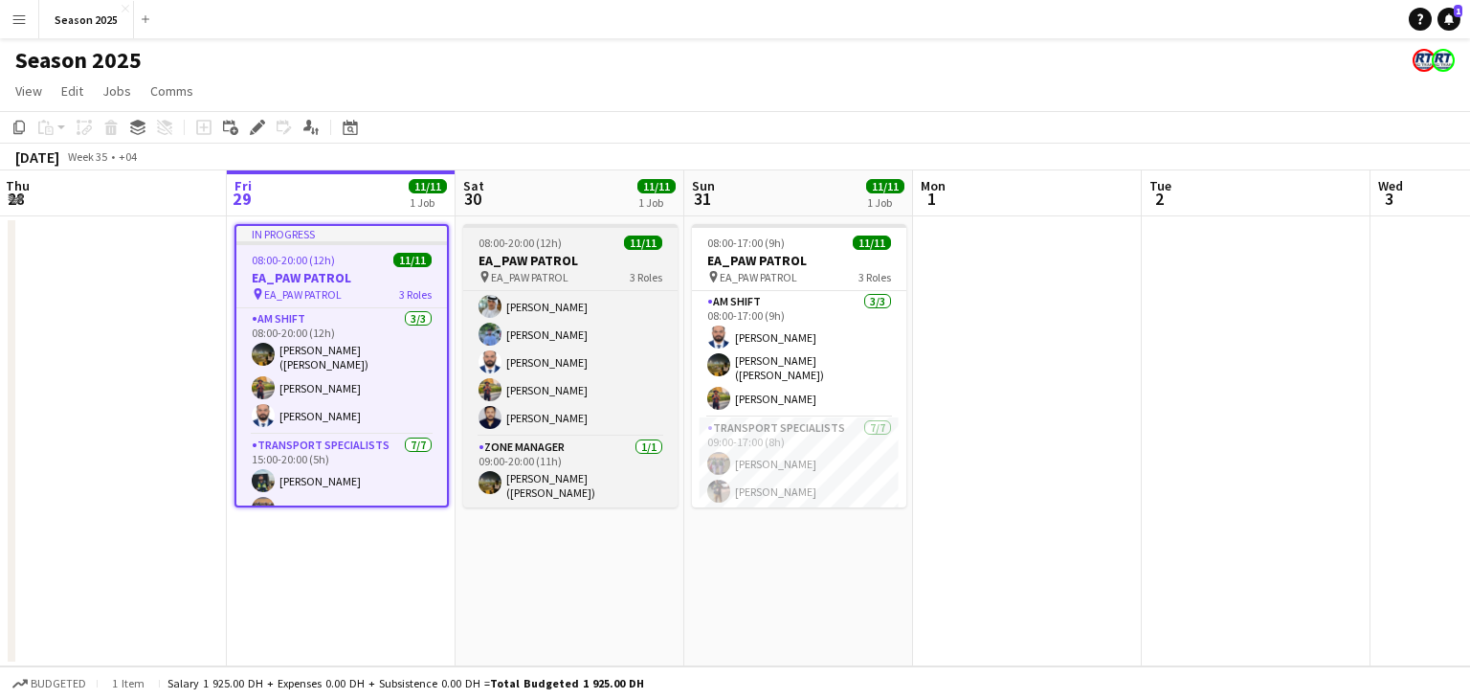
click at [532, 283] on span "EA_PAW PATROL" at bounding box center [530, 277] width 78 height 14
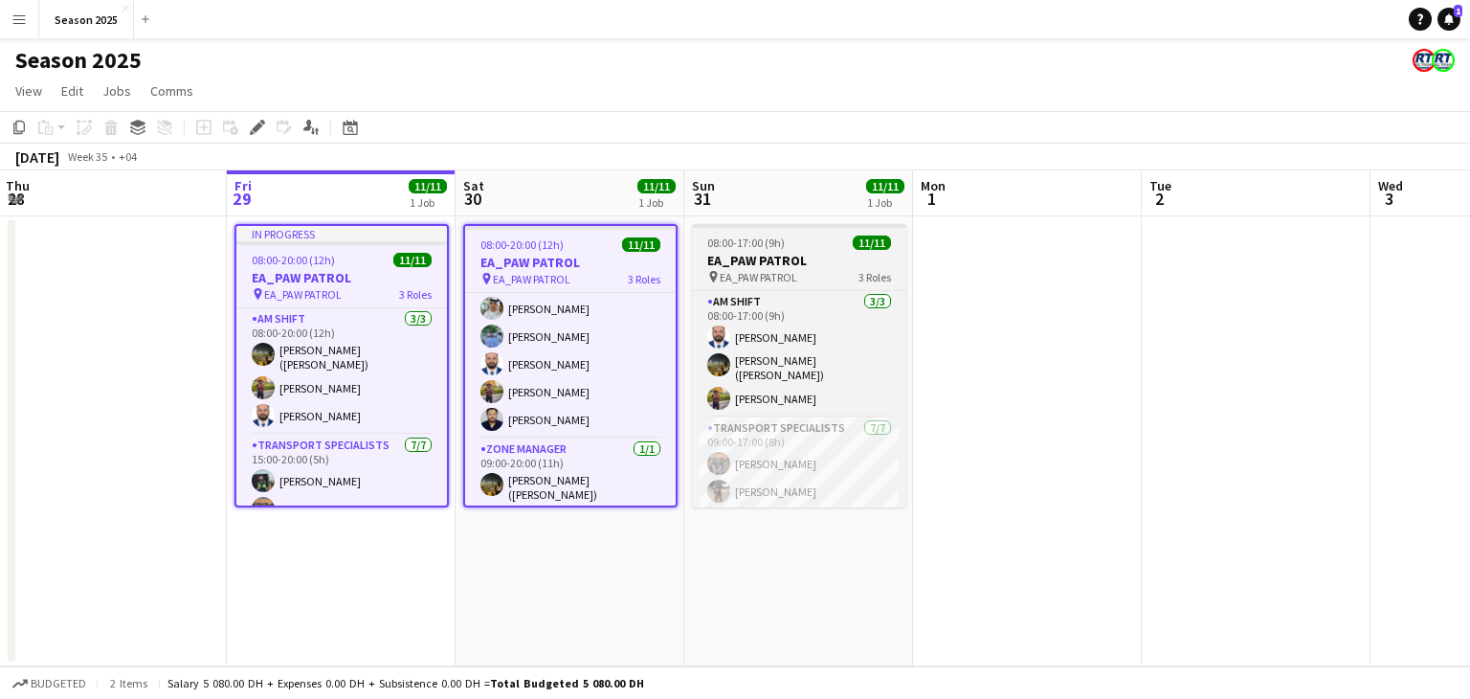
scroll to position [214, 0]
click at [754, 273] on span "EA_PAW PATROL" at bounding box center [759, 277] width 78 height 14
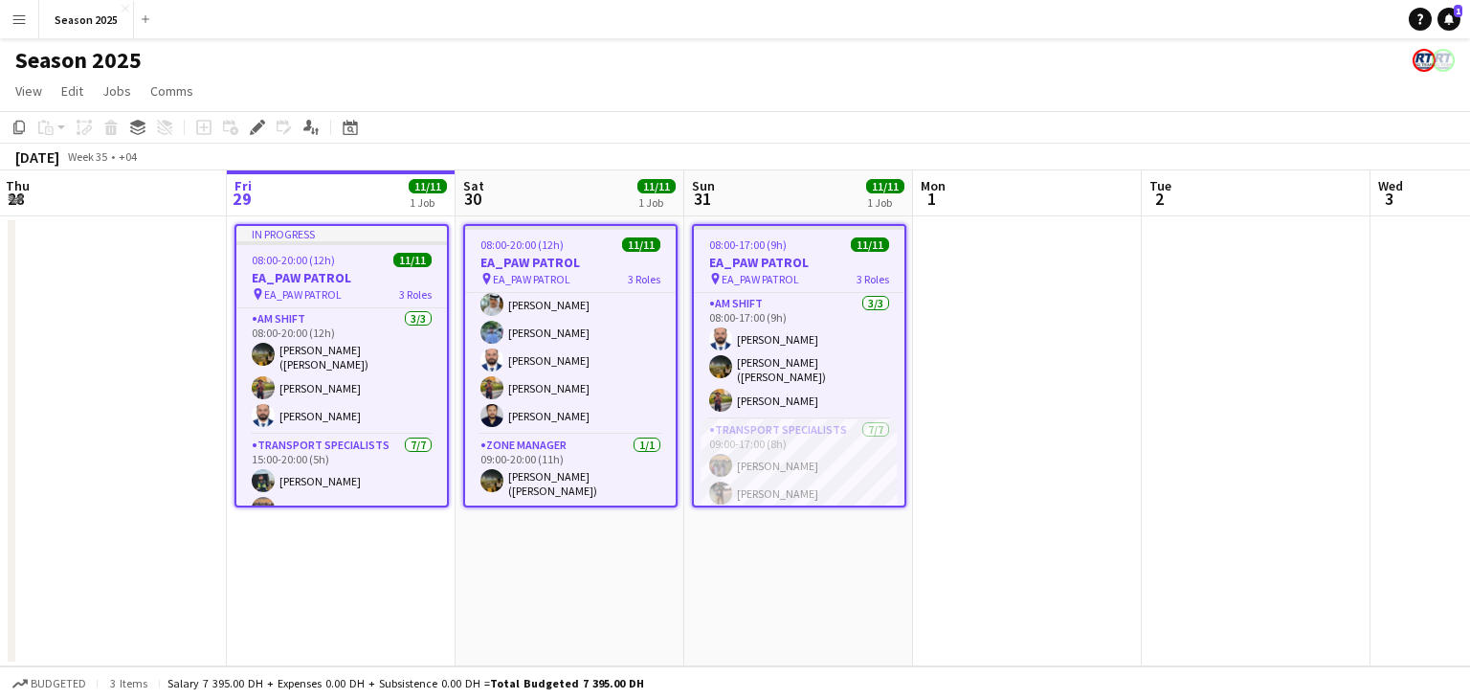
click at [1004, 551] on app-date-cell at bounding box center [1027, 441] width 229 height 450
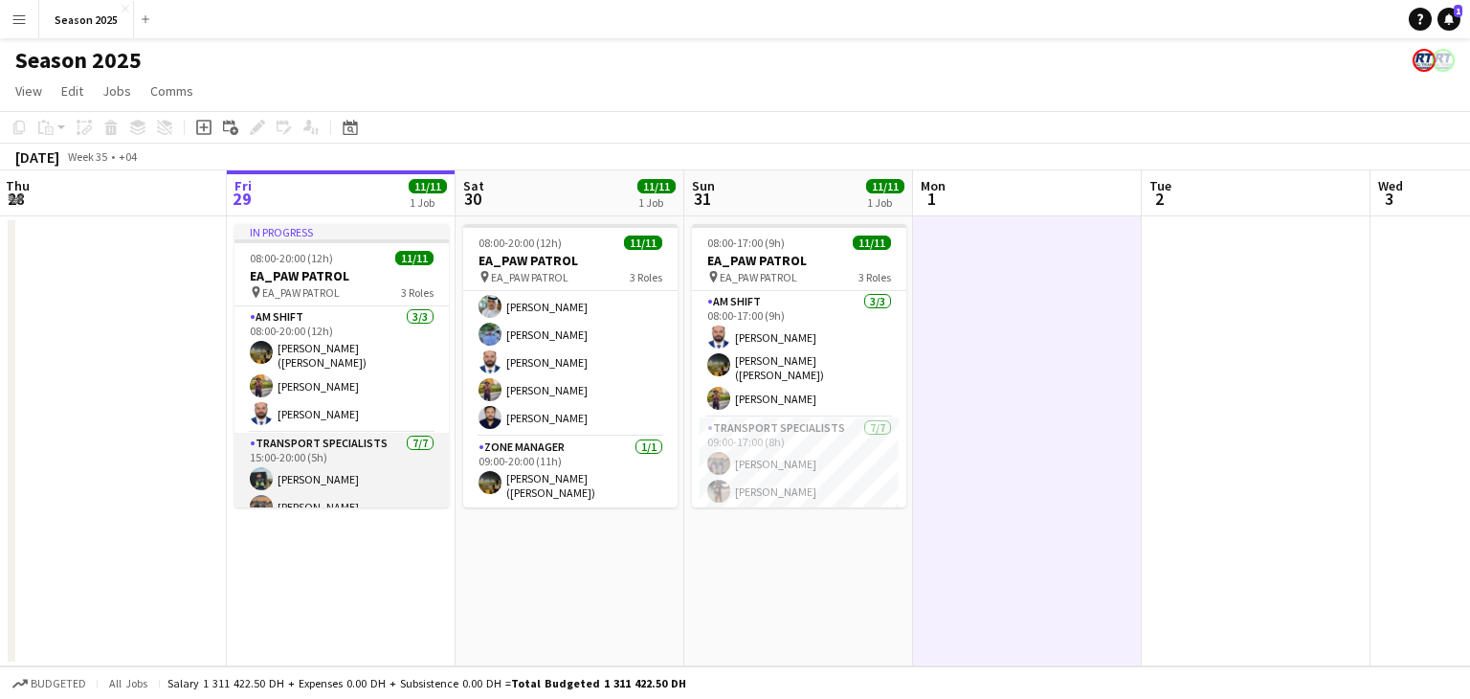
scroll to position [96, 0]
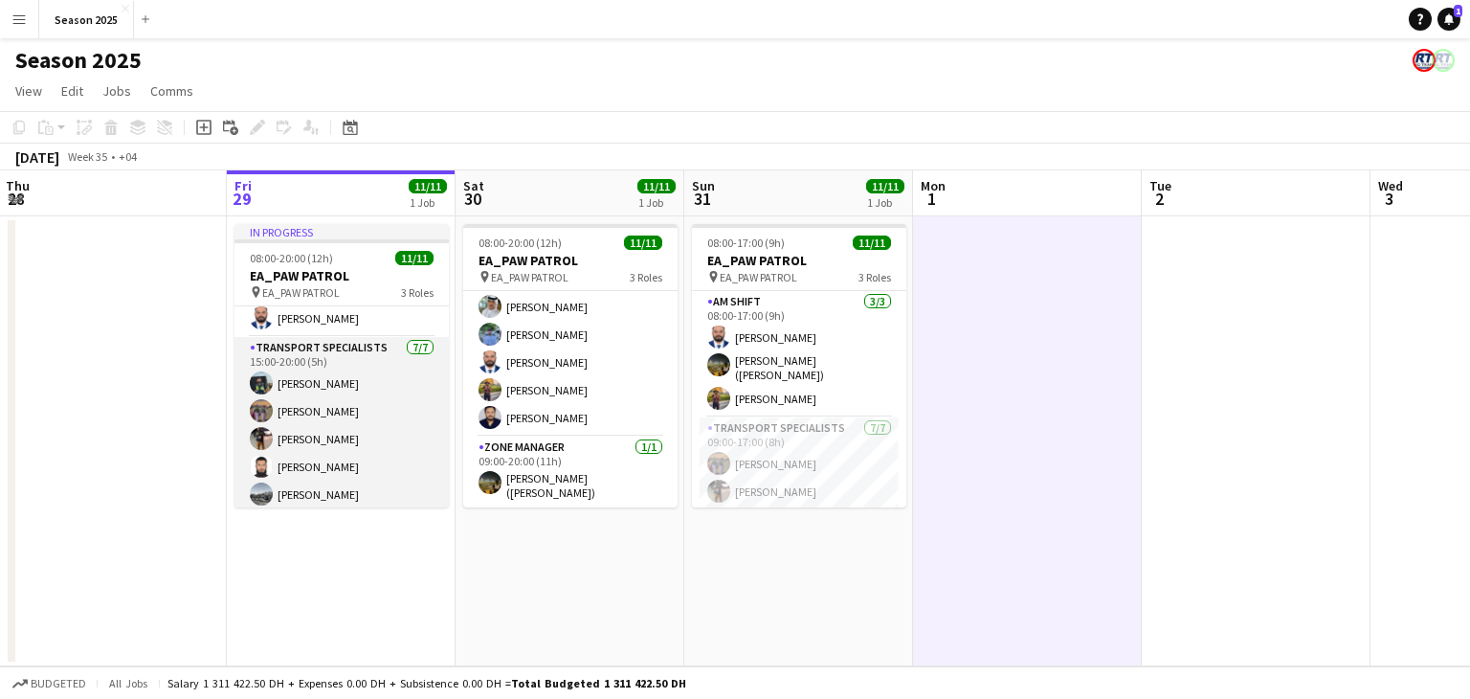
click at [348, 433] on app-card-role "Transport Specialists [DATE] 15:00-20:00 (5h) Maaz Shaikh Raees Ahmed Ibrahim B…" at bounding box center [342, 453] width 214 height 232
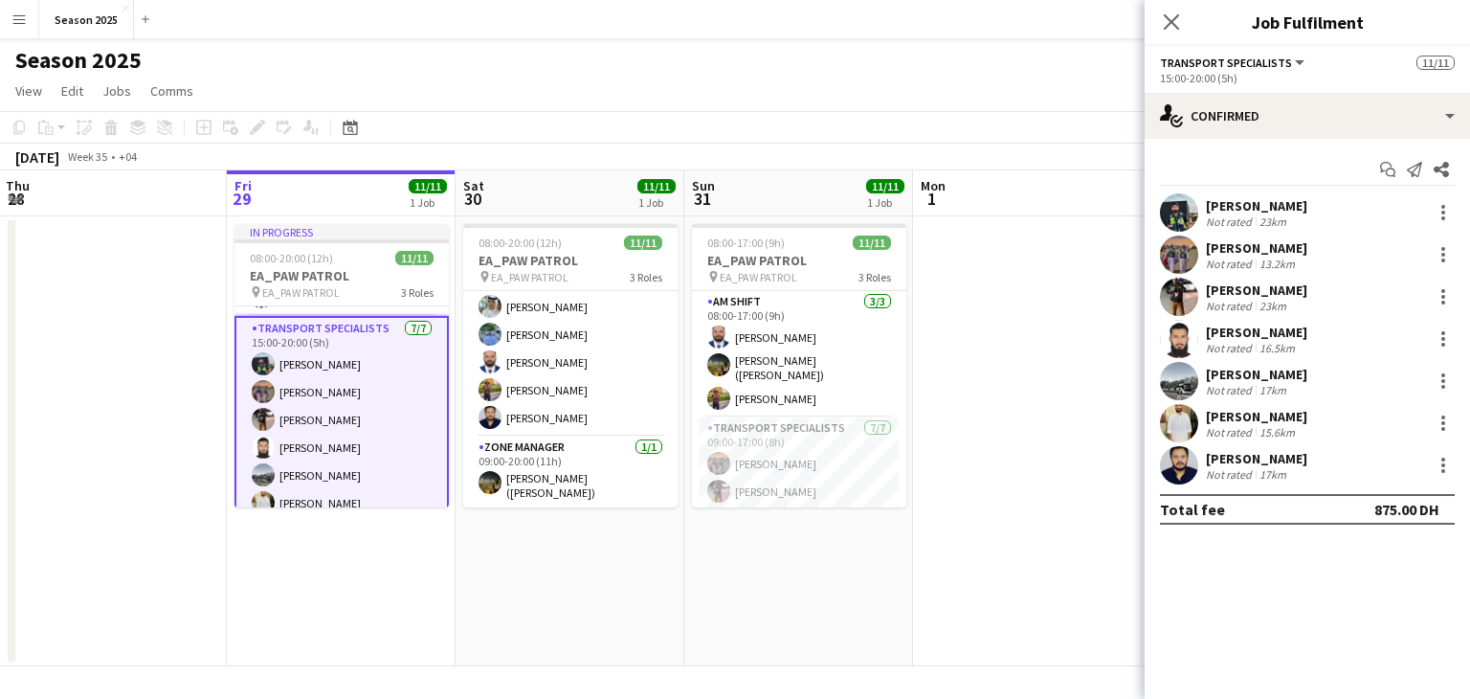
scroll to position [0, 0]
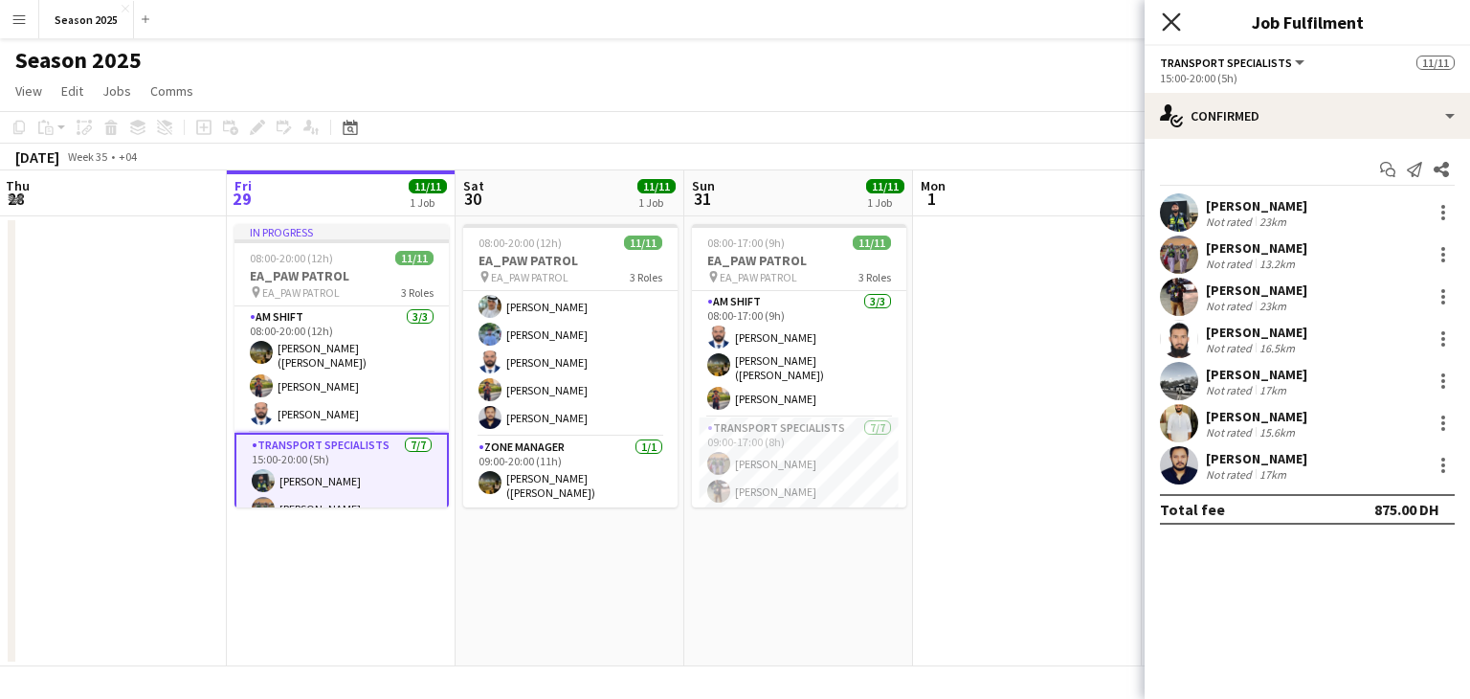
click at [1169, 21] on icon "Close pop-in" at bounding box center [1171, 21] width 18 height 18
